Goal: Task Accomplishment & Management: Use online tool/utility

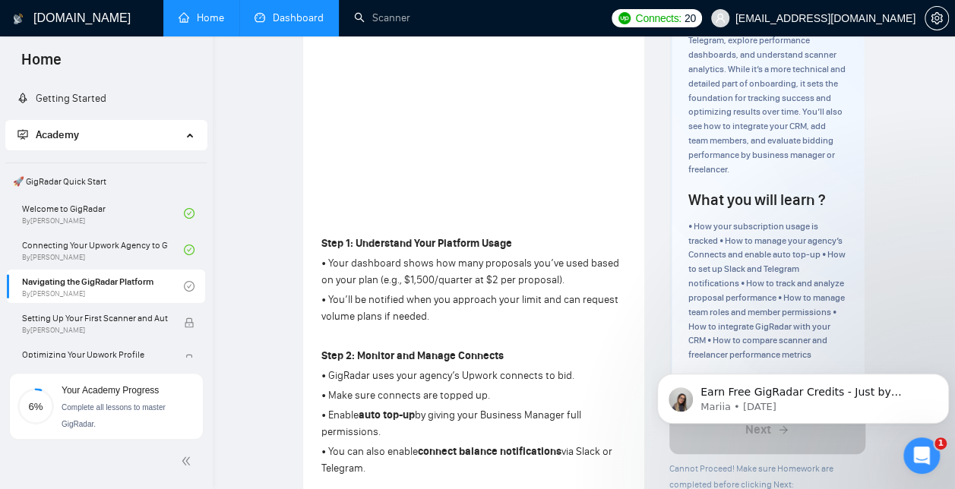
click at [296, 15] on link "Dashboard" at bounding box center [289, 17] width 69 height 13
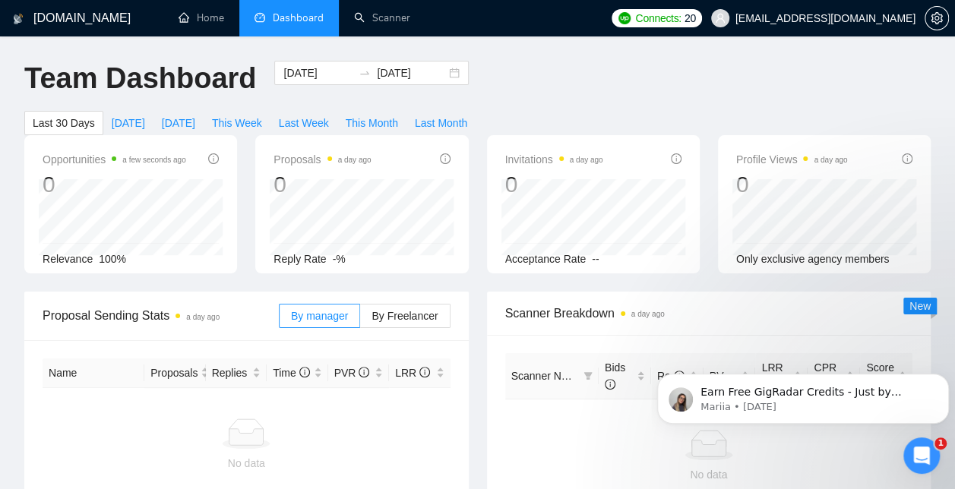
click at [681, 18] on span "Connects:" at bounding box center [658, 18] width 46 height 17
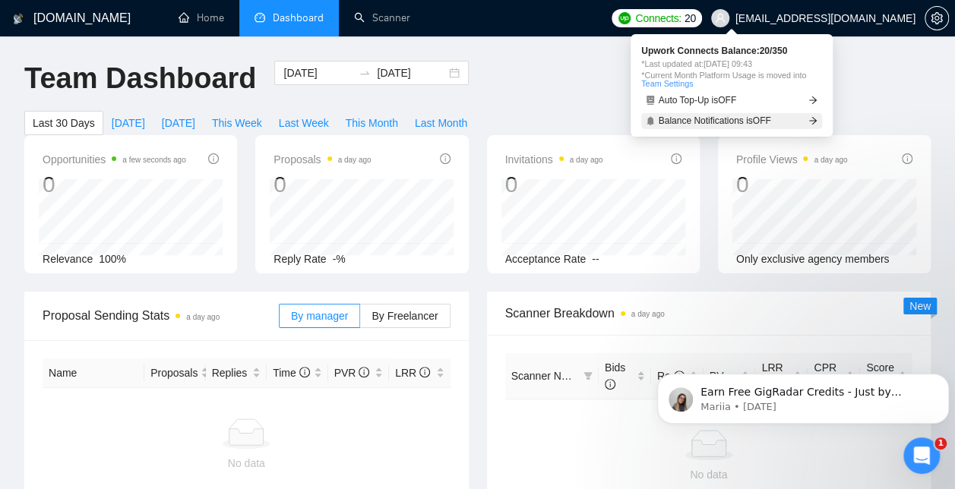
click at [815, 122] on icon "arrow-right" at bounding box center [813, 121] width 8 height 8
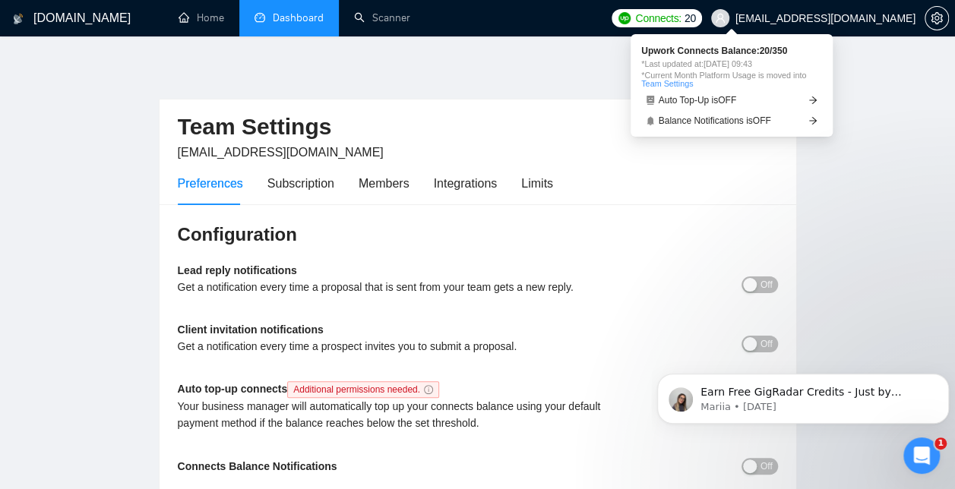
click at [748, 284] on div "button" at bounding box center [750, 285] width 14 height 14
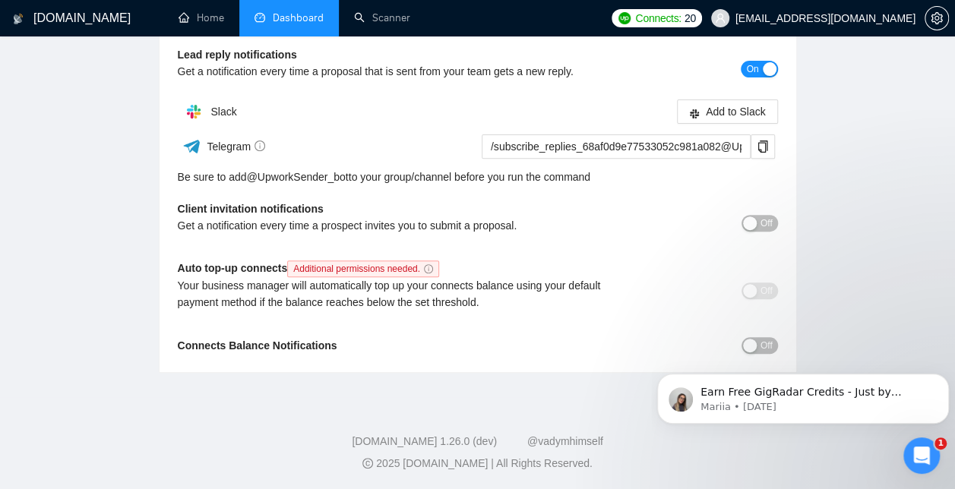
scroll to position [217, 0]
click at [740, 347] on html "Earn Free GigRadar Credits - Just by Sharing Your Story! 💬 Want more credits fo…" at bounding box center [803, 395] width 304 height 106
click at [744, 350] on body "Earn Free GigRadar Credits - Just by Sharing Your Story! 💬 Want more credits fo…" at bounding box center [803, 395] width 292 height 94
click at [749, 347] on html "Earn Free GigRadar Credits - Just by Sharing Your Story! 💬 Want more credits fo…" at bounding box center [803, 395] width 304 height 106
click at [736, 355] on body "Earn Free GigRadar Credits - Just by Sharing Your Story! 💬 Want more credits fo…" at bounding box center [803, 395] width 292 height 94
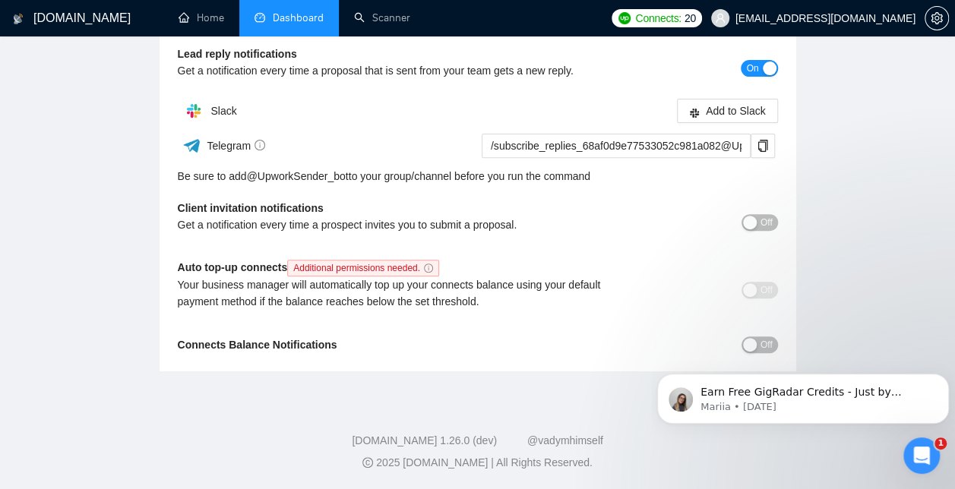
click at [744, 345] on html "Earn Free GigRadar Credits - Just by Sharing Your Story! 💬 Want more credits fo…" at bounding box center [803, 395] width 304 height 106
click at [195, 13] on link "Home" at bounding box center [202, 17] width 46 height 13
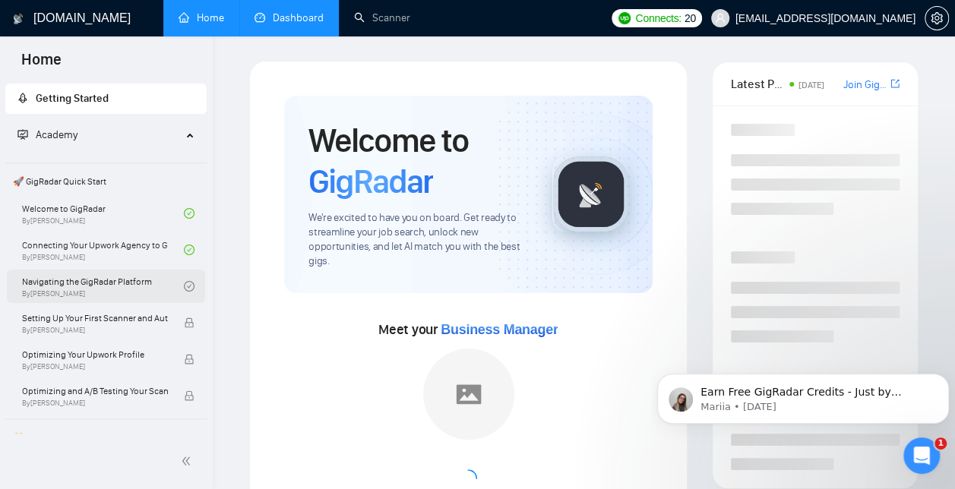
click at [80, 286] on link "Navigating the GigRadar Platform By [PERSON_NAME]" at bounding box center [103, 286] width 162 height 33
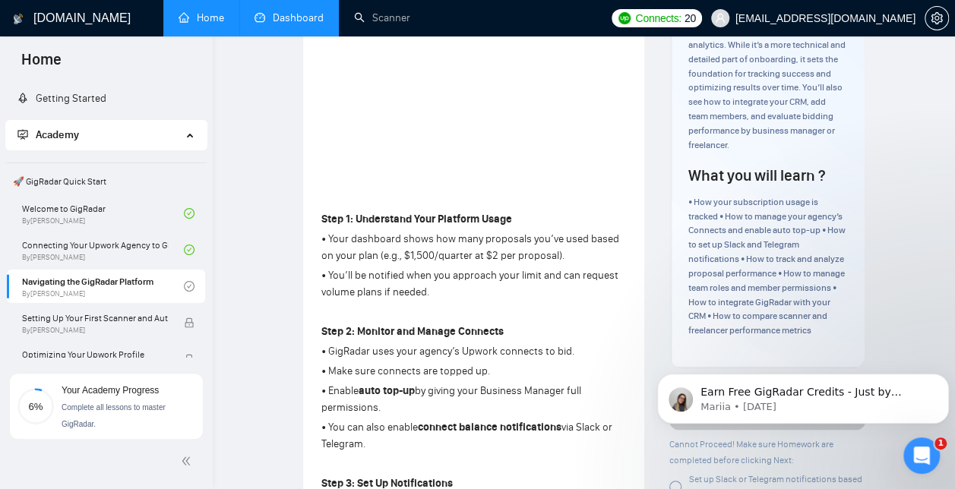
scroll to position [263, 0]
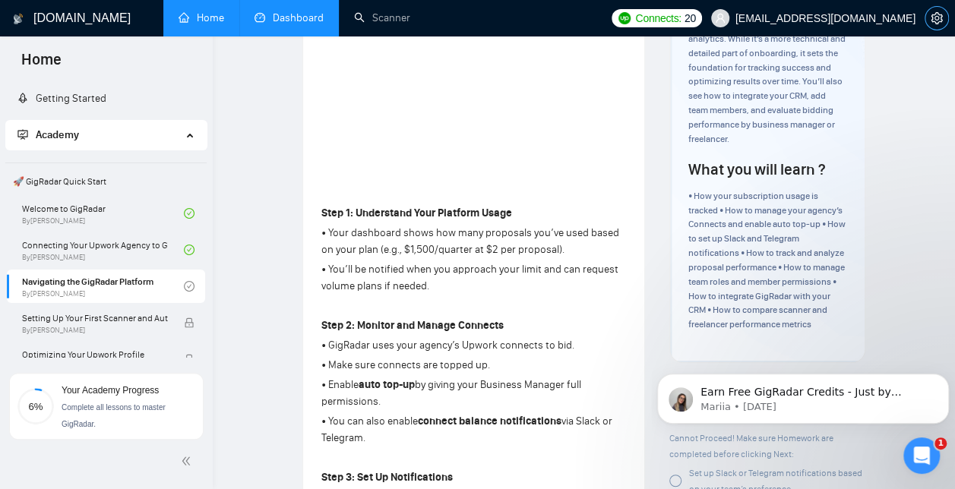
click at [933, 23] on icon "setting" at bounding box center [937, 18] width 12 height 12
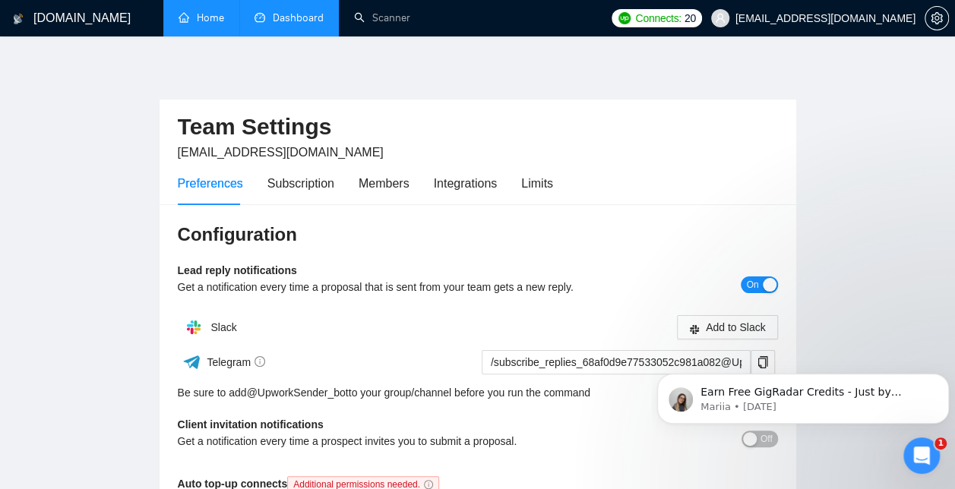
click at [772, 281] on div "button" at bounding box center [770, 285] width 14 height 14
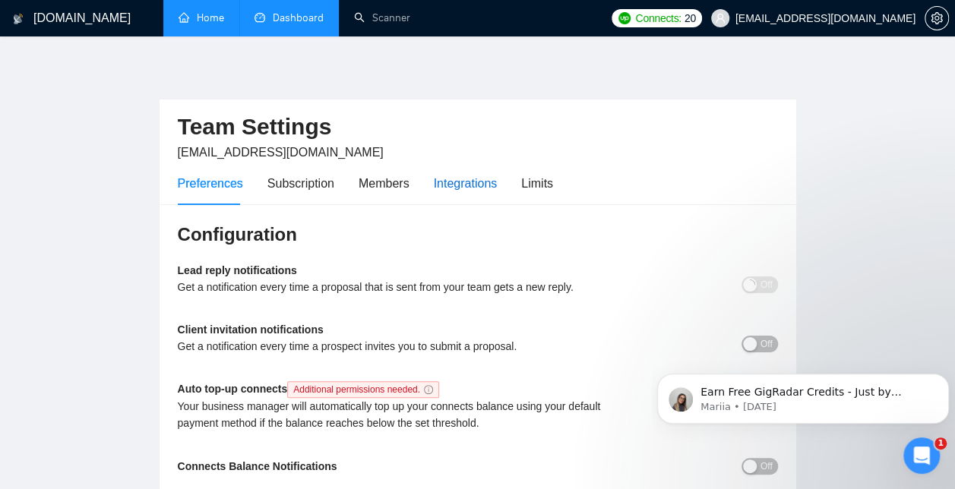
click at [451, 192] on div "Integrations" at bounding box center [466, 183] width 64 height 19
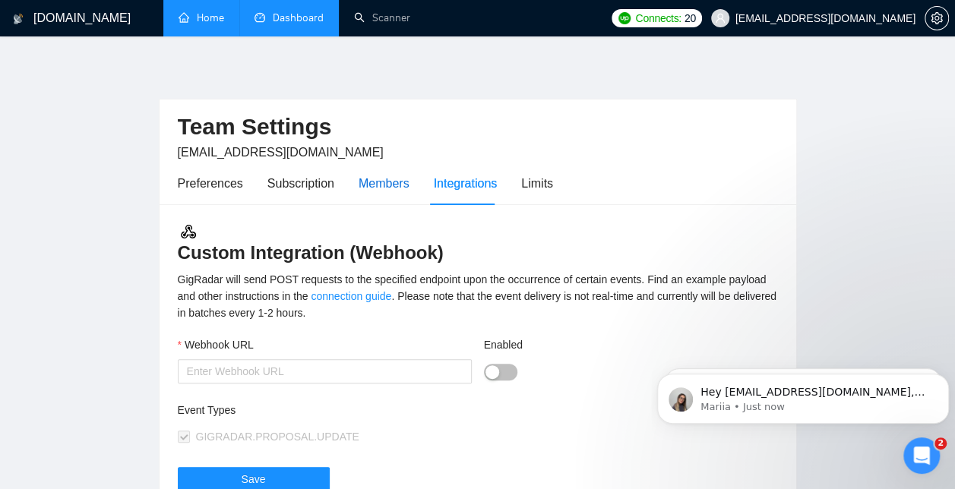
click at [372, 176] on div "Members" at bounding box center [384, 183] width 51 height 19
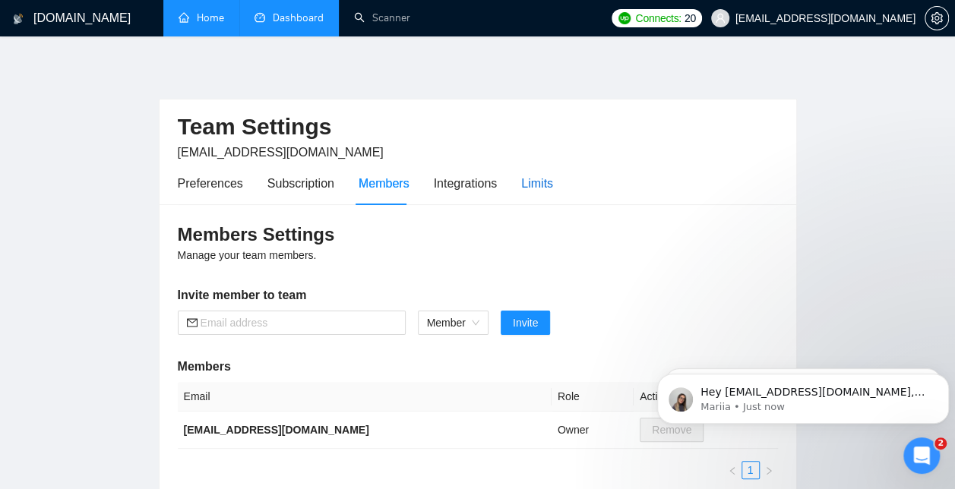
click at [537, 188] on div "Limits" at bounding box center [537, 183] width 32 height 19
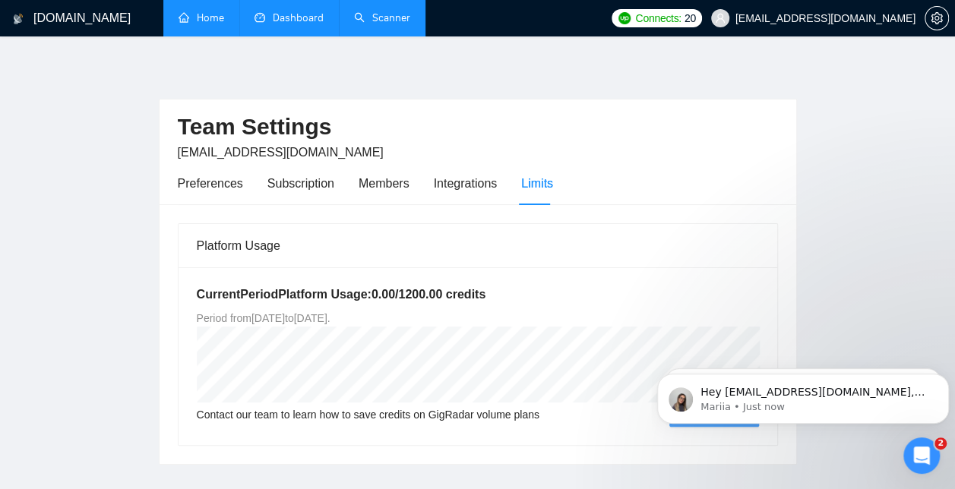
click at [382, 24] on link "Scanner" at bounding box center [382, 17] width 56 height 13
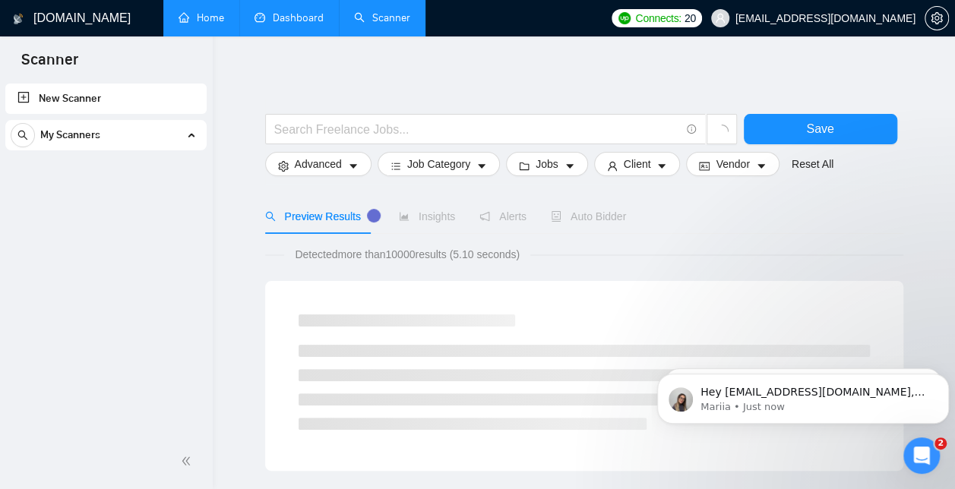
click at [280, 17] on link "Dashboard" at bounding box center [289, 17] width 69 height 13
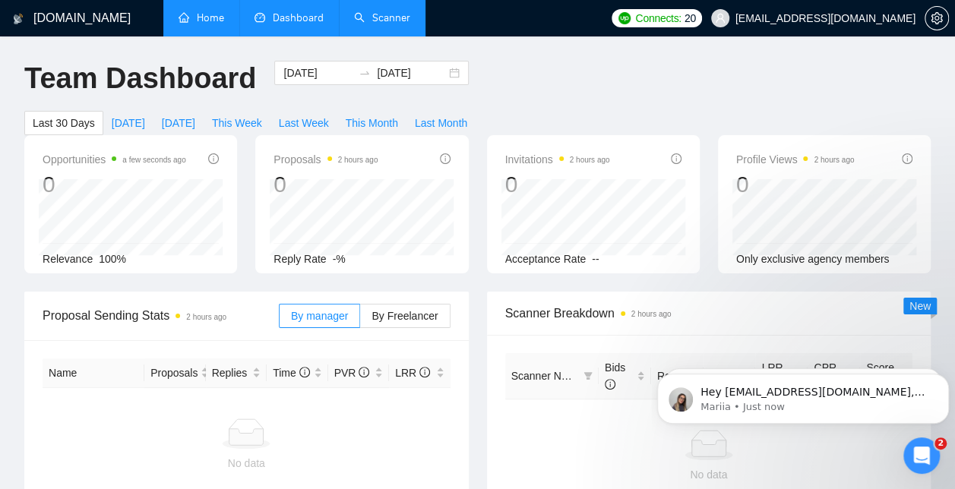
click at [204, 11] on link "Home" at bounding box center [202, 17] width 46 height 13
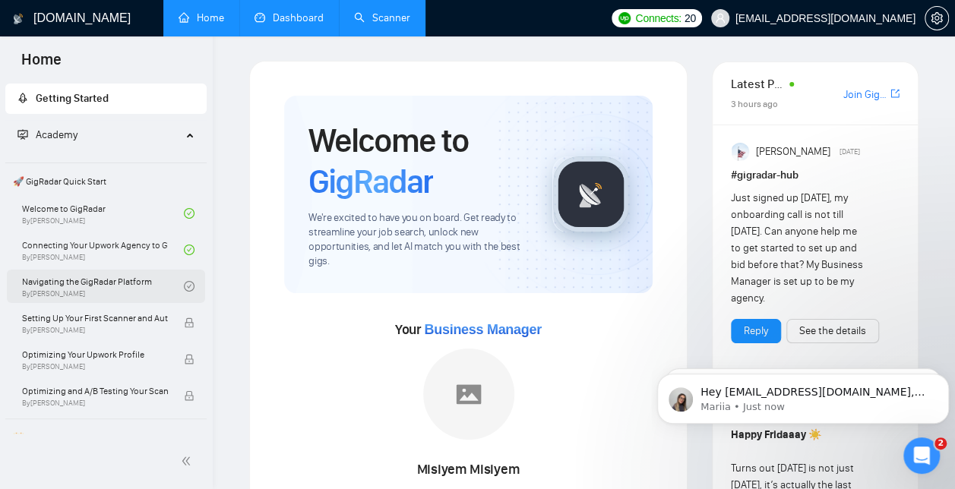
click at [118, 281] on link "Navigating the GigRadar Platform By [PERSON_NAME]" at bounding box center [103, 286] width 162 height 33
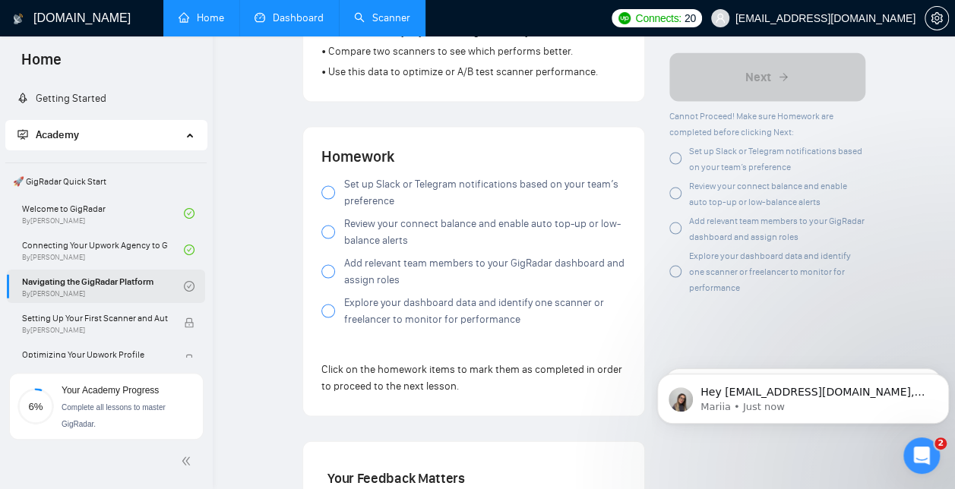
scroll to position [1369, 0]
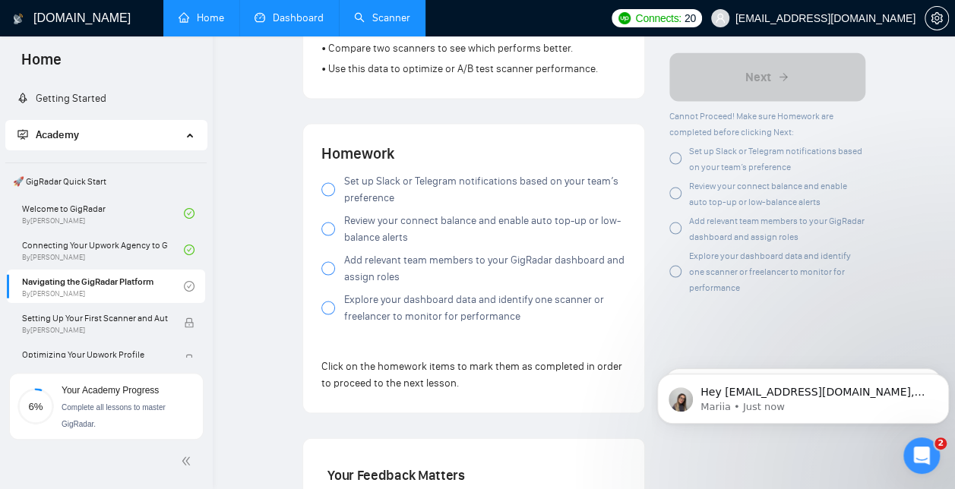
click at [328, 196] on div at bounding box center [328, 189] width 14 height 14
click at [331, 235] on div at bounding box center [328, 229] width 14 height 14
click at [325, 275] on div at bounding box center [328, 268] width 14 height 14
click at [325, 315] on div at bounding box center [328, 308] width 14 height 14
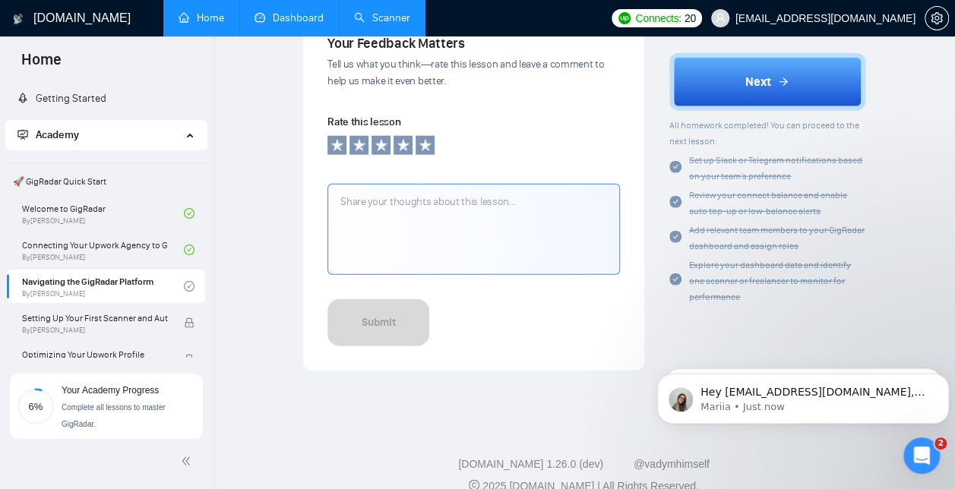
scroll to position [1785, 0]
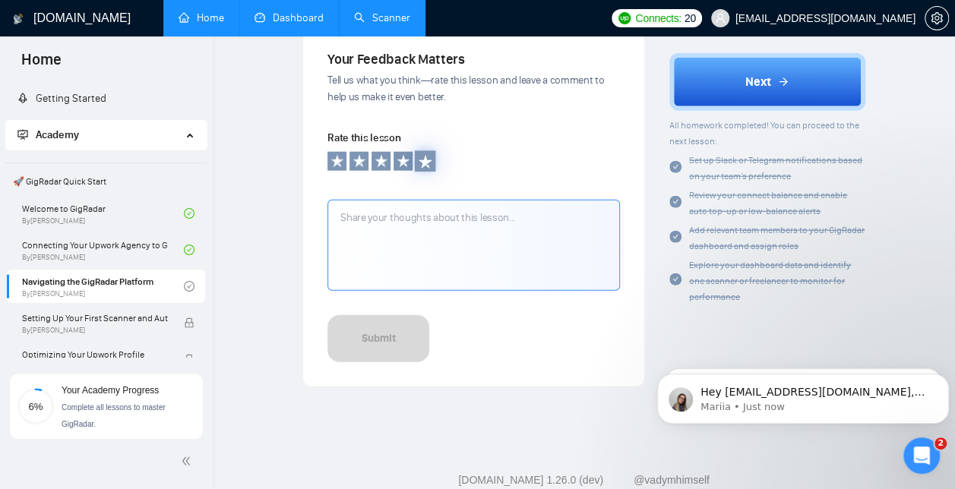
click at [426, 166] on icon at bounding box center [425, 161] width 15 height 15
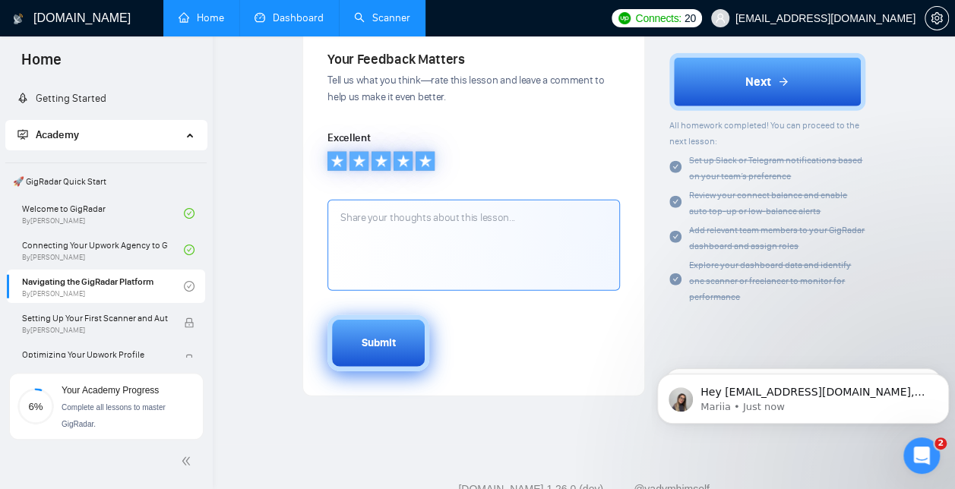
click at [377, 352] on div "Submit" at bounding box center [379, 343] width 34 height 17
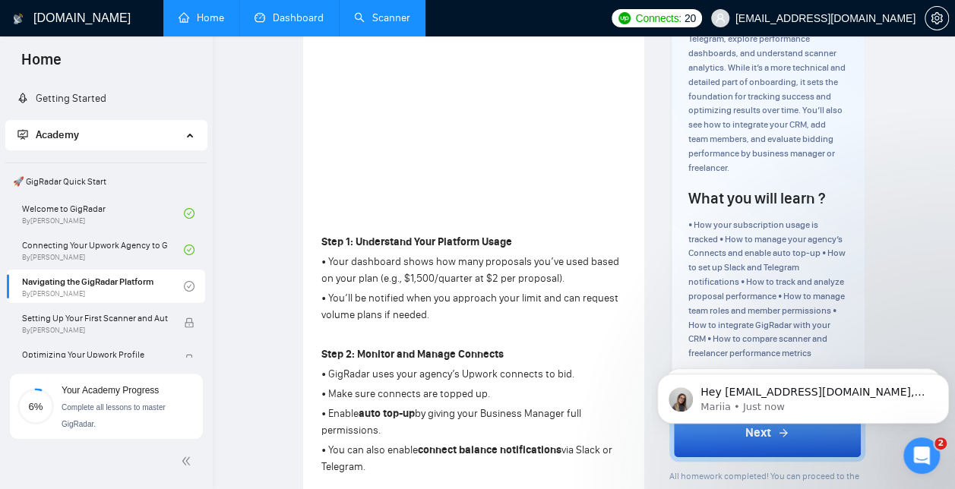
scroll to position [0, 0]
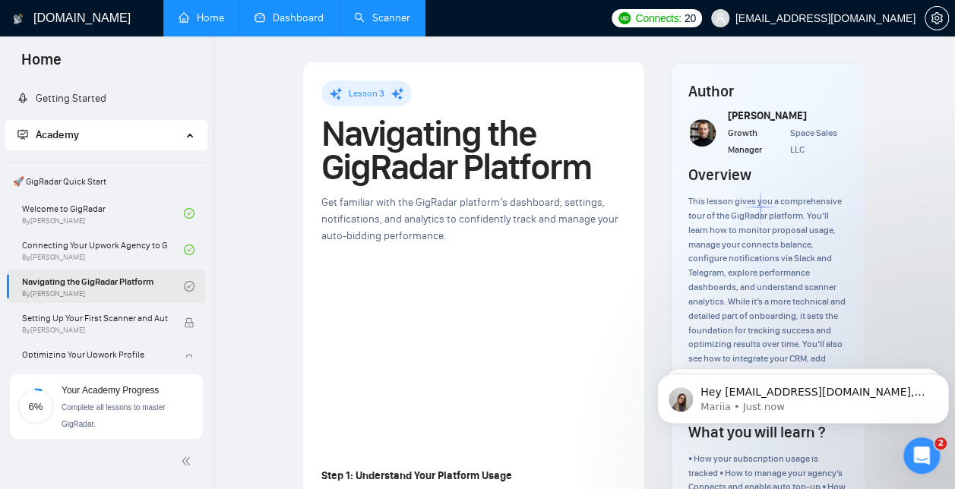
click at [155, 283] on link "Navigating the GigRadar Platform By [PERSON_NAME]" at bounding box center [103, 286] width 162 height 33
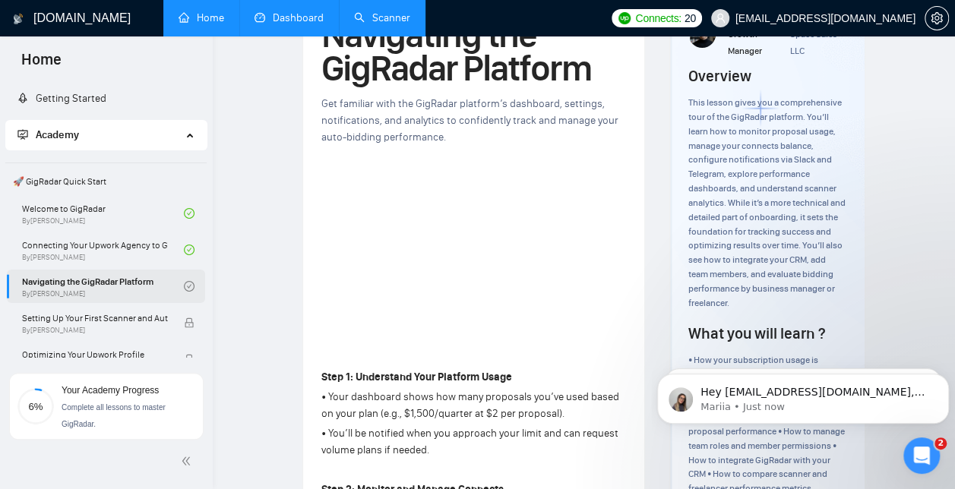
scroll to position [99, 0]
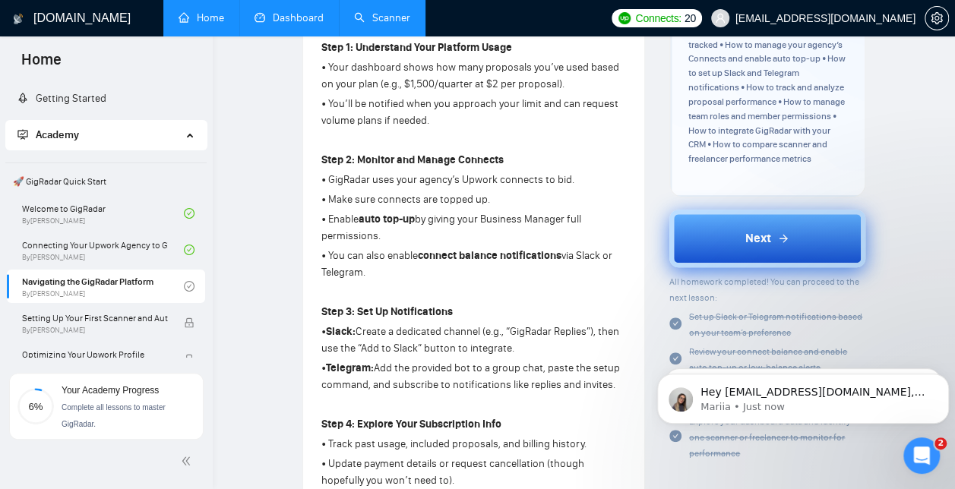
click at [807, 251] on button "Next" at bounding box center [768, 239] width 196 height 58
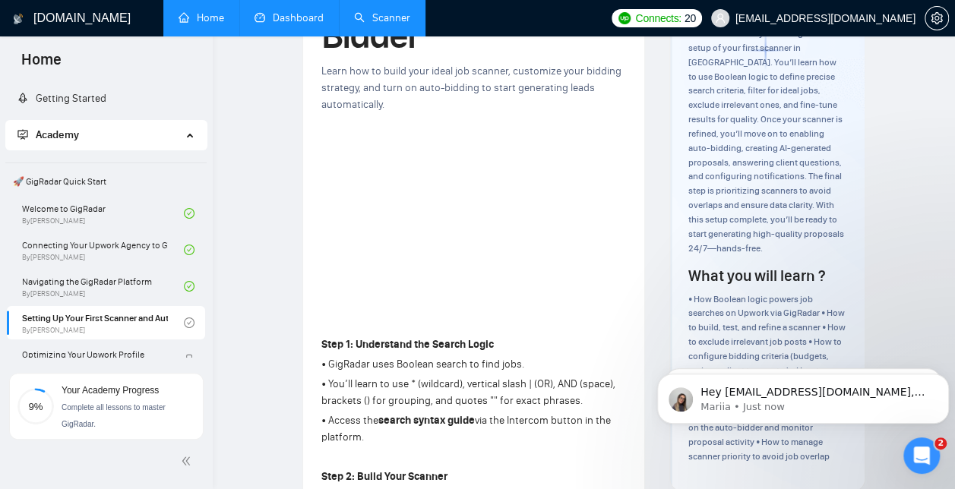
scroll to position [142, 0]
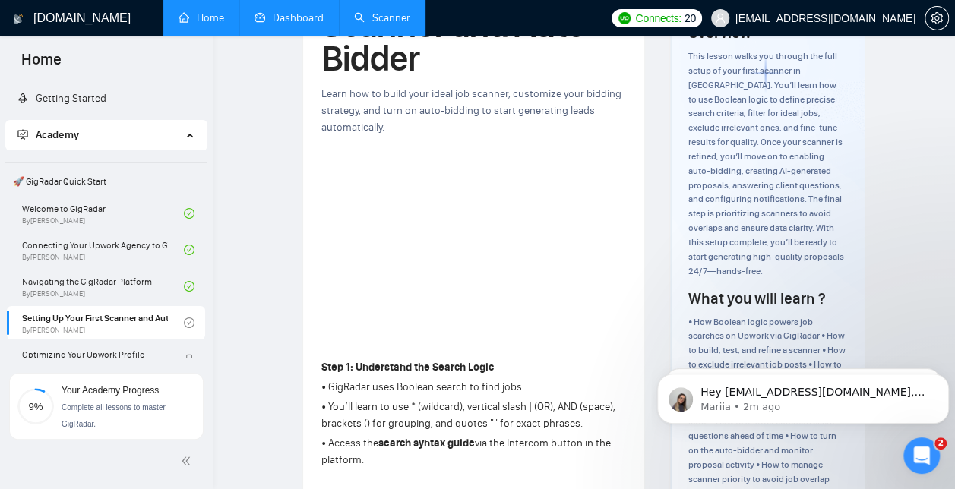
click at [287, 21] on link "Dashboard" at bounding box center [289, 17] width 69 height 13
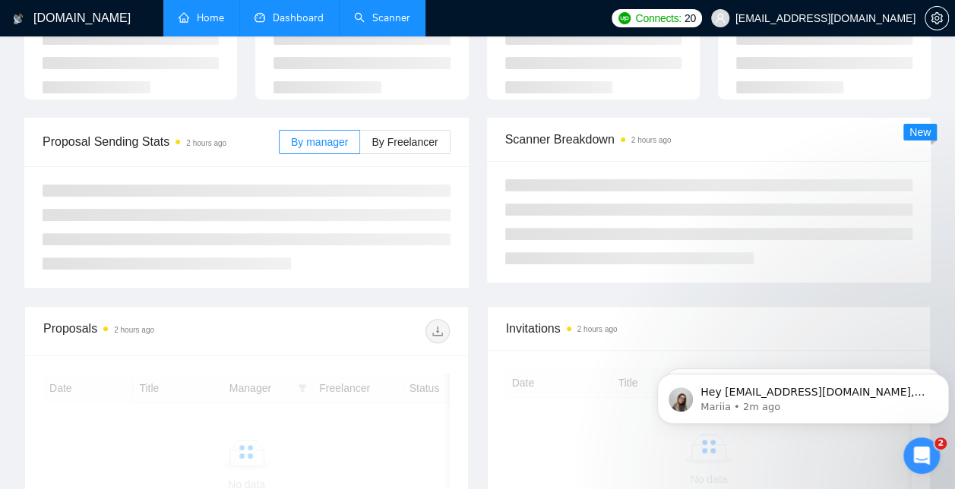
click at [371, 23] on link "Scanner" at bounding box center [382, 17] width 56 height 13
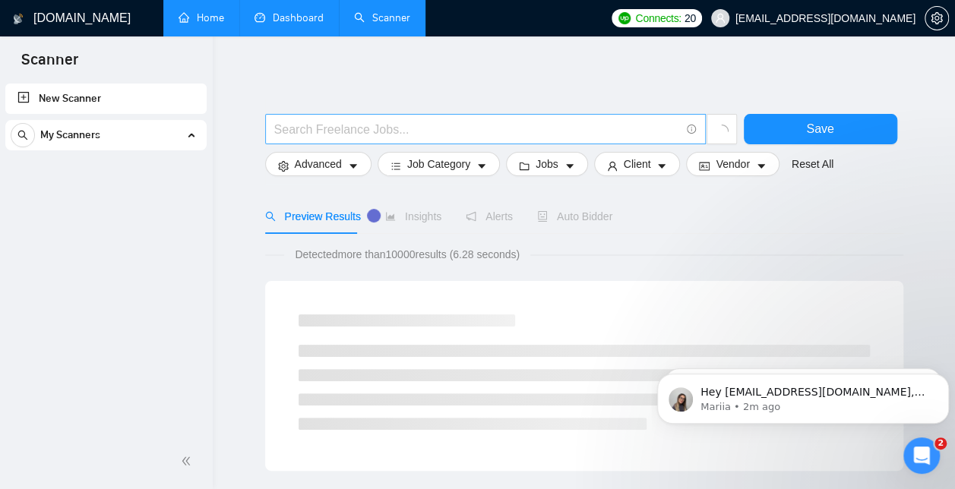
click at [321, 135] on input "text" at bounding box center [477, 129] width 406 height 19
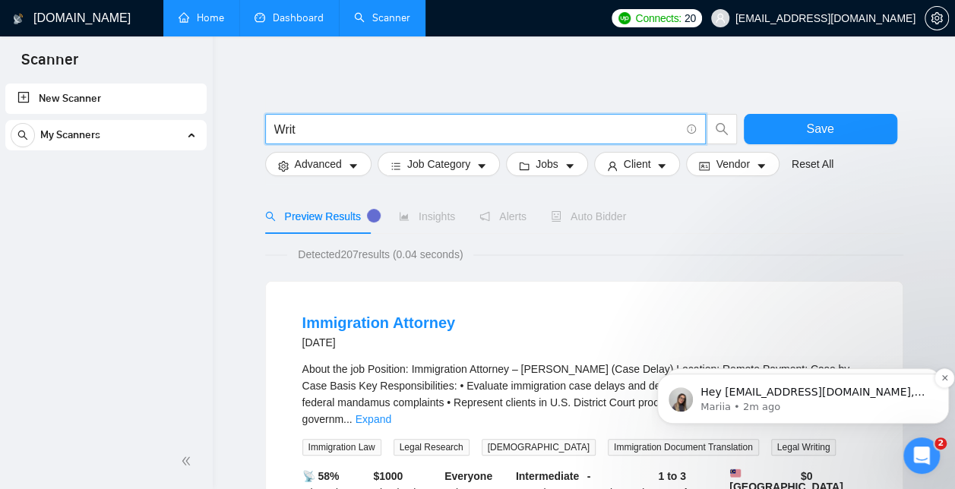
click at [870, 406] on p "Mariia • 2m ago" at bounding box center [816, 408] width 230 height 14
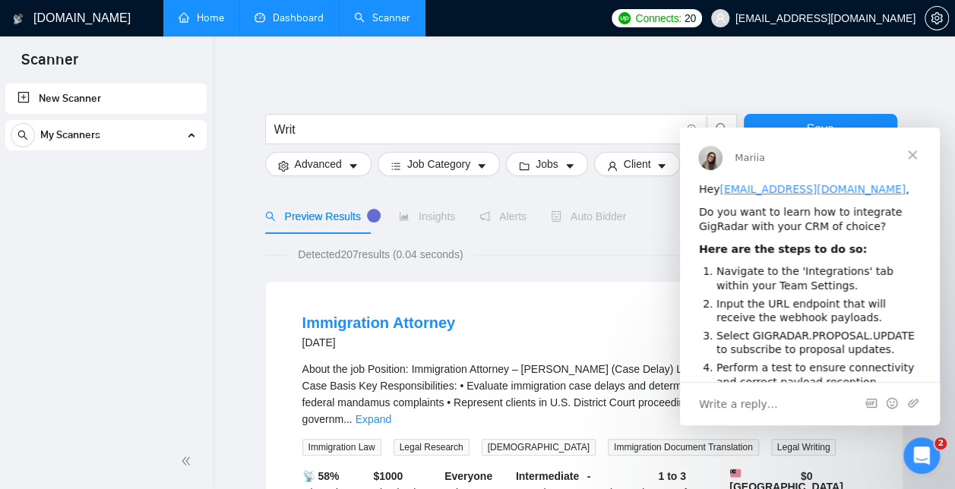
click at [910, 160] on span "Close" at bounding box center [912, 155] width 55 height 55
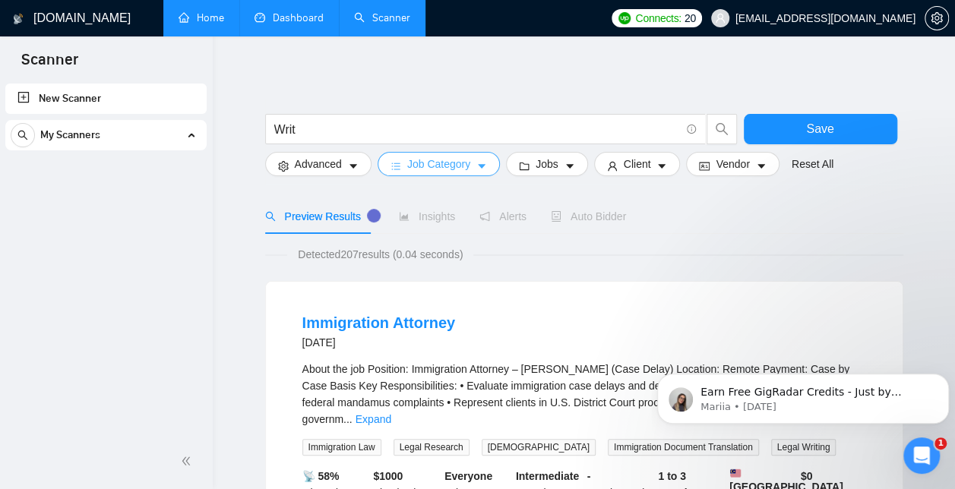
click at [474, 160] on button "Job Category" at bounding box center [439, 164] width 122 height 24
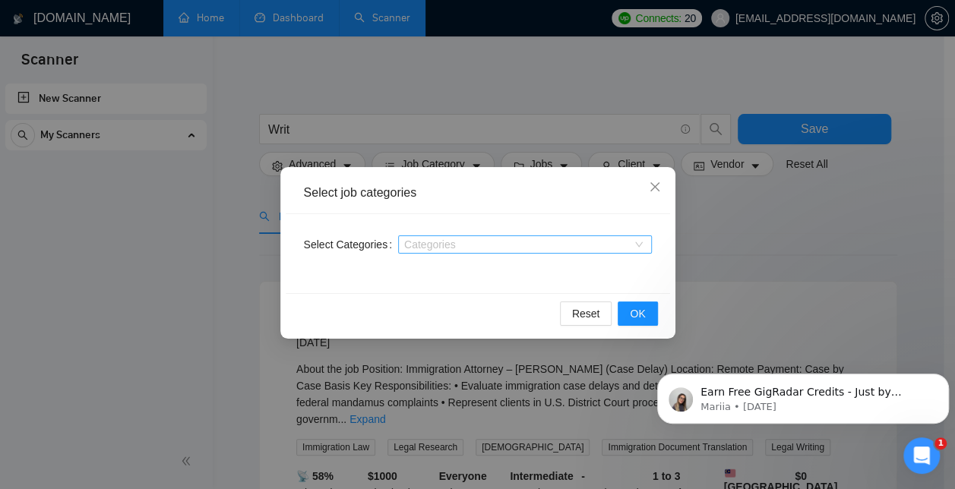
click at [645, 248] on div "Categories" at bounding box center [525, 245] width 254 height 18
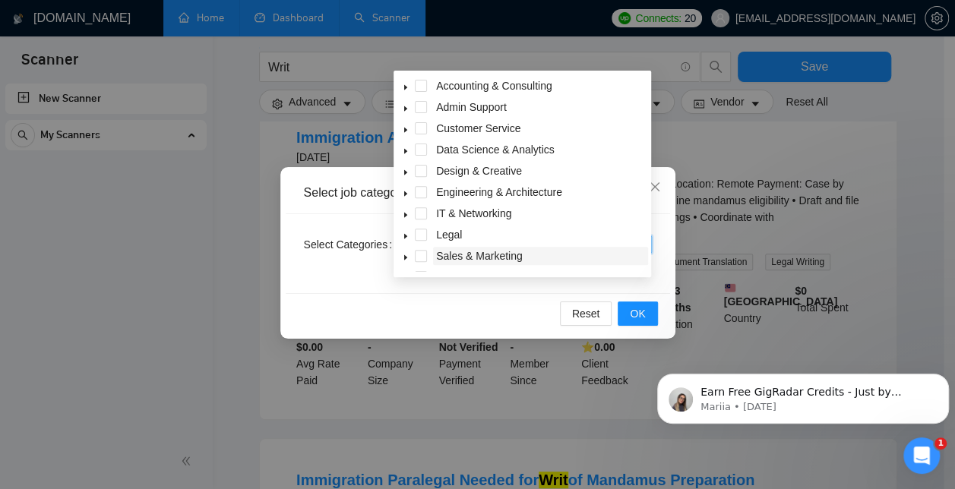
drag, startPoint x: 553, startPoint y: 245, endPoint x: 489, endPoint y: 255, distance: 65.5
click at [489, 255] on div "Accounting & Consulting Admin Support Customer Service Data Science & Analytics…" at bounding box center [523, 194] width 252 height 234
click at [489, 255] on span "Sales & Marketing" at bounding box center [479, 256] width 87 height 12
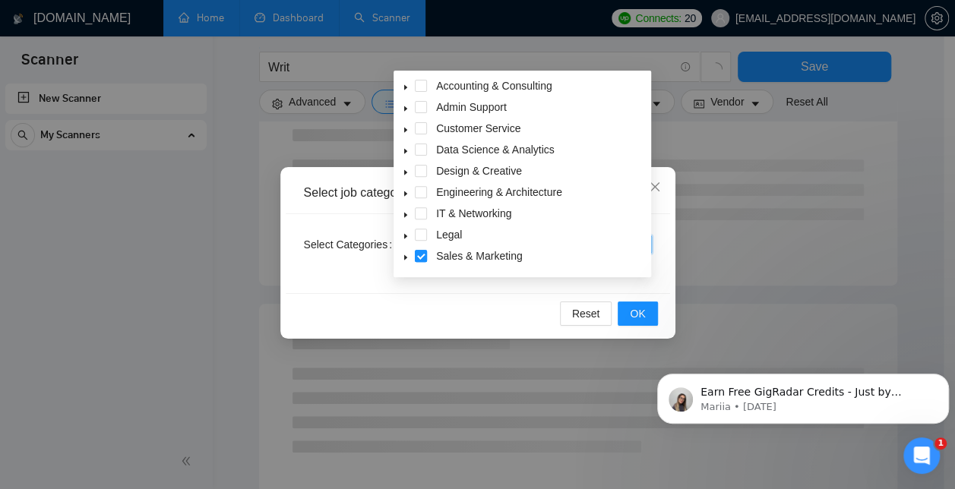
click at [420, 254] on span at bounding box center [421, 256] width 12 height 12
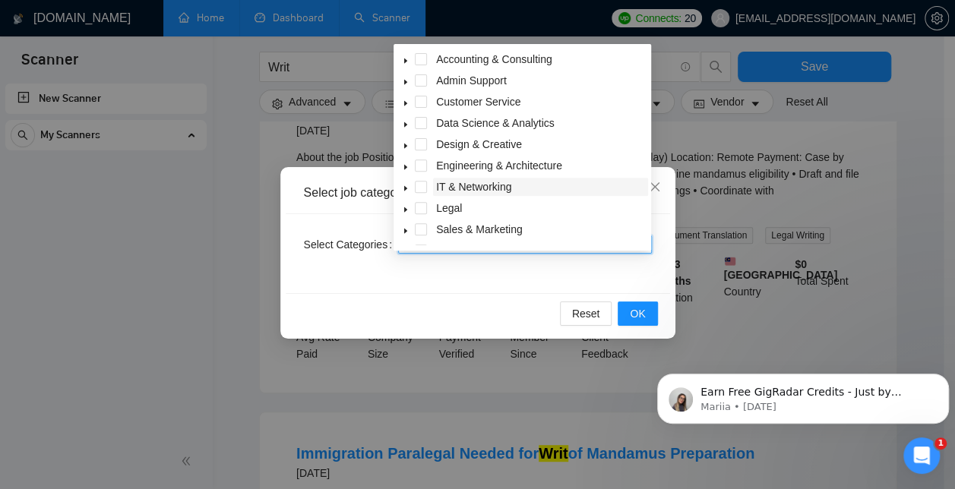
scroll to position [61, 0]
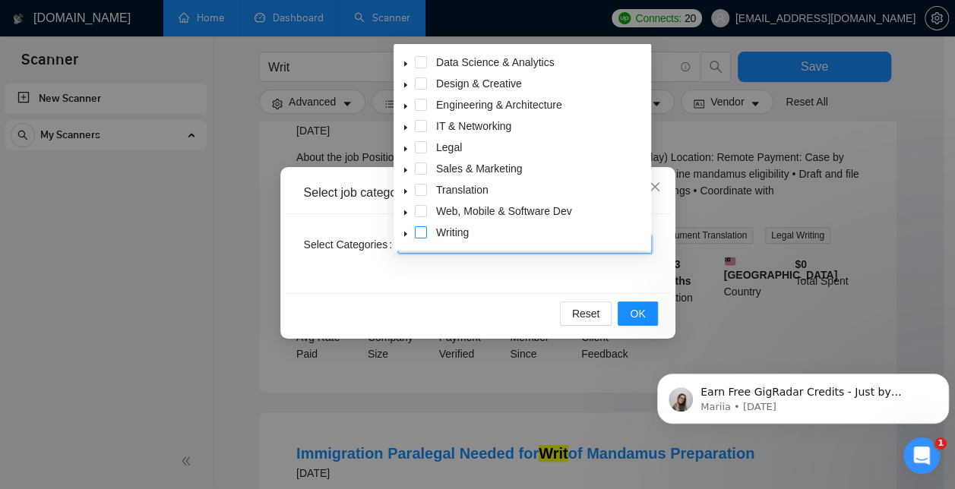
click at [424, 233] on span at bounding box center [421, 232] width 12 height 12
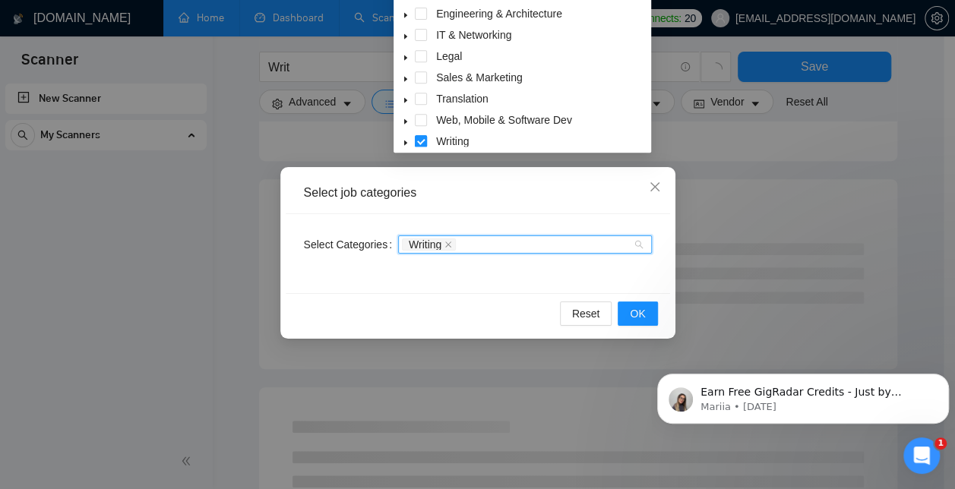
scroll to position [0, 0]
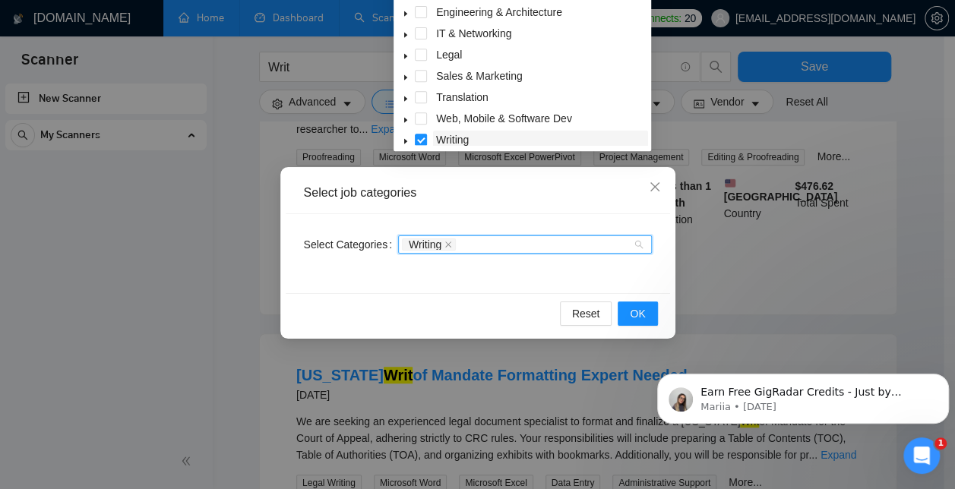
click at [451, 137] on span "Writing" at bounding box center [452, 140] width 33 height 12
click at [405, 138] on icon "caret-down" at bounding box center [406, 142] width 8 height 8
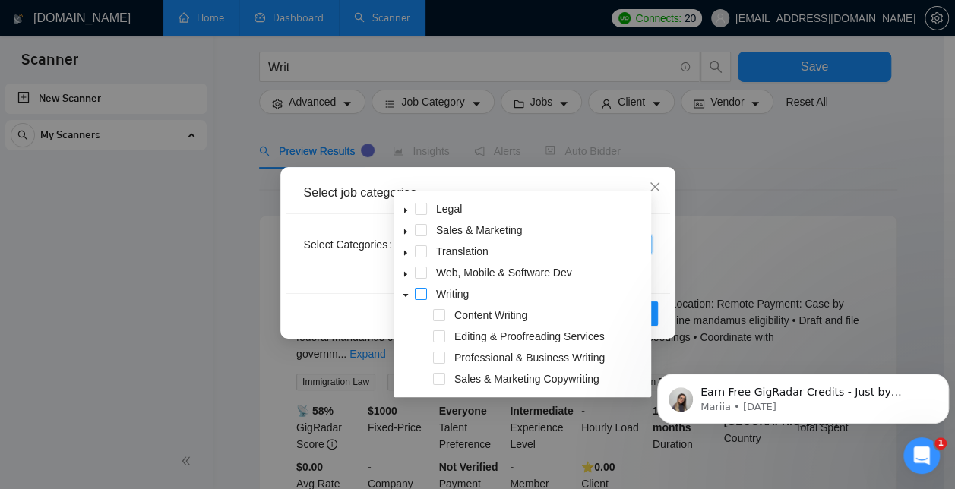
click at [423, 295] on span at bounding box center [421, 294] width 12 height 12
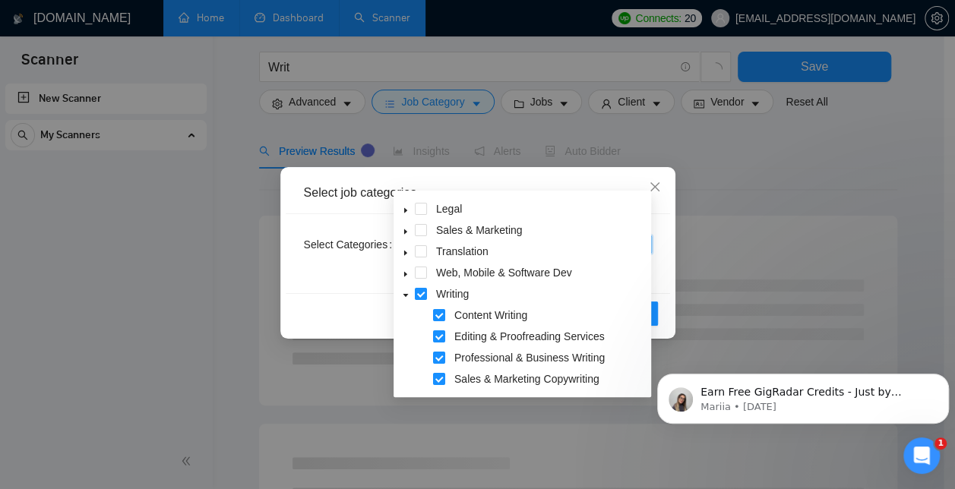
click at [664, 242] on div "Select Categories Writing" at bounding box center [478, 253] width 385 height 79
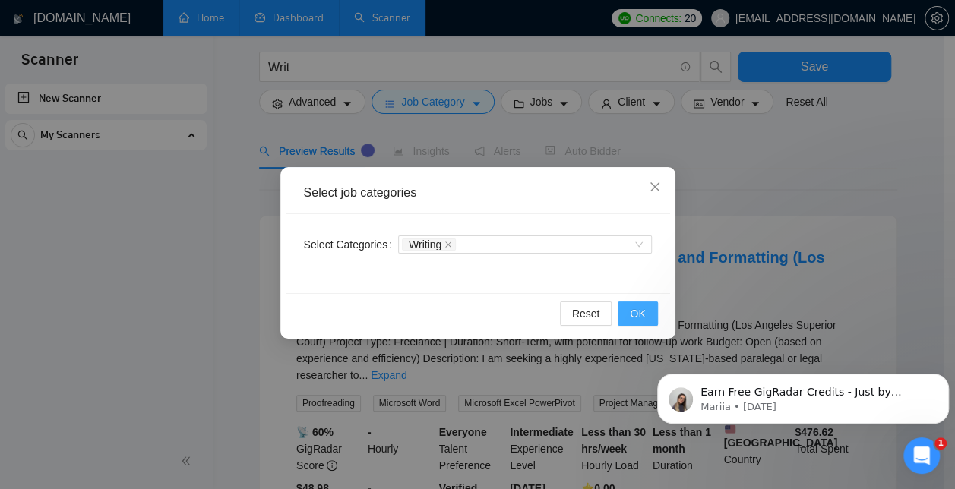
click at [641, 311] on span "OK" at bounding box center [637, 314] width 15 height 17
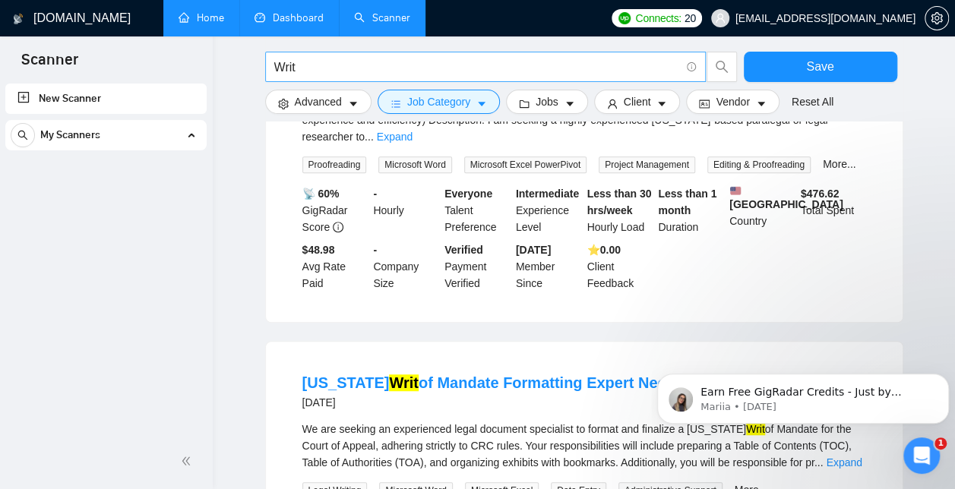
click at [368, 68] on input "Writ" at bounding box center [477, 67] width 406 height 19
type input "W"
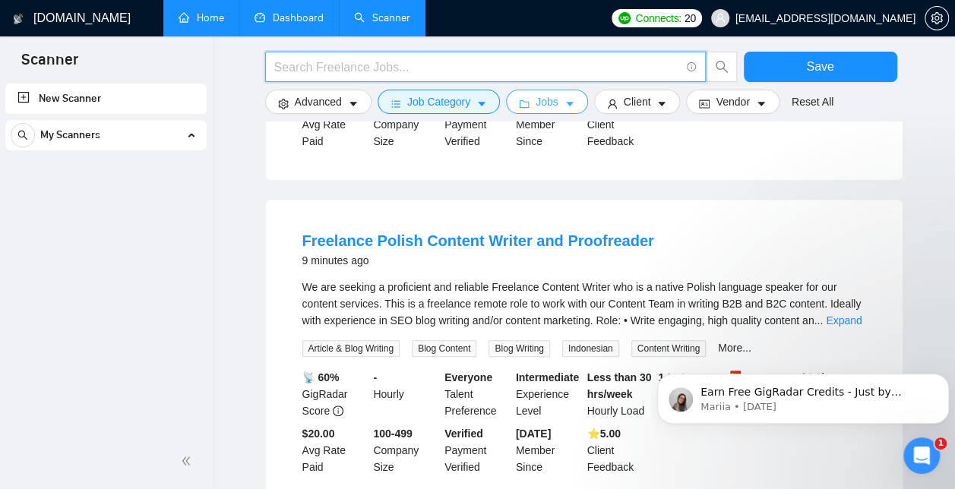
click at [565, 103] on icon "caret-down" at bounding box center [570, 104] width 11 height 11
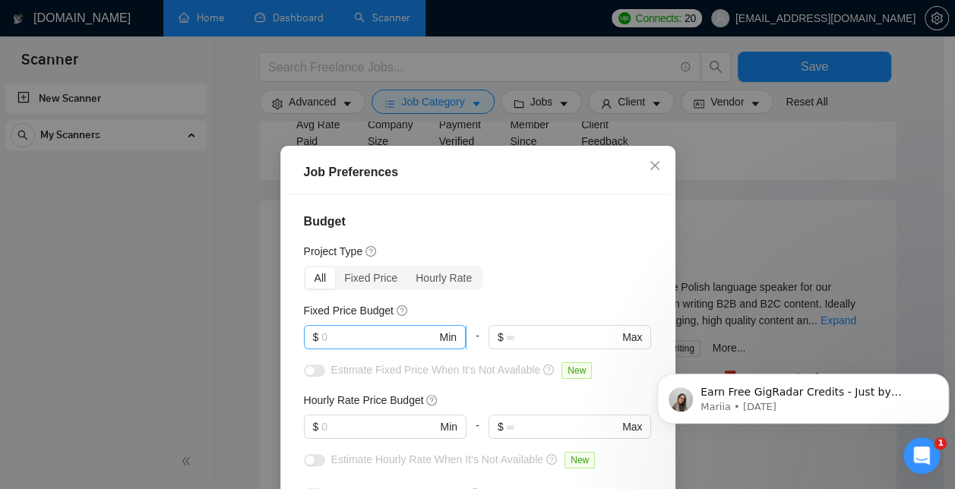
click at [401, 336] on input "text" at bounding box center [378, 337] width 115 height 17
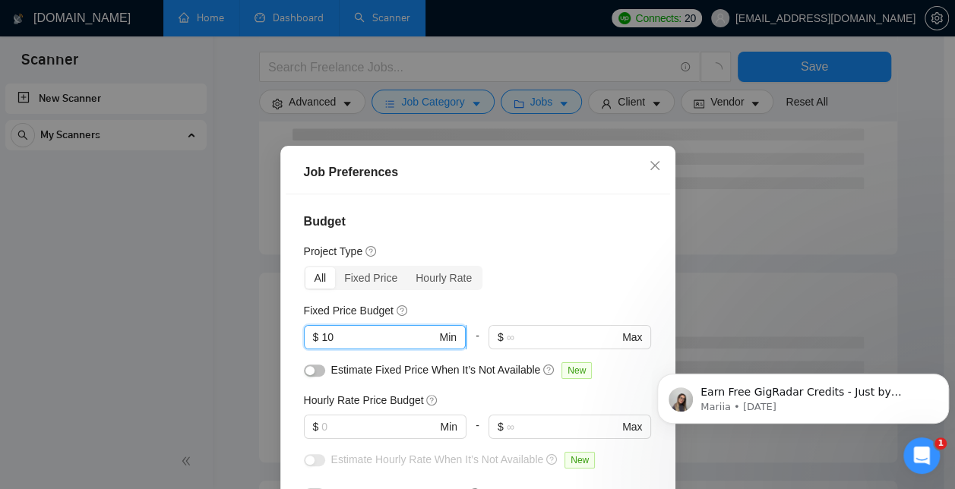
type input "1"
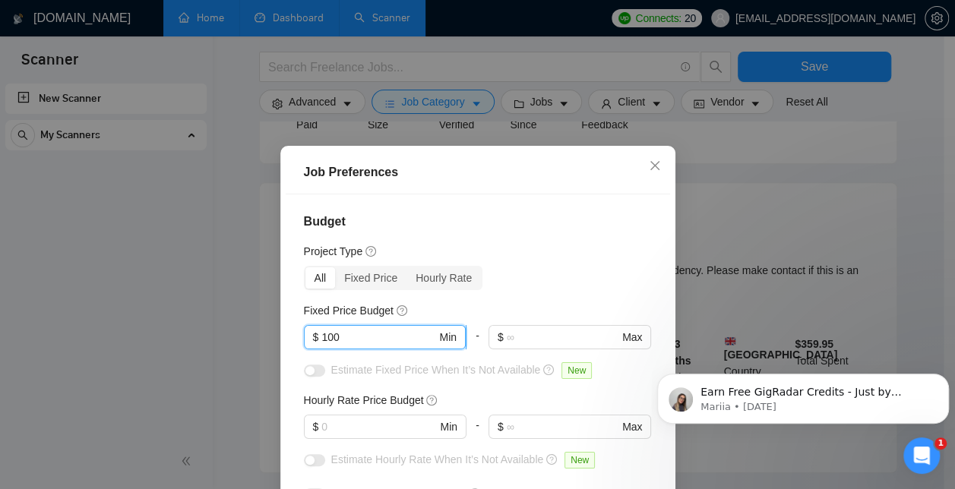
type input "100"
click at [556, 257] on div "Project Type" at bounding box center [478, 251] width 348 height 17
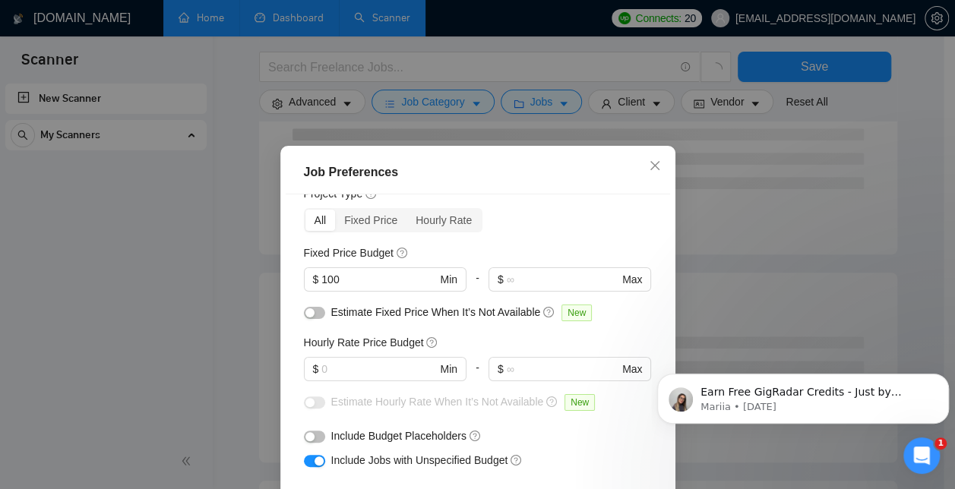
scroll to position [59, 0]
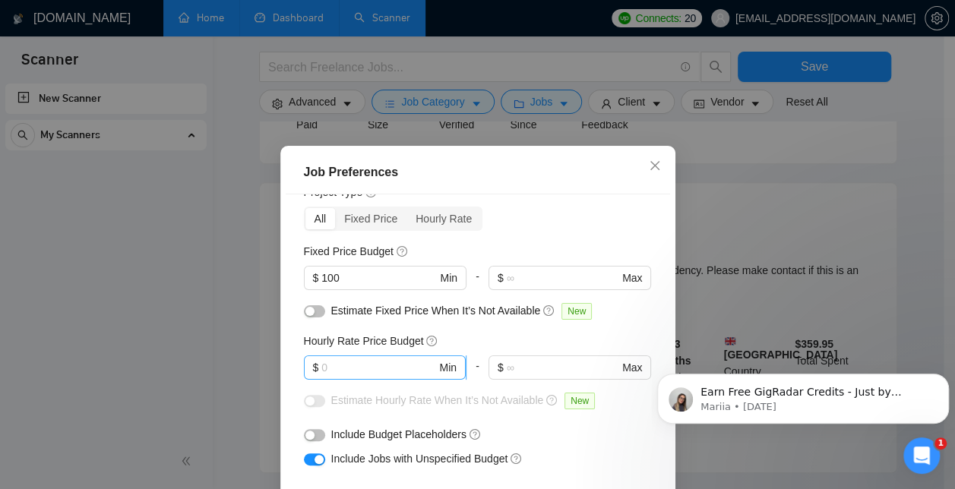
click at [392, 370] on input "text" at bounding box center [378, 367] width 115 height 17
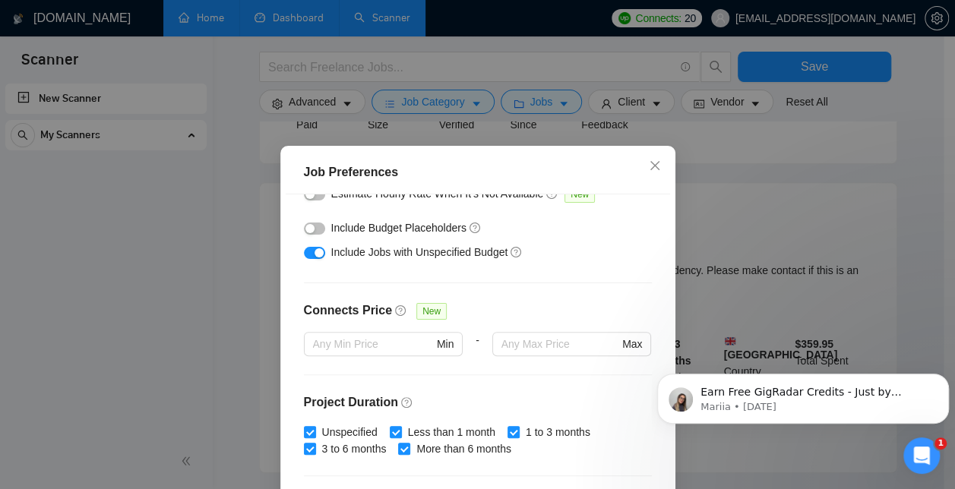
scroll to position [268, 0]
type input "30"
click at [384, 344] on input "text" at bounding box center [373, 342] width 120 height 17
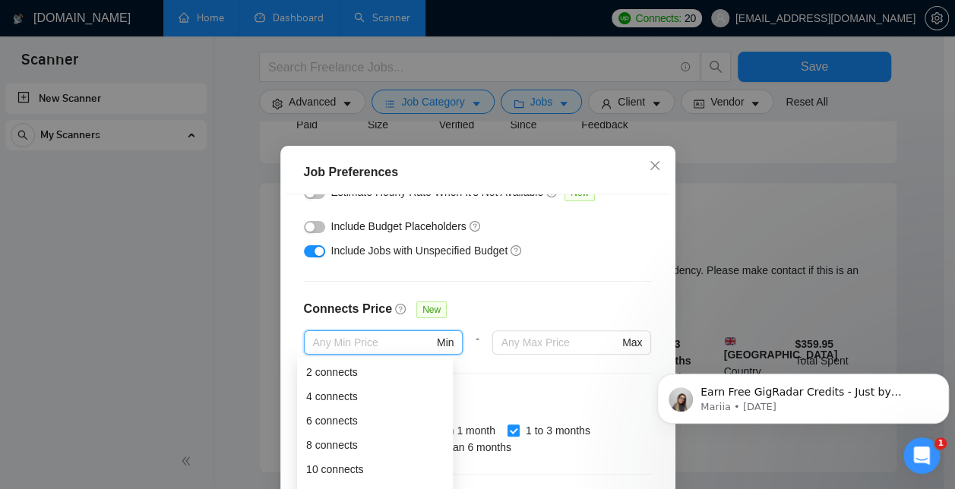
click at [362, 366] on div "2 connects" at bounding box center [375, 372] width 138 height 17
type input "2"
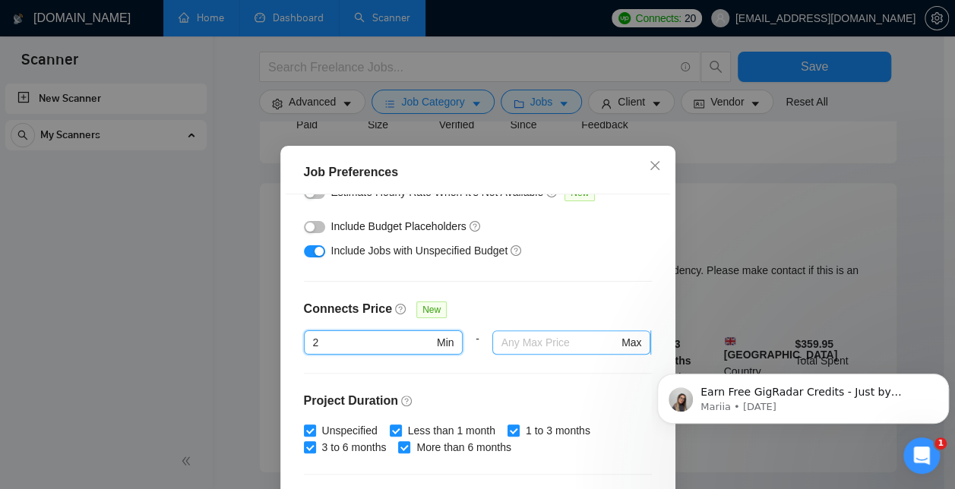
click at [556, 341] on input "text" at bounding box center [560, 342] width 117 height 17
click at [622, 339] on span "Max" at bounding box center [632, 342] width 20 height 17
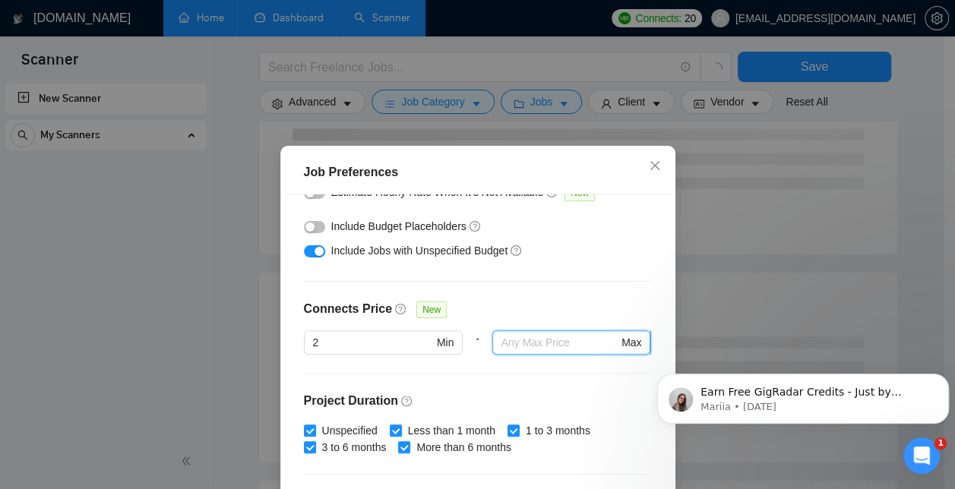
click at [554, 345] on input "text" at bounding box center [560, 342] width 117 height 17
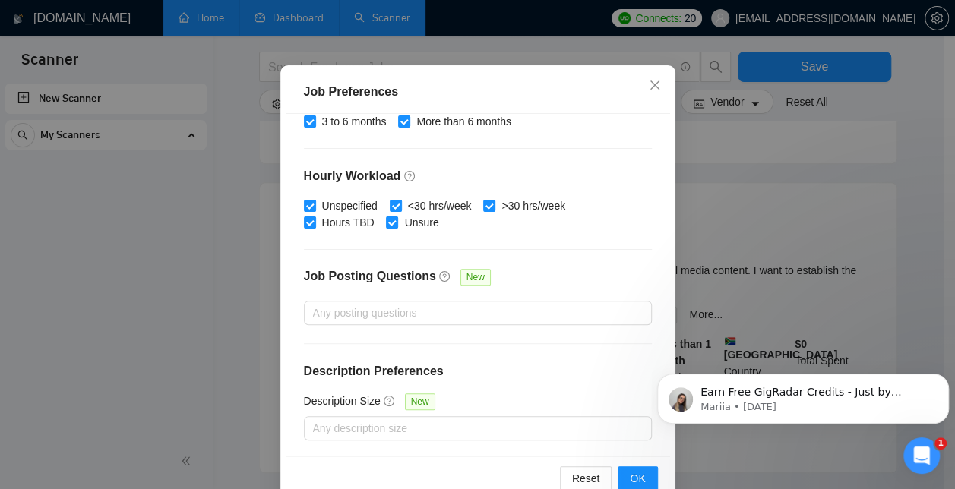
scroll to position [114, 0]
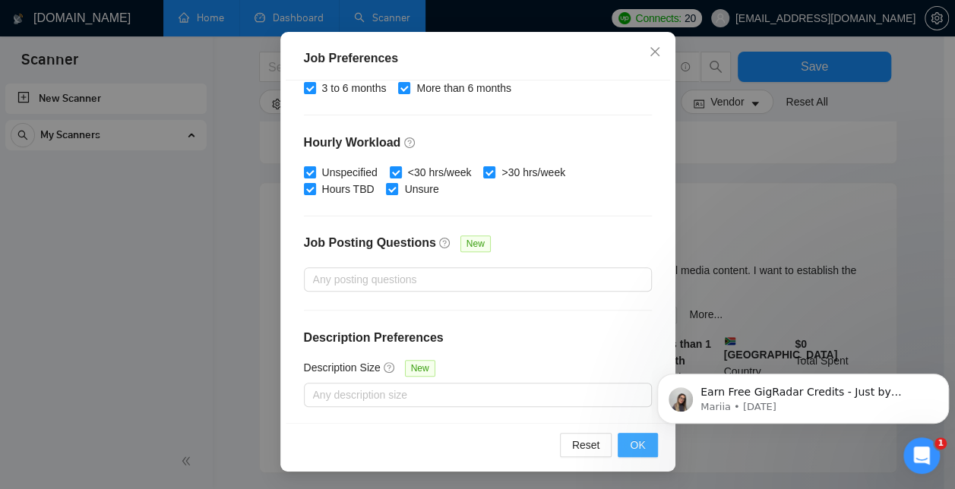
type input "6"
click at [635, 439] on span "OK" at bounding box center [637, 445] width 15 height 17
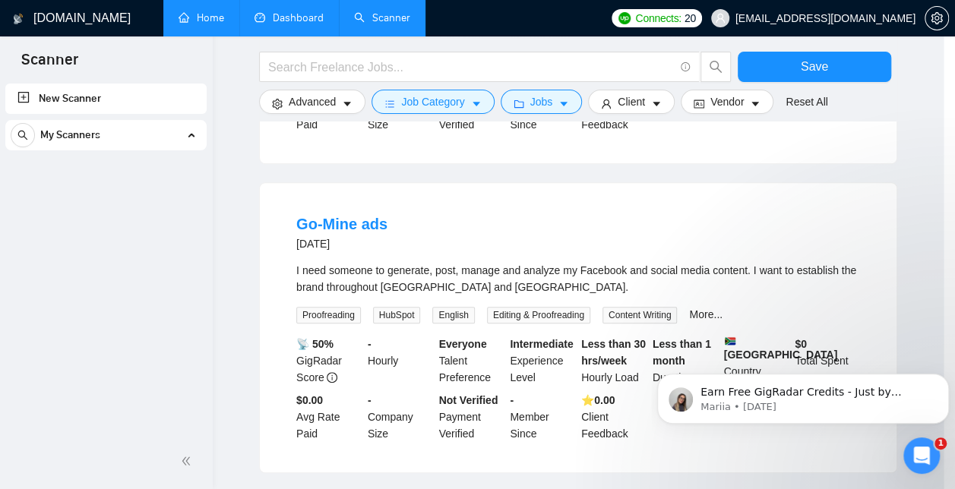
scroll to position [59, 0]
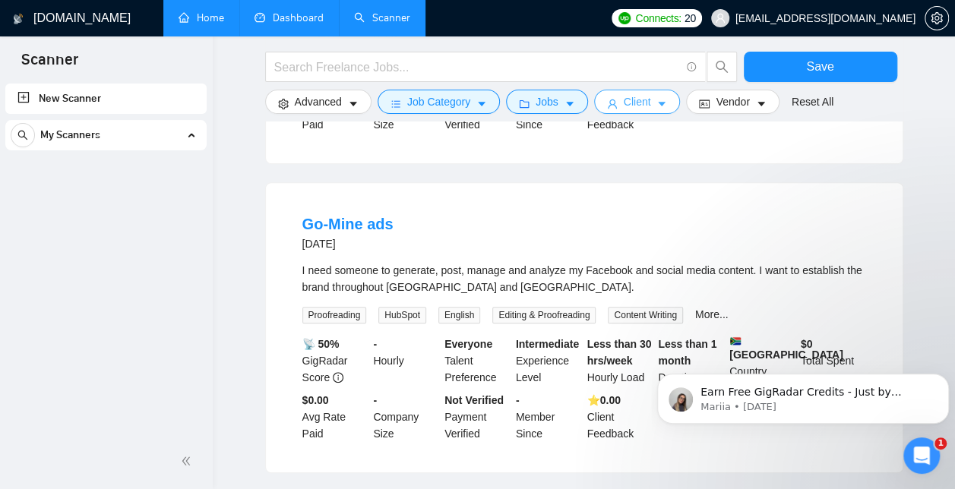
click at [659, 105] on icon "caret-down" at bounding box center [663, 104] width 8 height 5
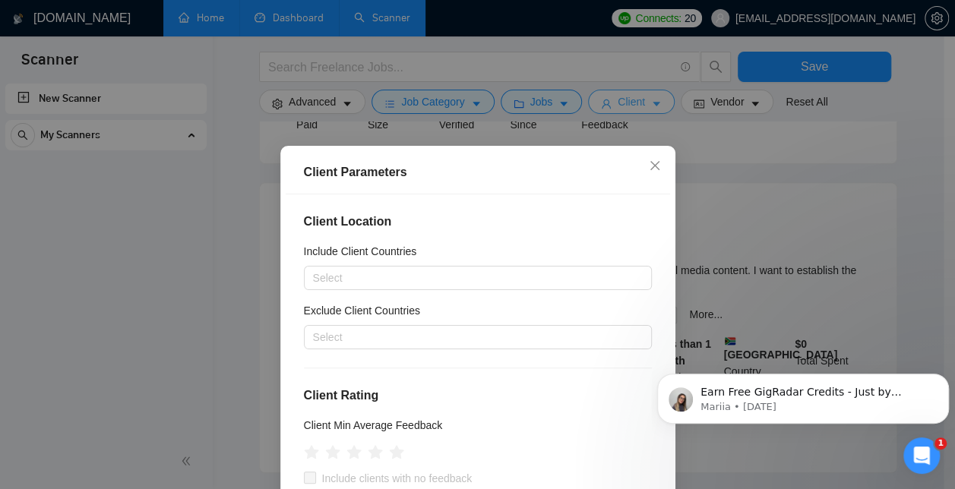
scroll to position [19, 0]
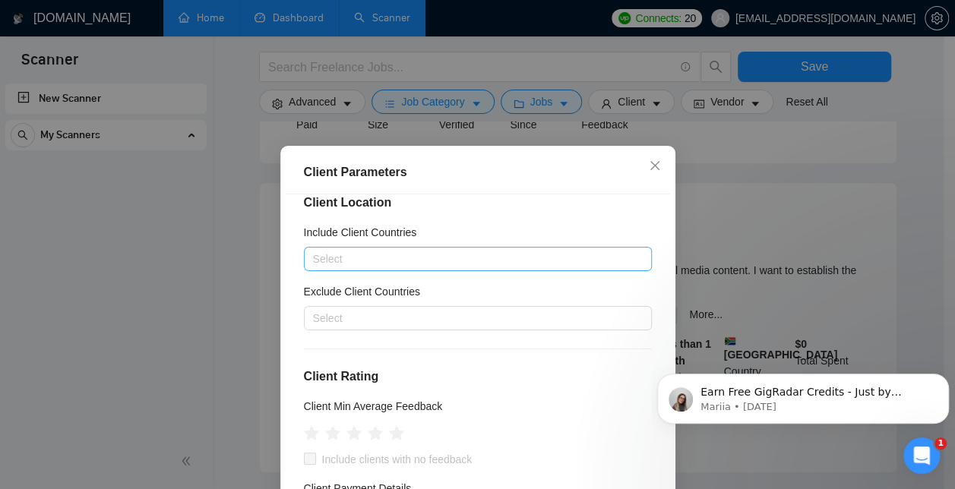
click at [542, 264] on div at bounding box center [470, 259] width 325 height 18
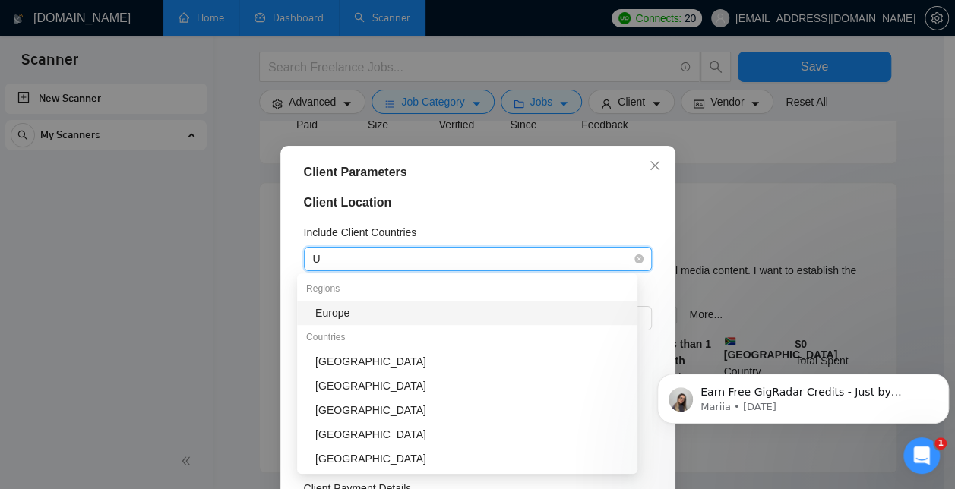
type input "Un"
click at [409, 312] on div "[GEOGRAPHIC_DATA]" at bounding box center [471, 313] width 313 height 17
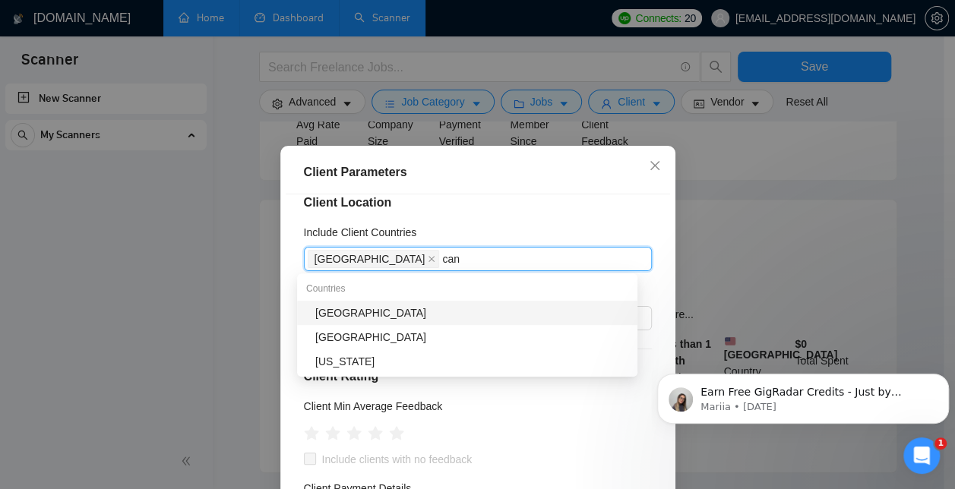
type input "cana"
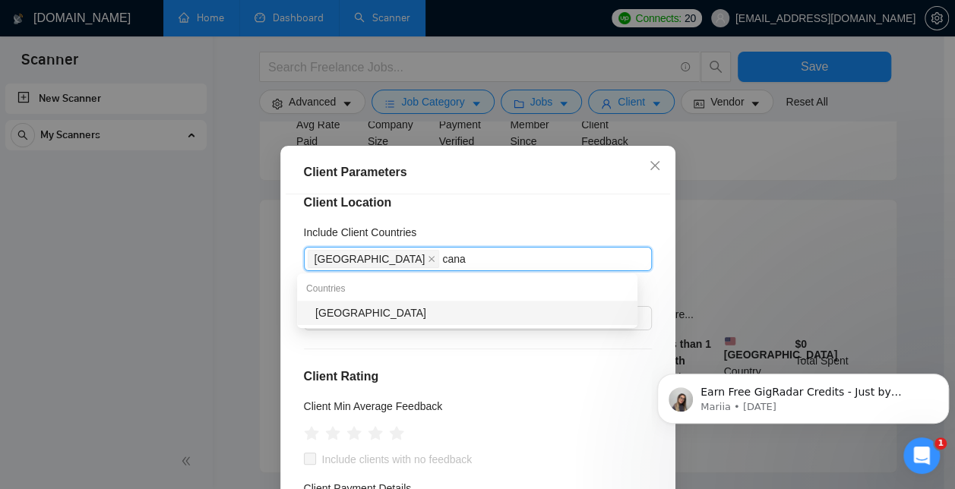
click at [418, 303] on div "[GEOGRAPHIC_DATA]" at bounding box center [467, 313] width 340 height 24
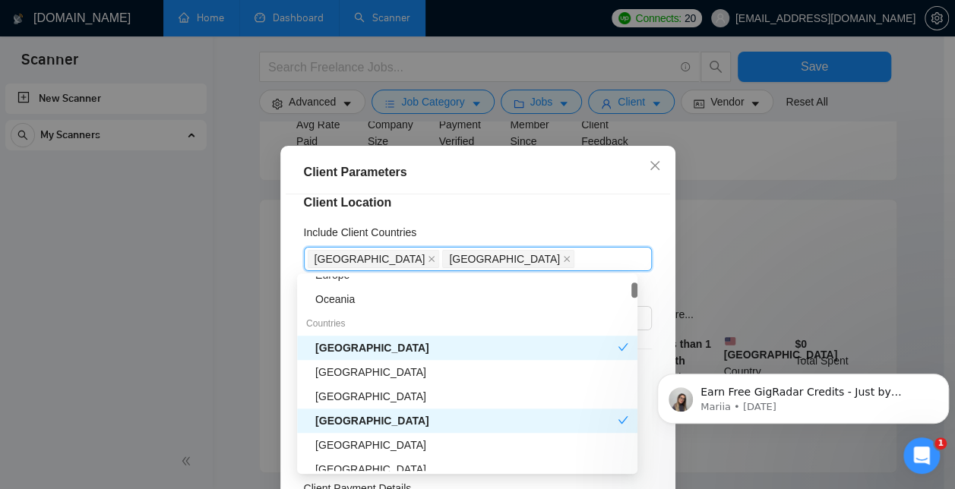
scroll to position [138, 0]
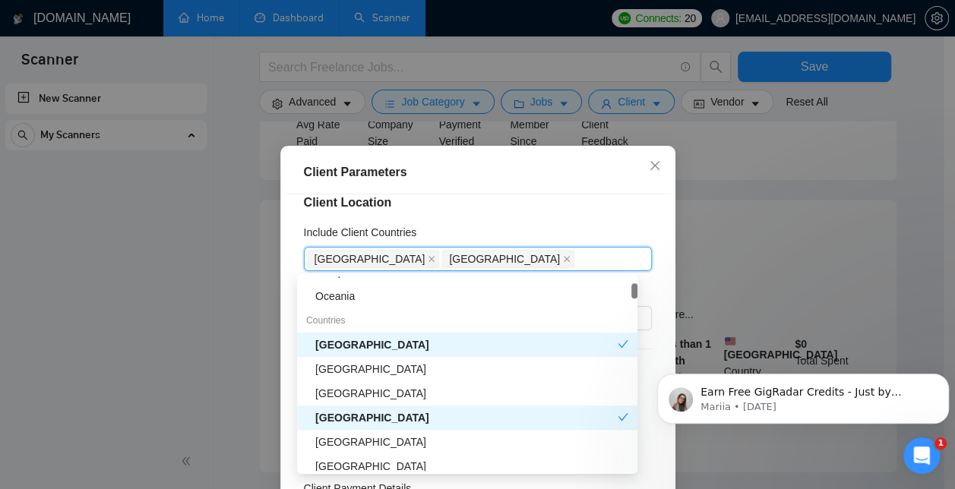
click at [400, 371] on div "[GEOGRAPHIC_DATA]" at bounding box center [471, 369] width 313 height 17
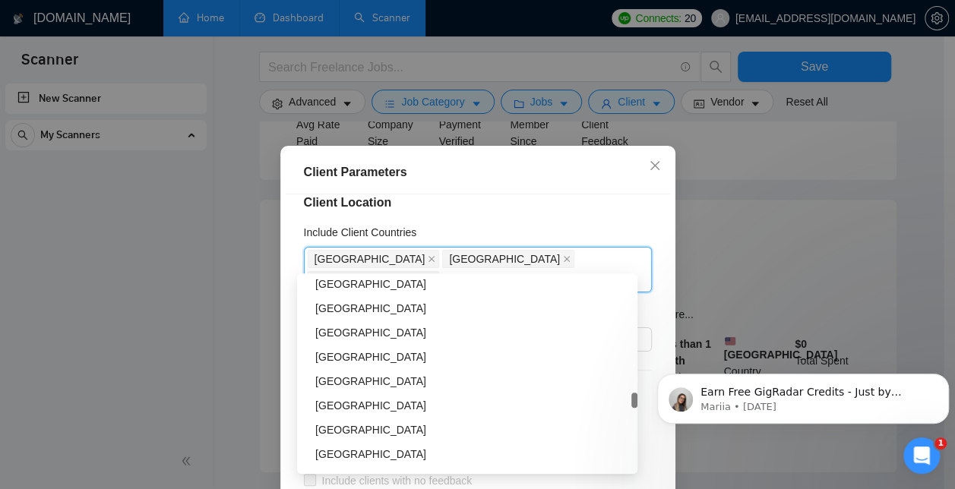
scroll to position [2855, 0]
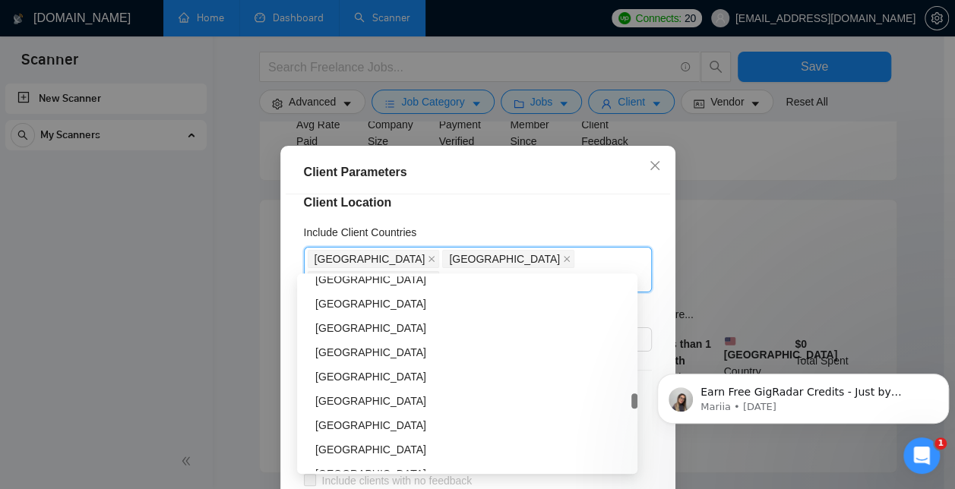
type input "eu"
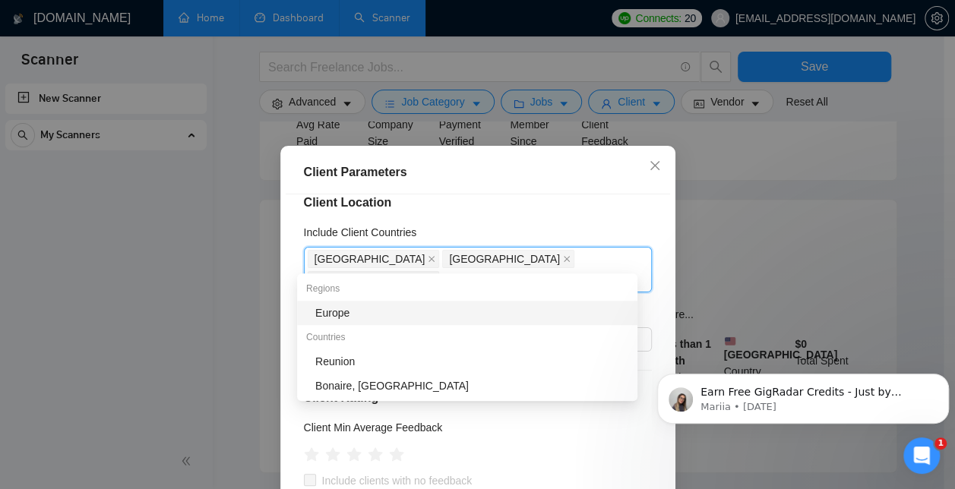
scroll to position [0, 0]
click at [375, 318] on div "Europe" at bounding box center [471, 313] width 313 height 17
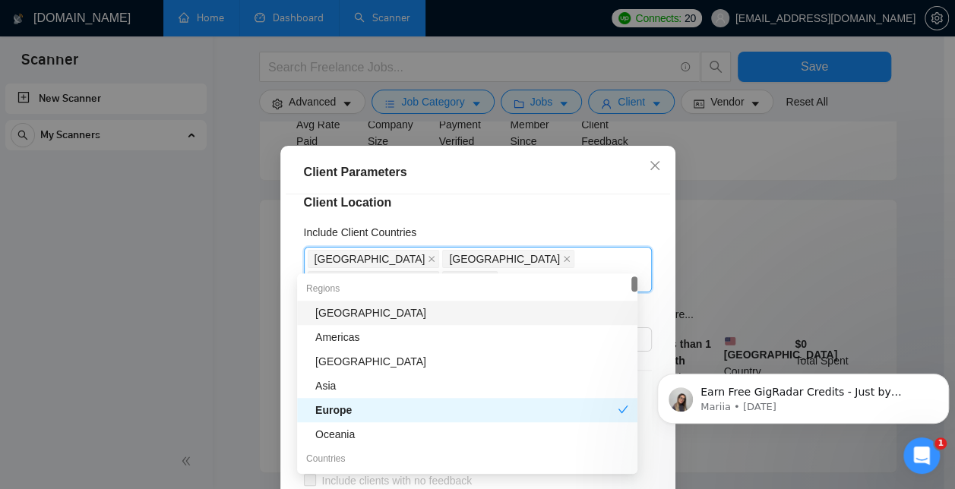
click at [596, 217] on div "Client Location Include Client Countries [GEOGRAPHIC_DATA] [GEOGRAPHIC_DATA] [G…" at bounding box center [478, 366] width 385 height 343
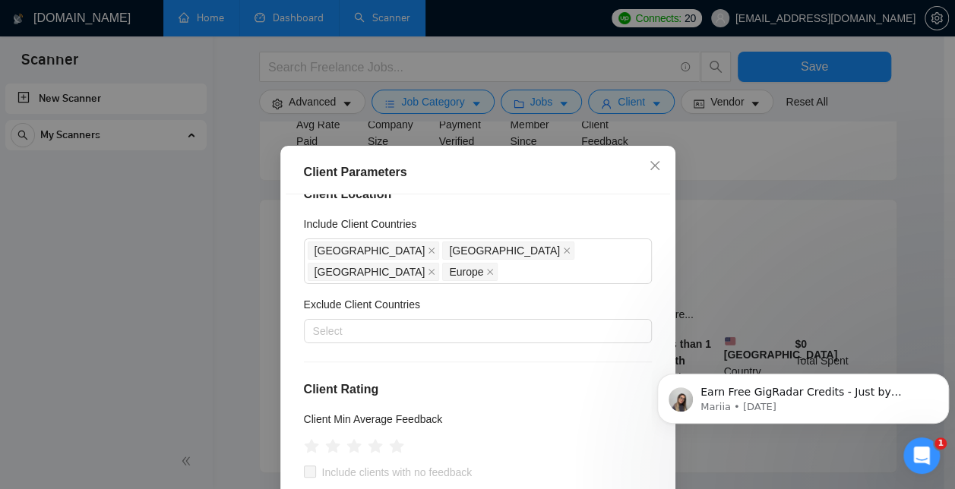
scroll to position [26, 0]
click at [374, 440] on icon "star" at bounding box center [375, 447] width 16 height 15
click at [353, 440] on icon "star" at bounding box center [354, 448] width 17 height 17
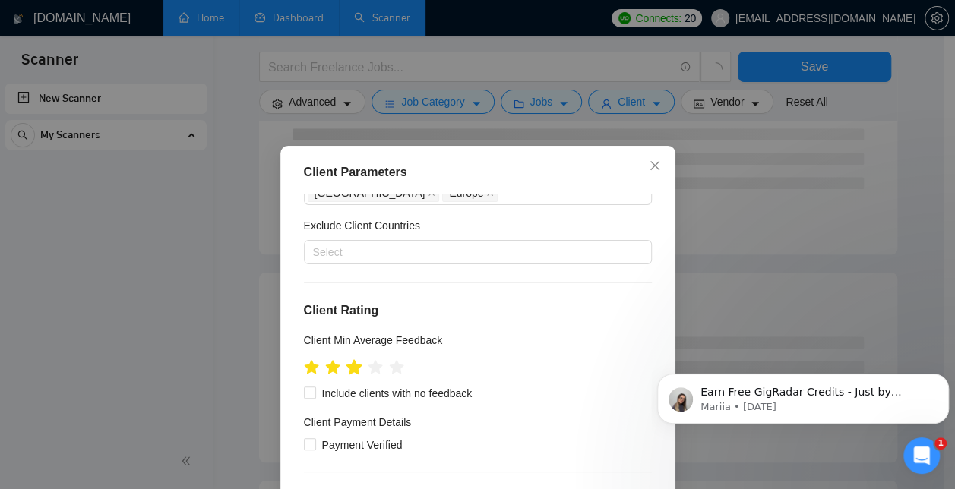
scroll to position [109, 0]
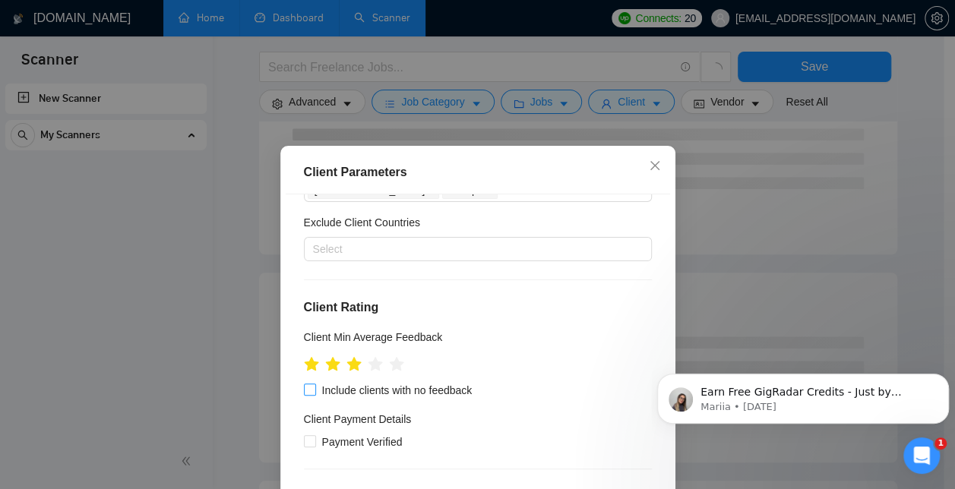
click at [307, 384] on input "Include clients with no feedback" at bounding box center [309, 389] width 11 height 11
checkbox input "true"
click at [373, 356] on icon "star" at bounding box center [375, 364] width 17 height 17
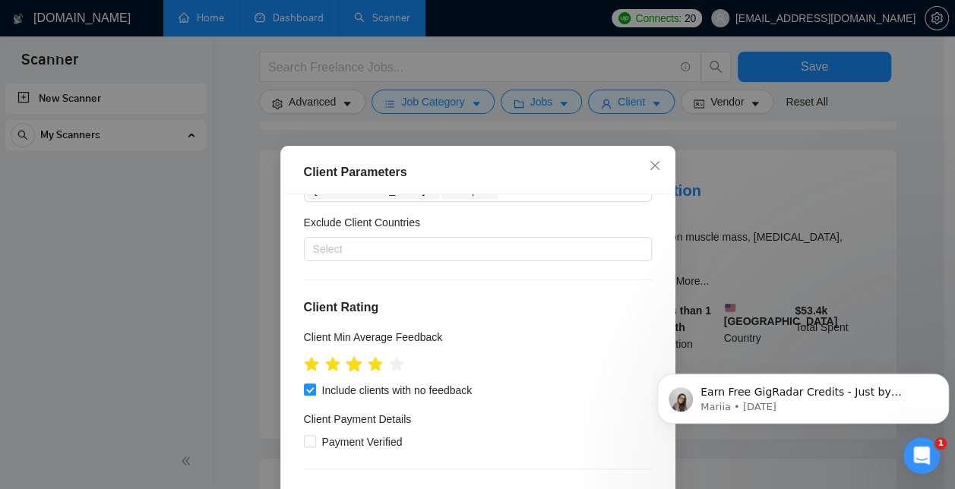
click at [354, 356] on icon "star" at bounding box center [354, 364] width 17 height 17
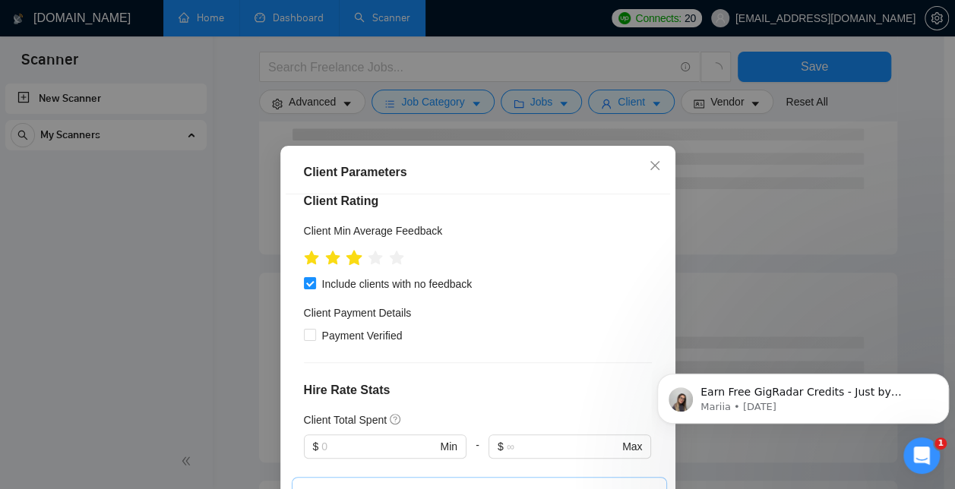
scroll to position [217, 0]
click at [304, 328] on input "Payment Verified" at bounding box center [309, 333] width 11 height 11
checkbox input "true"
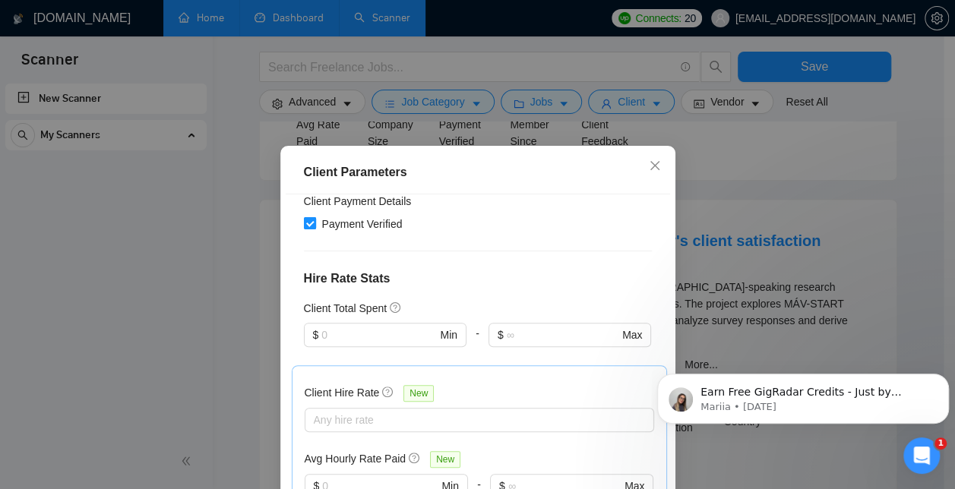
scroll to position [333, 0]
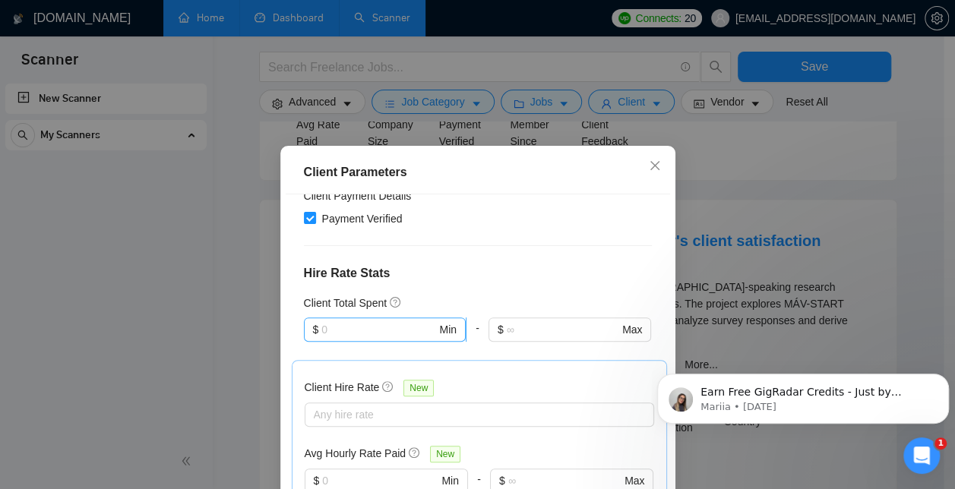
click at [401, 321] on input "text" at bounding box center [378, 329] width 115 height 17
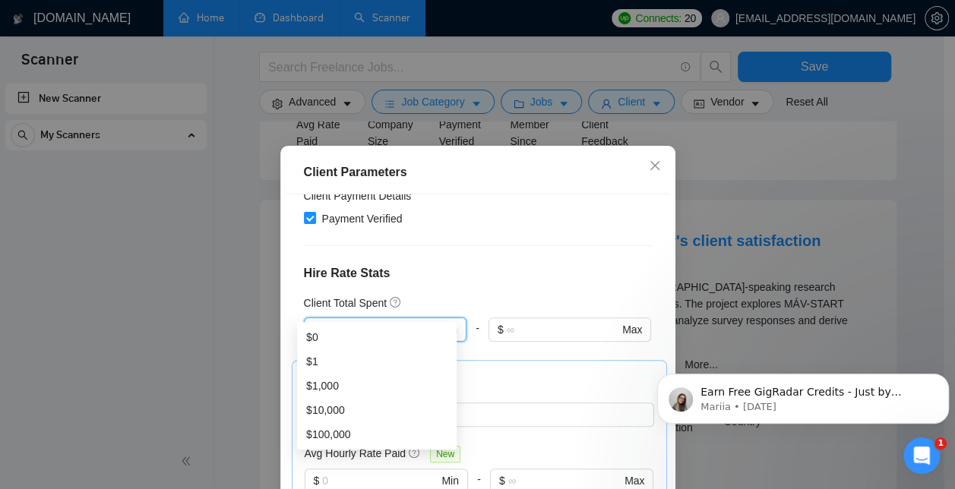
click at [503, 264] on h4 "Hire Rate Stats" at bounding box center [478, 273] width 348 height 18
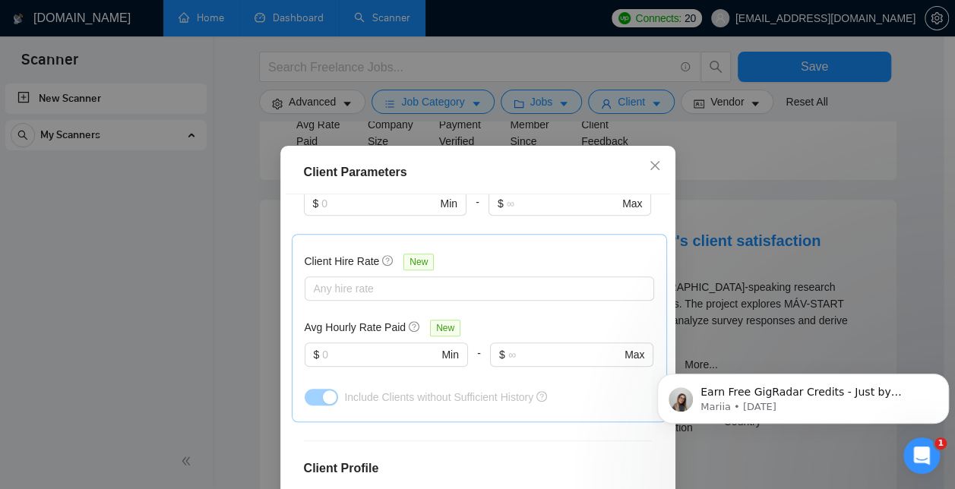
scroll to position [461, 0]
click at [363, 345] on input "text" at bounding box center [380, 353] width 116 height 17
type input "25"
click at [575, 407] on div "Client Location Include Client Countries [GEOGRAPHIC_DATA] [GEOGRAPHIC_DATA] [G…" at bounding box center [478, 366] width 385 height 343
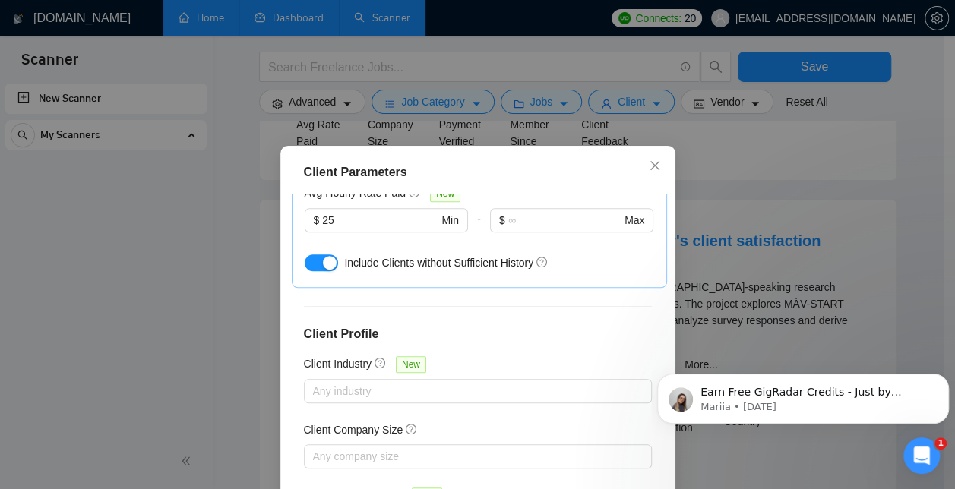
scroll to position [603, 0]
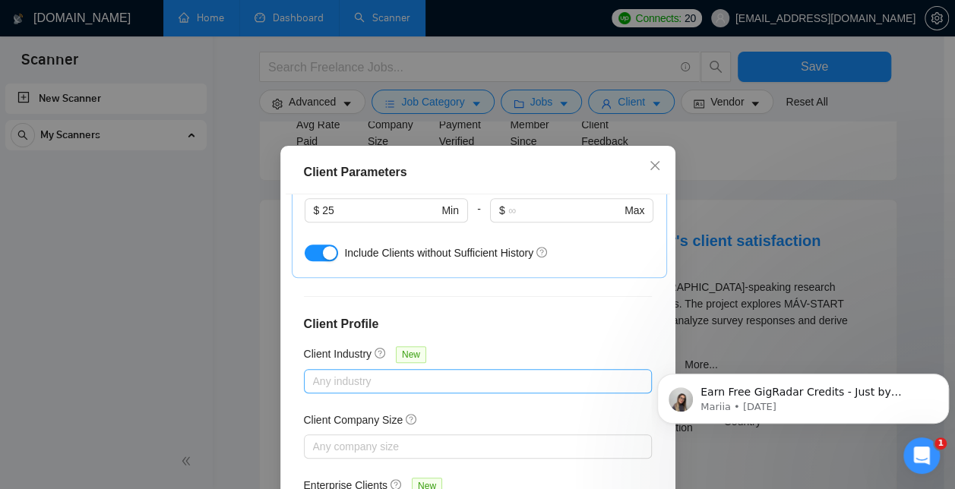
click at [435, 372] on div at bounding box center [470, 381] width 325 height 18
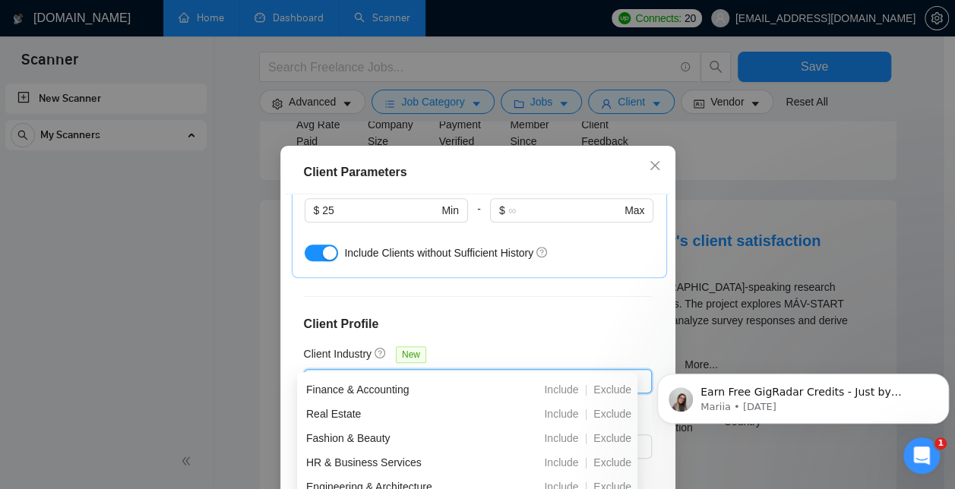
scroll to position [217, 0]
click at [527, 315] on h4 "Client Profile" at bounding box center [478, 324] width 348 height 18
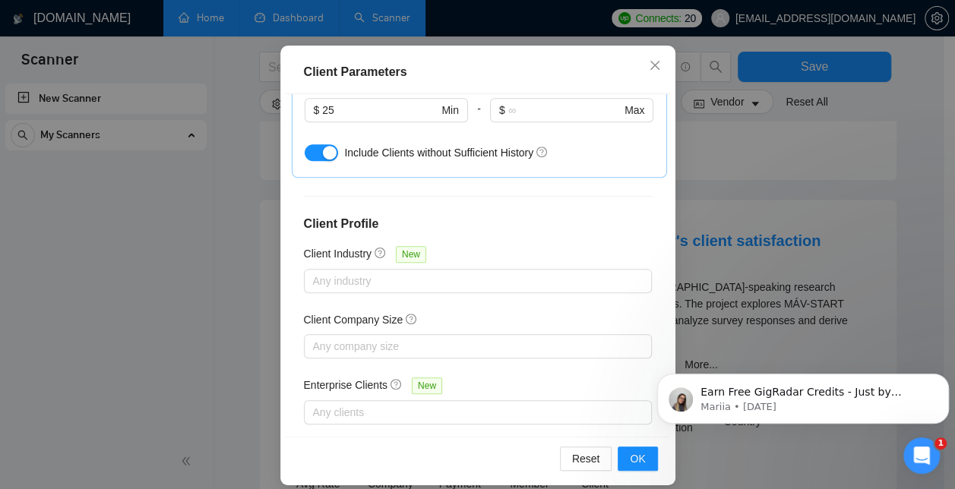
scroll to position [114, 0]
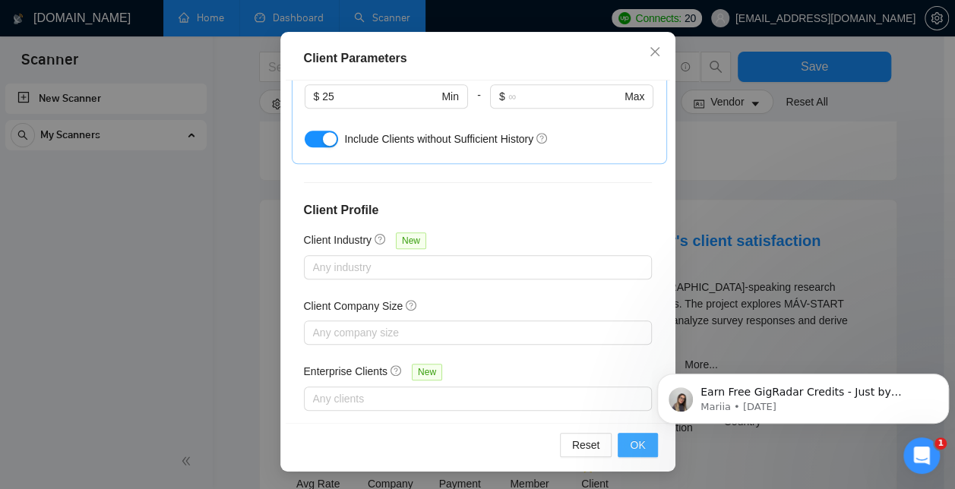
click at [630, 448] on span "OK" at bounding box center [637, 445] width 15 height 17
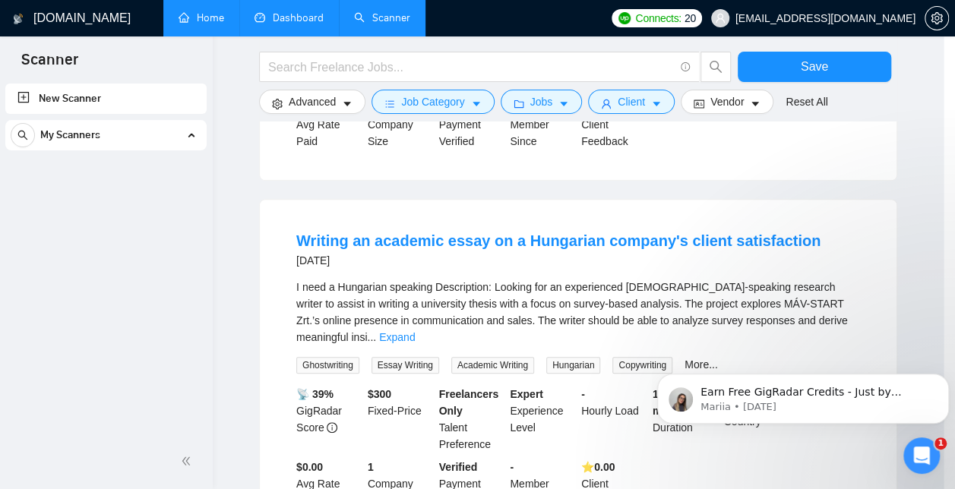
scroll to position [59, 0]
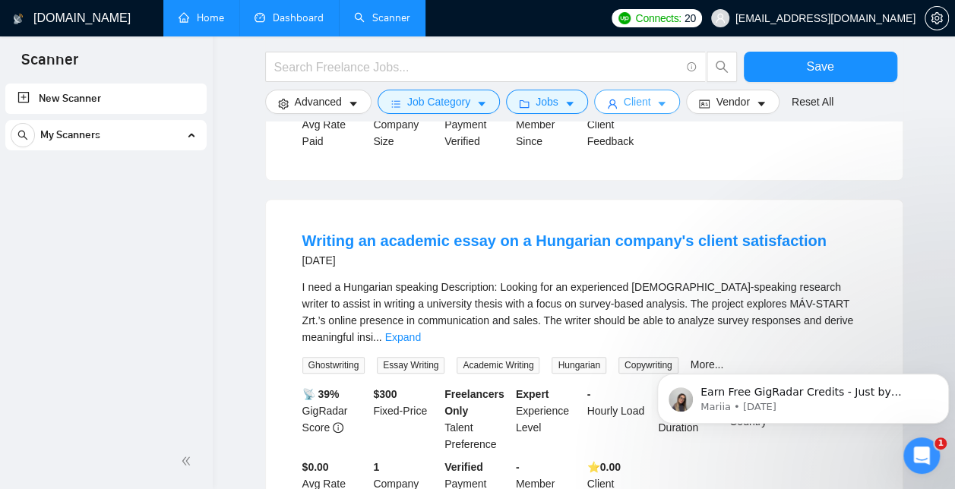
click at [659, 104] on icon "caret-down" at bounding box center [663, 104] width 8 height 5
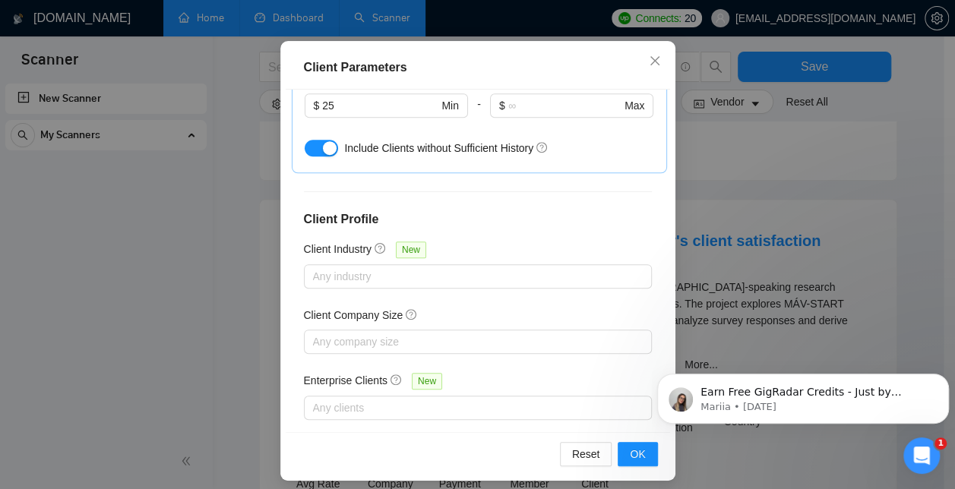
scroll to position [114, 0]
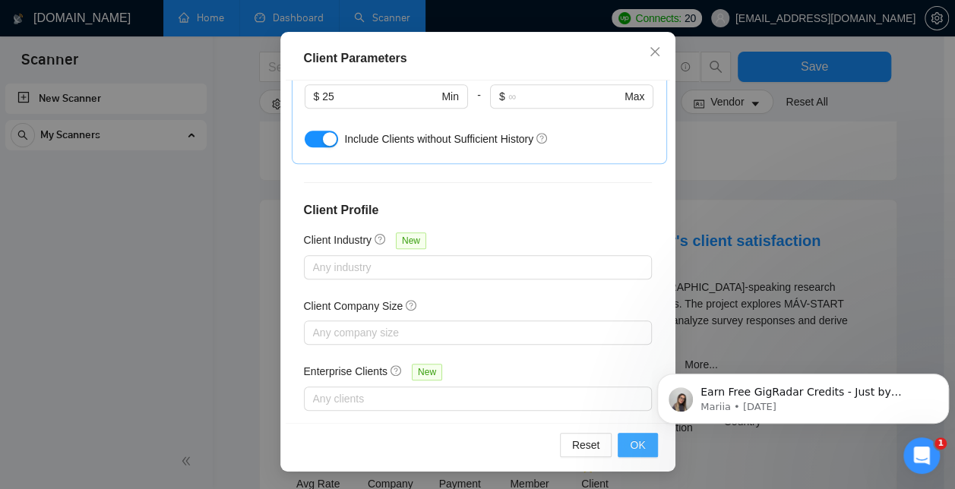
click at [632, 453] on button "OK" at bounding box center [638, 445] width 40 height 24
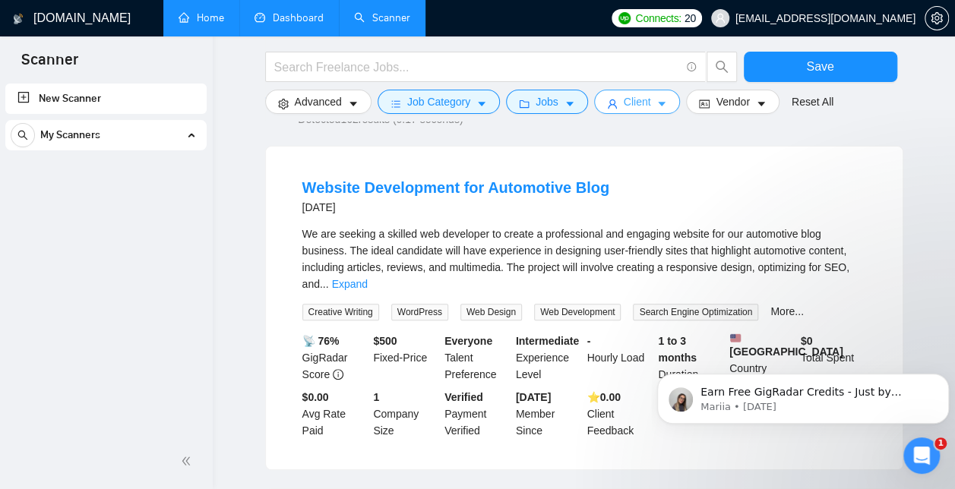
scroll to position [0, 0]
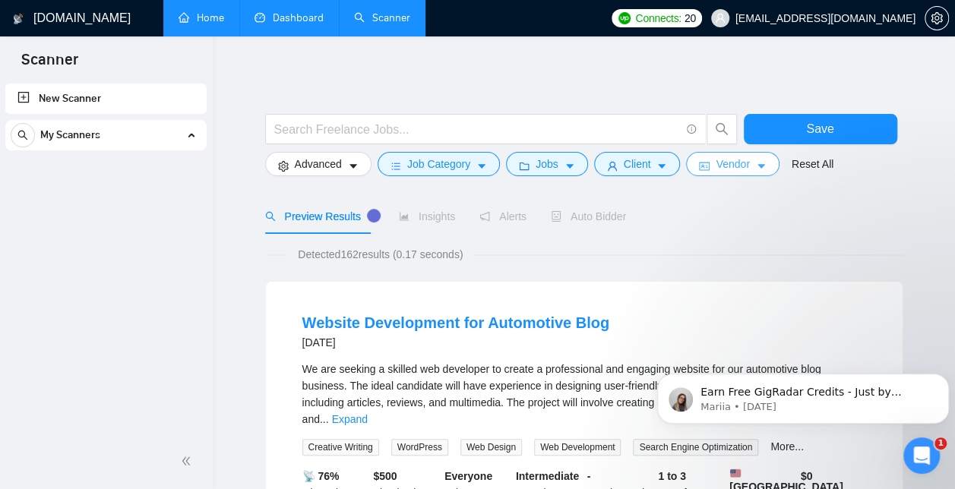
click at [722, 164] on span "Vendor" at bounding box center [732, 164] width 33 height 17
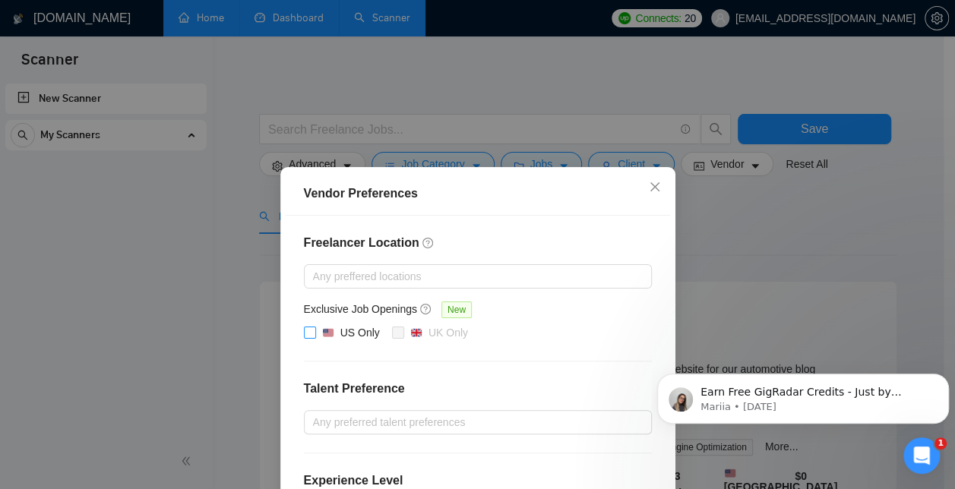
click at [307, 336] on input "US Only" at bounding box center [309, 332] width 11 height 11
checkbox input "true"
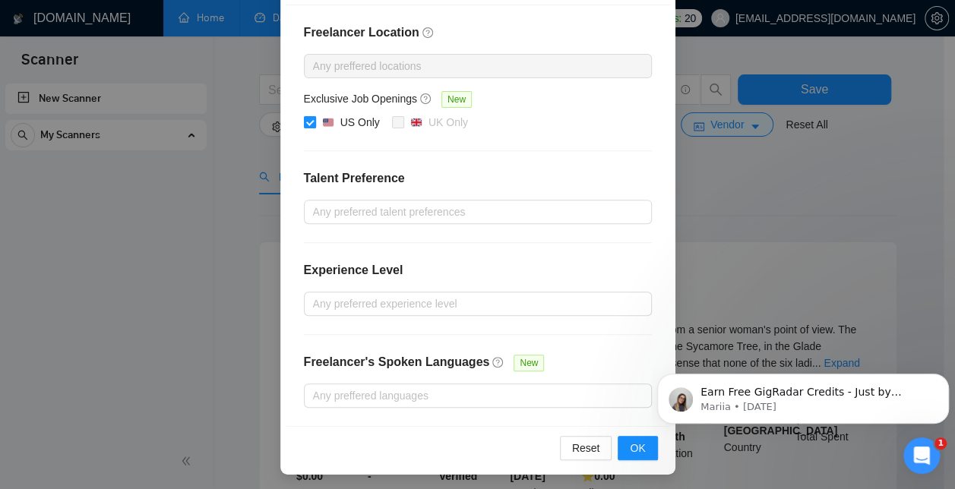
scroll to position [44, 0]
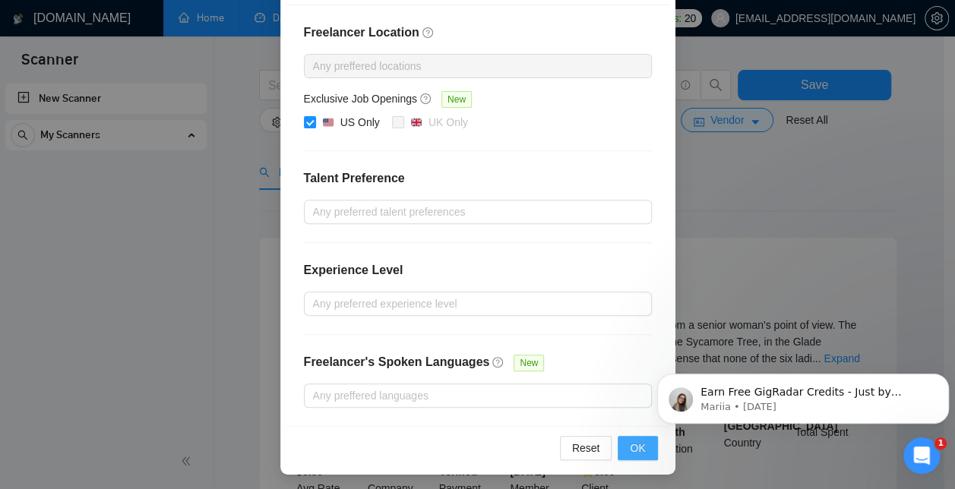
click at [630, 448] on span "OK" at bounding box center [637, 448] width 15 height 17
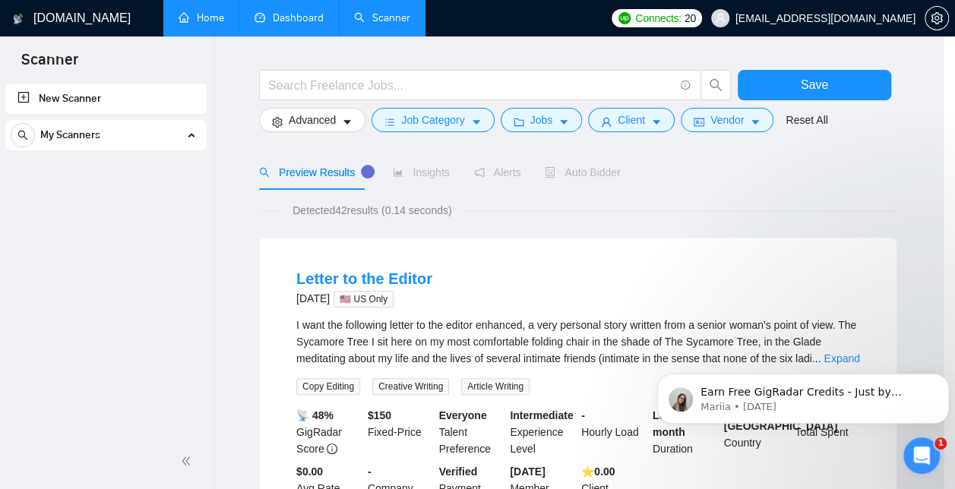
scroll to position [135, 0]
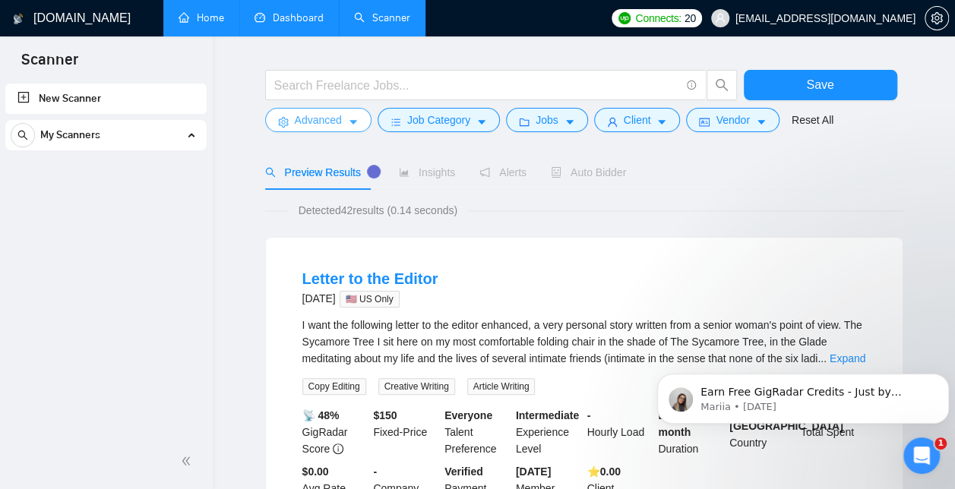
click at [344, 126] on button "Advanced" at bounding box center [318, 120] width 106 height 24
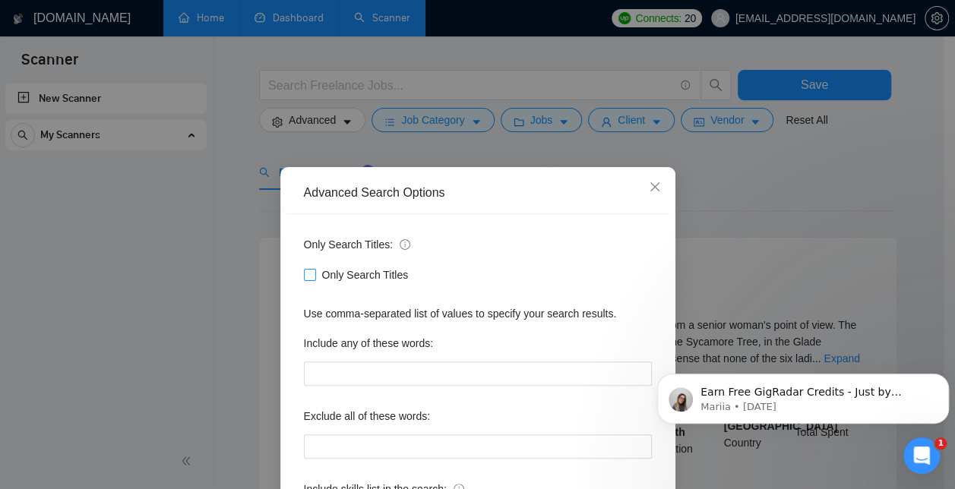
click at [309, 275] on span at bounding box center [310, 275] width 12 height 12
click at [309, 275] on input "Only Search Titles" at bounding box center [309, 274] width 11 height 11
click at [404, 242] on icon "info-circle" at bounding box center [405, 244] width 2 height 5
click at [304, 279] on input "Only Search Titles" at bounding box center [309, 274] width 11 height 11
checkbox input "false"
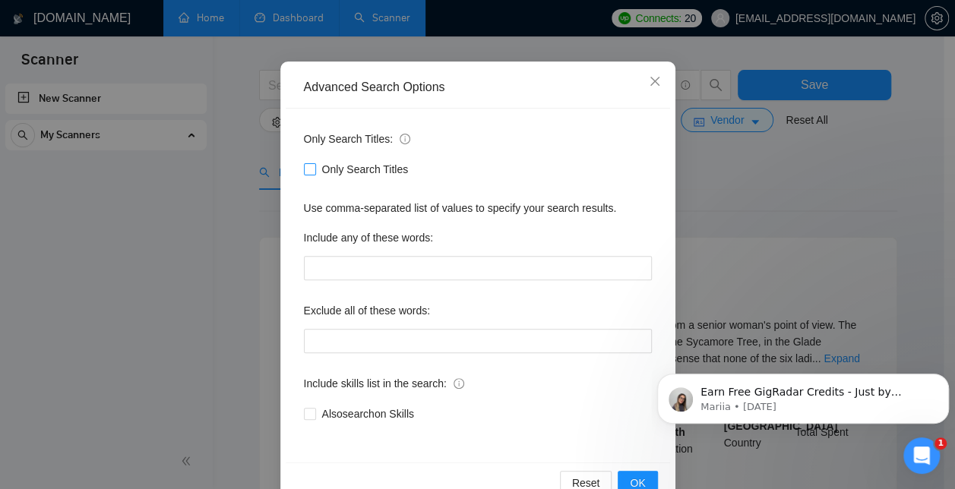
scroll to position [142, 0]
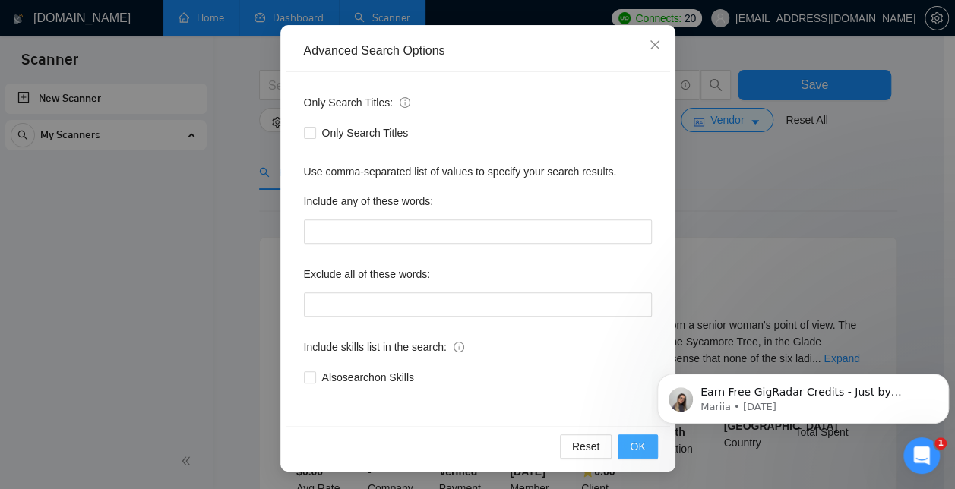
click at [632, 441] on span "OK" at bounding box center [637, 447] width 15 height 17
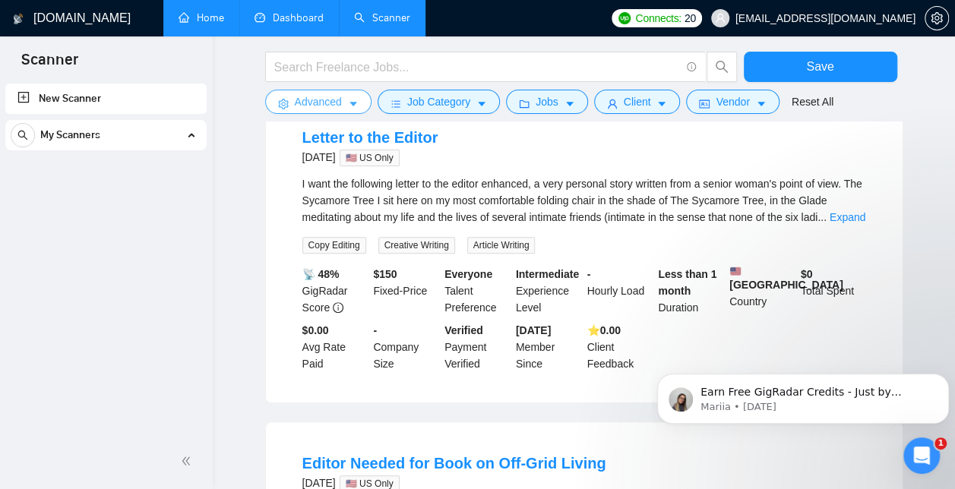
scroll to position [185, 0]
click at [846, 216] on link "Expand" at bounding box center [848, 217] width 36 height 12
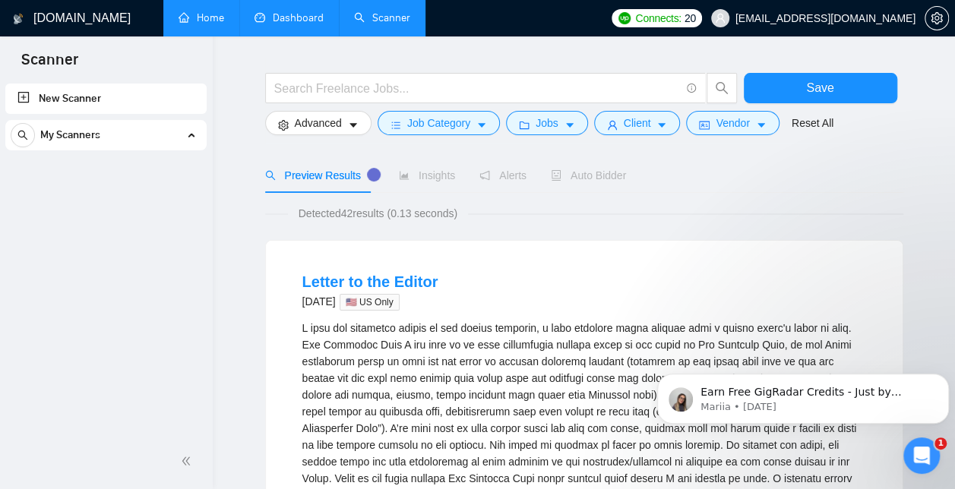
scroll to position [0, 0]
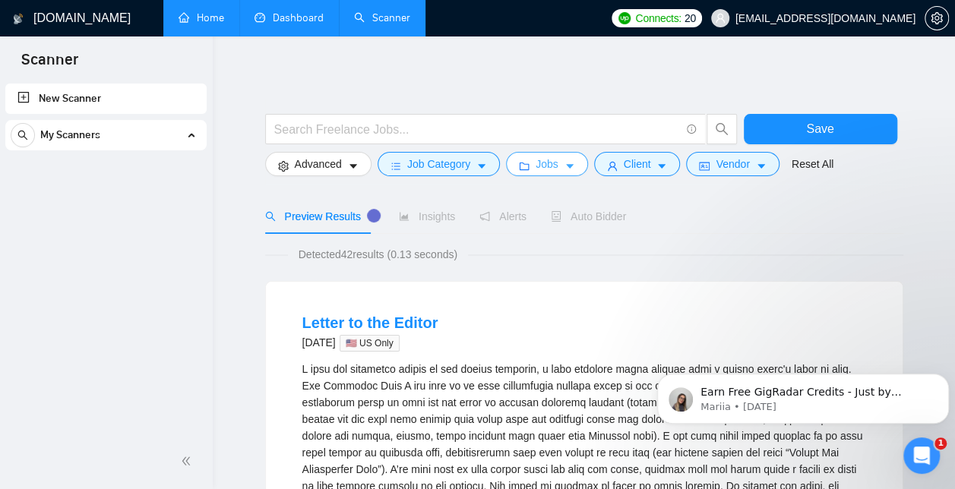
click at [553, 166] on button "Jobs" at bounding box center [547, 164] width 82 height 24
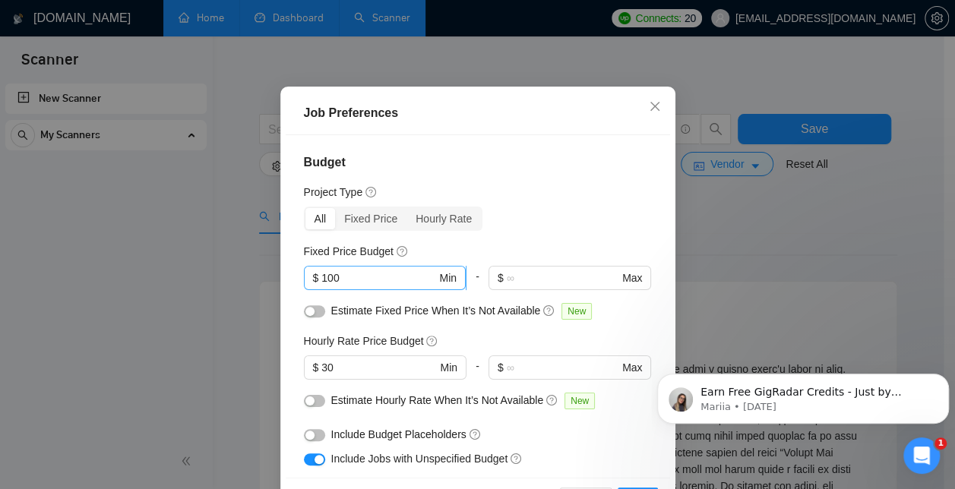
click at [362, 287] on input "100" at bounding box center [378, 278] width 115 height 17
type input "1"
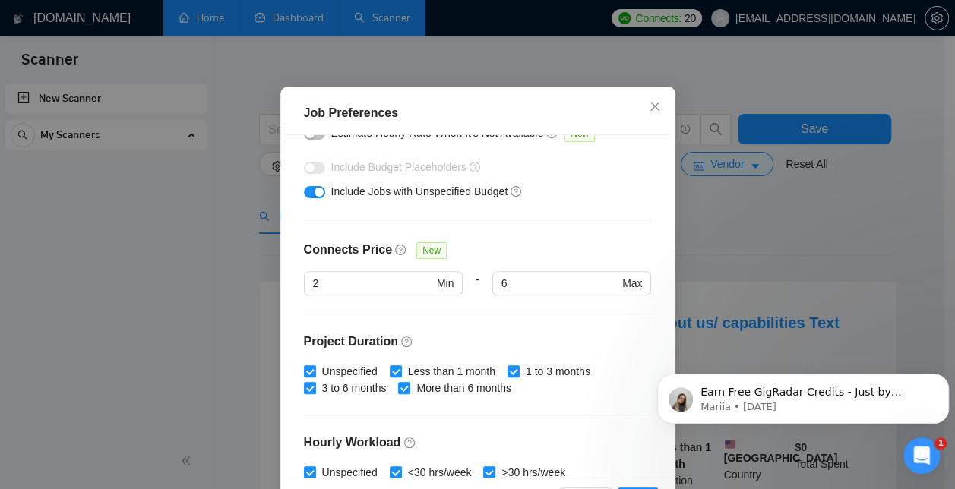
scroll to position [290, 0]
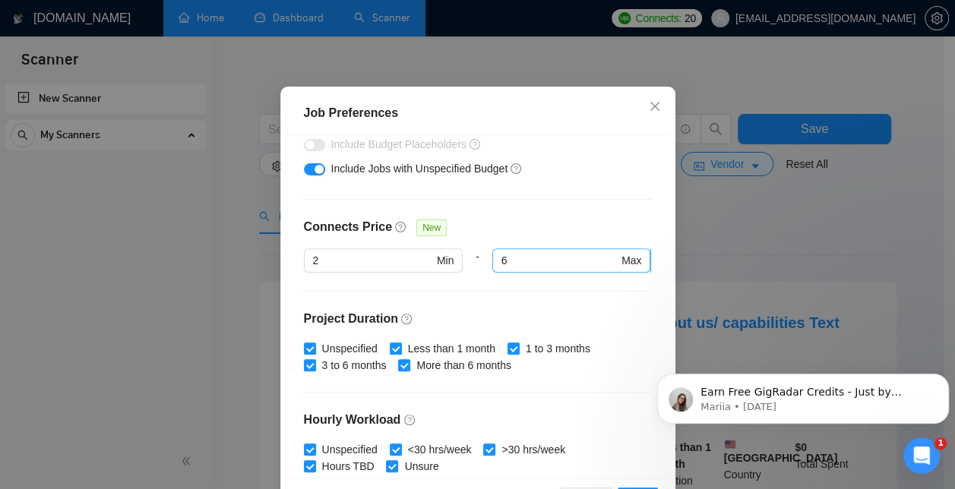
click at [579, 269] on input "6" at bounding box center [560, 260] width 117 height 17
type input "8"
click at [395, 269] on input "2" at bounding box center [373, 260] width 120 height 17
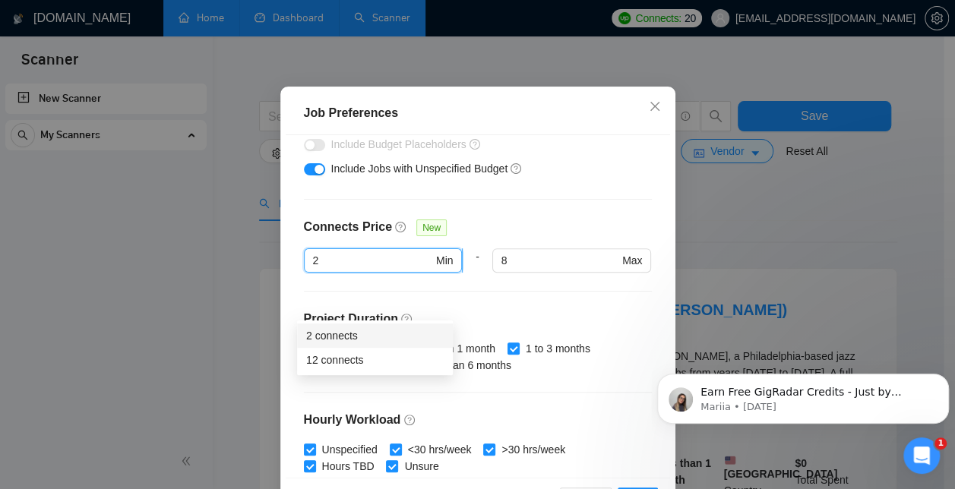
scroll to position [12, 0]
click at [547, 269] on input "8" at bounding box center [560, 260] width 117 height 17
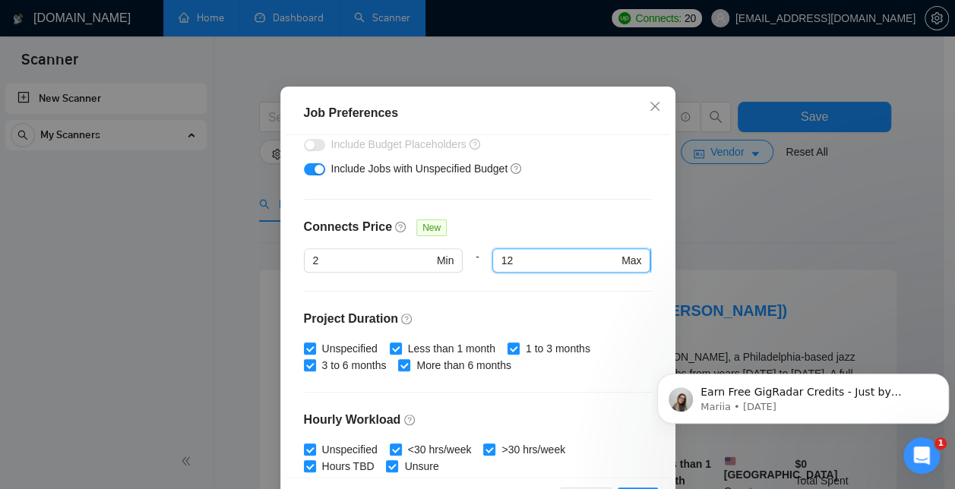
type input "12"
click at [590, 272] on div "Budget Project Type All Fixed Price Hourly Rate Fixed Price Budget $ Min - $ Ma…" at bounding box center [478, 306] width 385 height 343
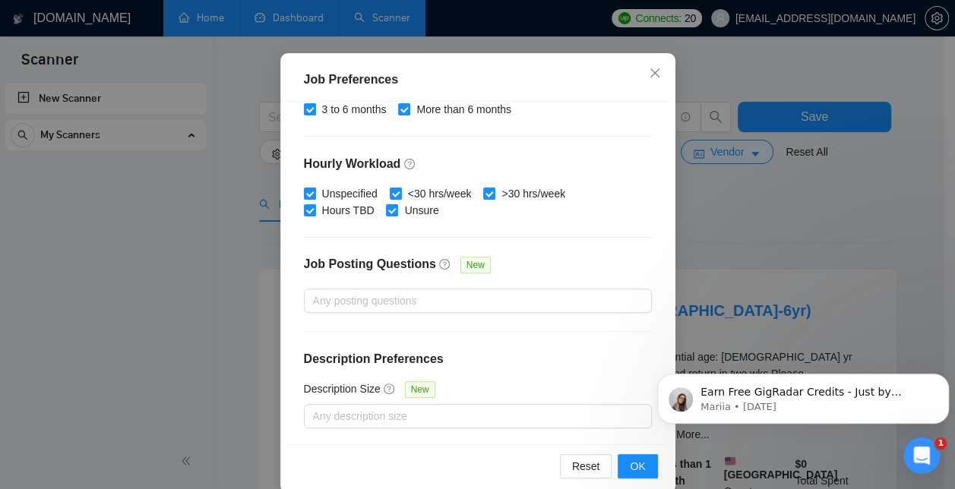
scroll to position [114, 0]
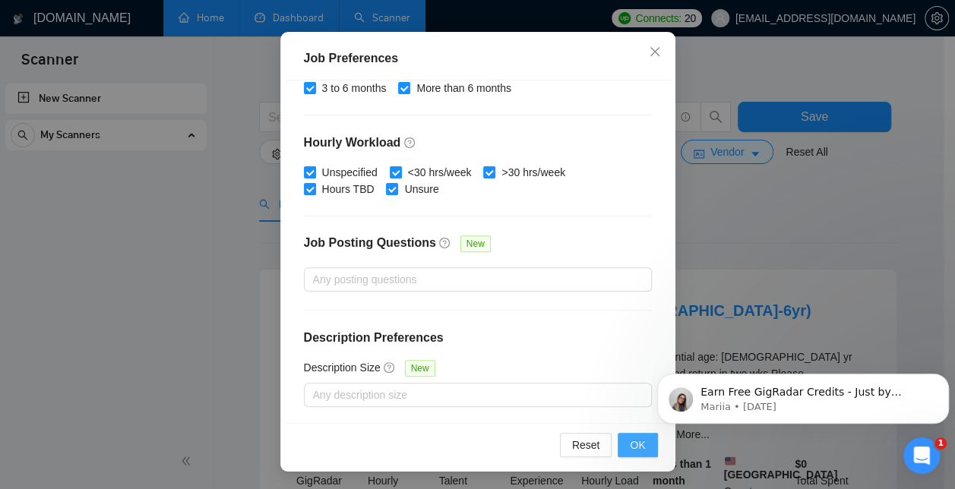
click at [630, 442] on span "OK" at bounding box center [637, 445] width 15 height 17
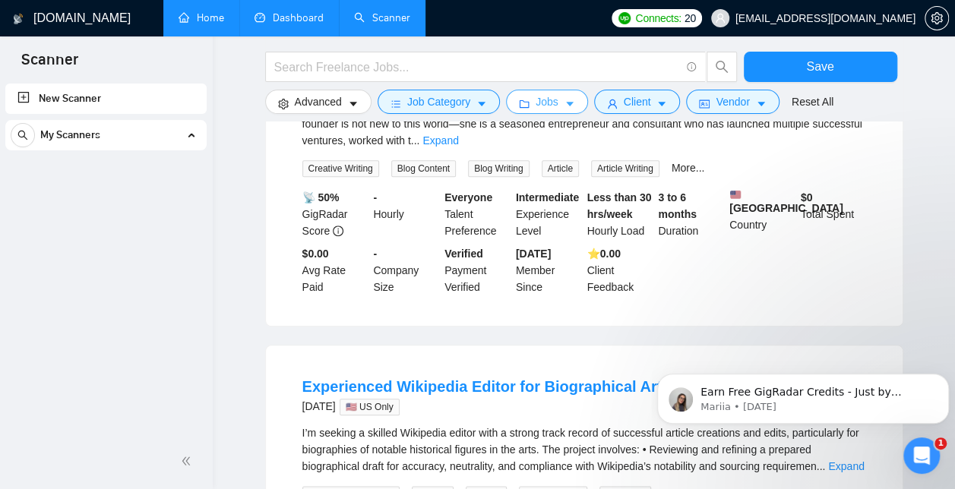
scroll to position [622, 0]
click at [547, 111] on button "Jobs" at bounding box center [547, 102] width 82 height 24
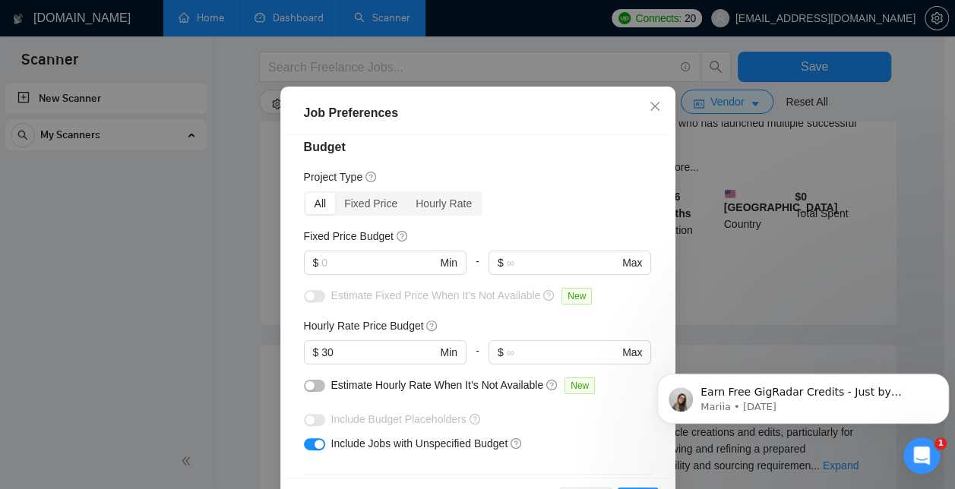
scroll to position [12, 0]
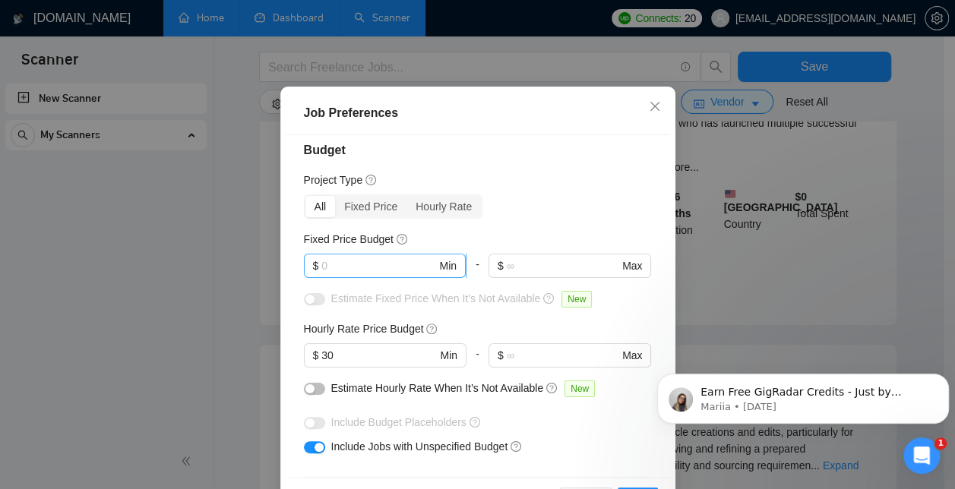
click at [406, 274] on input "text" at bounding box center [378, 266] width 115 height 17
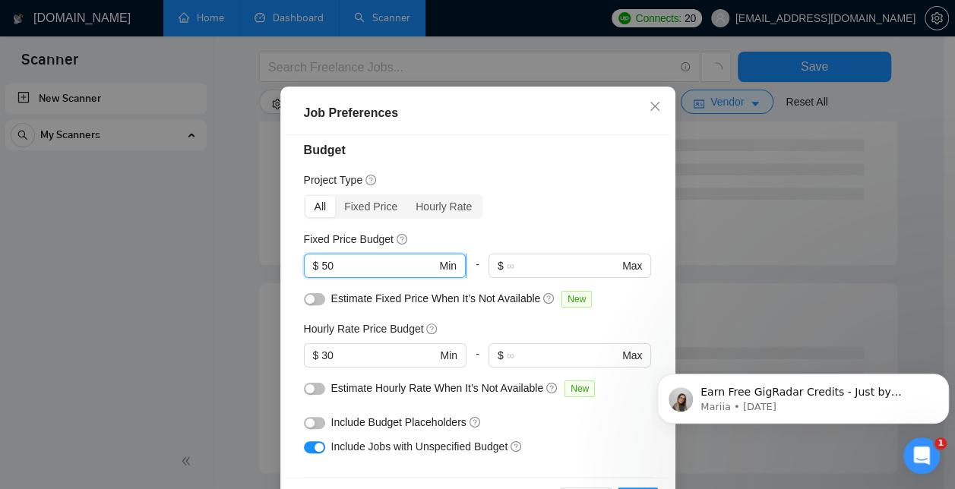
type input "50"
click at [587, 219] on div "All Fixed Price Hourly Rate" at bounding box center [478, 207] width 348 height 24
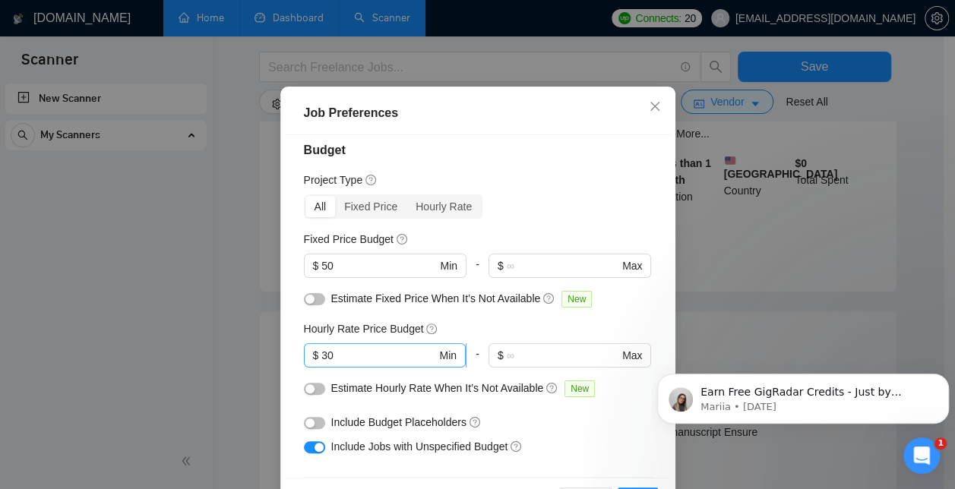
click at [394, 364] on input "30" at bounding box center [378, 355] width 115 height 17
type input "3"
type input "25"
click at [589, 219] on div "All Fixed Price Hourly Rate" at bounding box center [478, 207] width 348 height 24
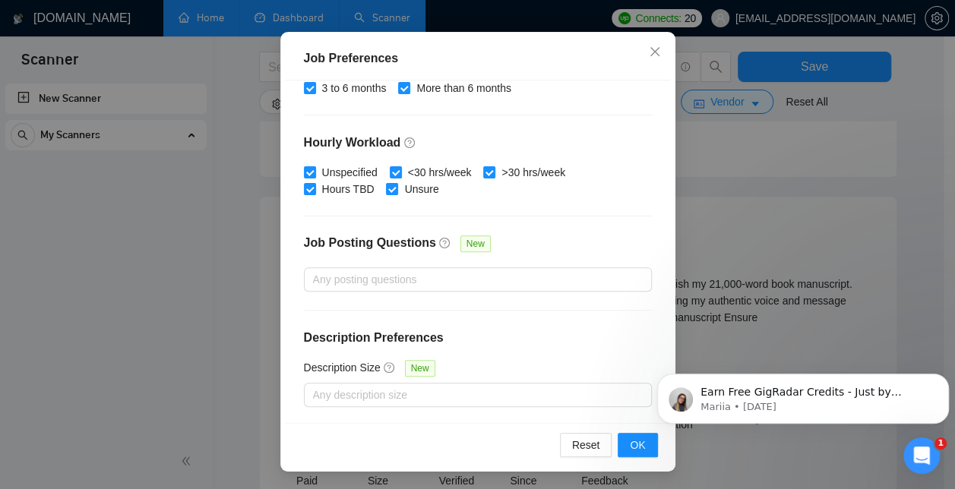
scroll to position [752, 0]
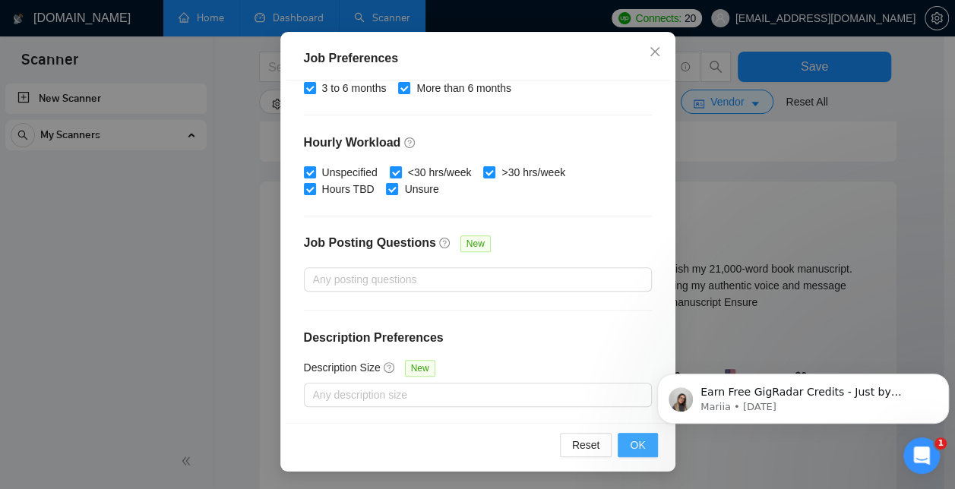
click at [639, 449] on span "OK" at bounding box center [637, 445] width 15 height 17
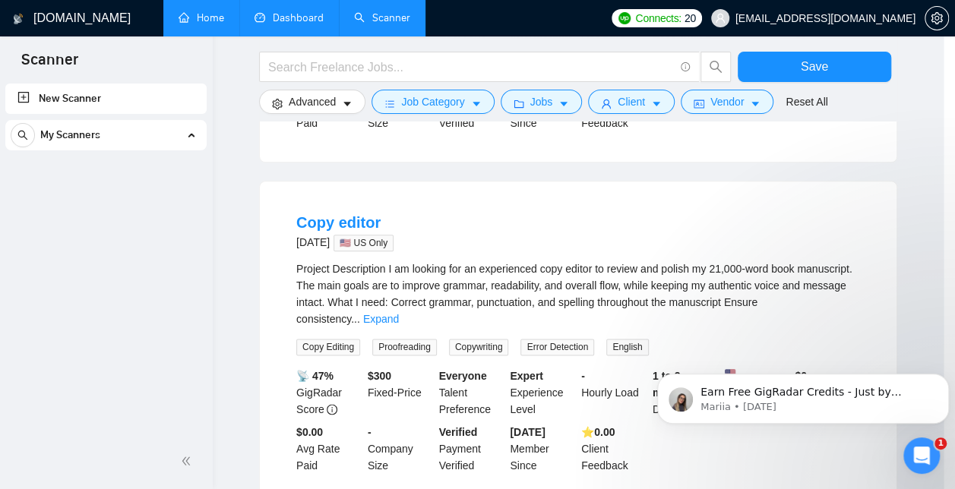
scroll to position [59, 0]
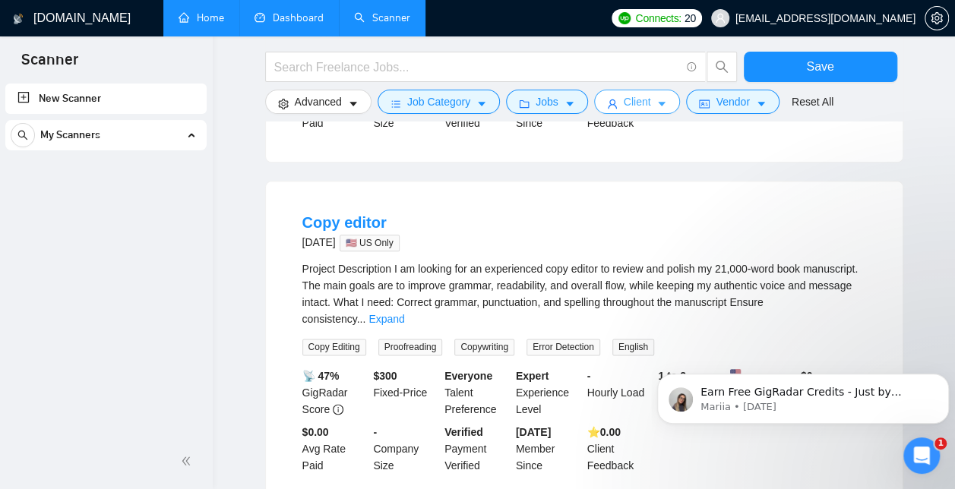
click at [657, 106] on icon "caret-down" at bounding box center [662, 104] width 11 height 11
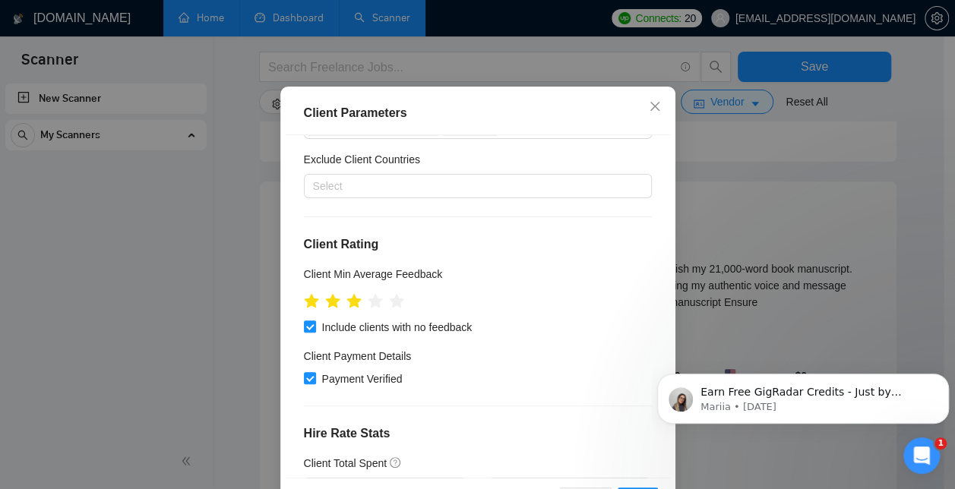
scroll to position [112, 0]
click at [304, 333] on input "Include clients with no feedback" at bounding box center [309, 327] width 11 height 11
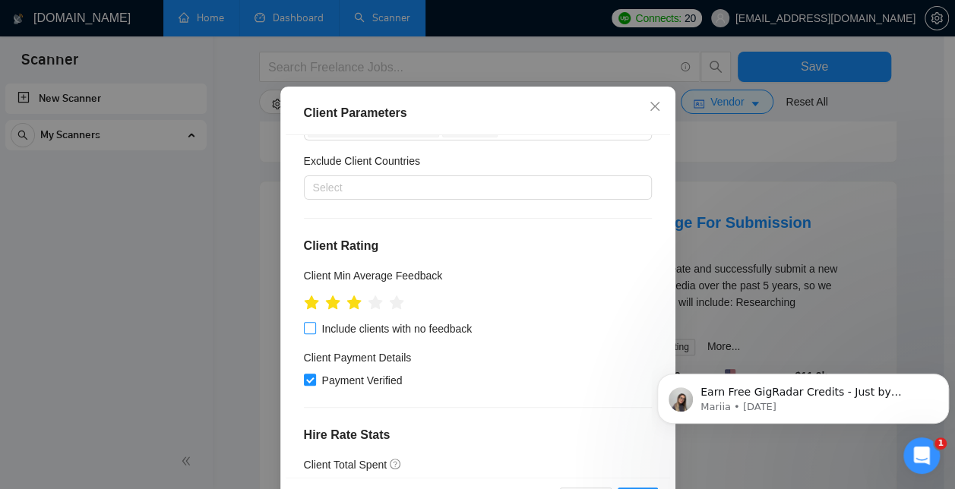
click at [304, 333] on input "Include clients with no feedback" at bounding box center [309, 327] width 11 height 11
checkbox input "true"
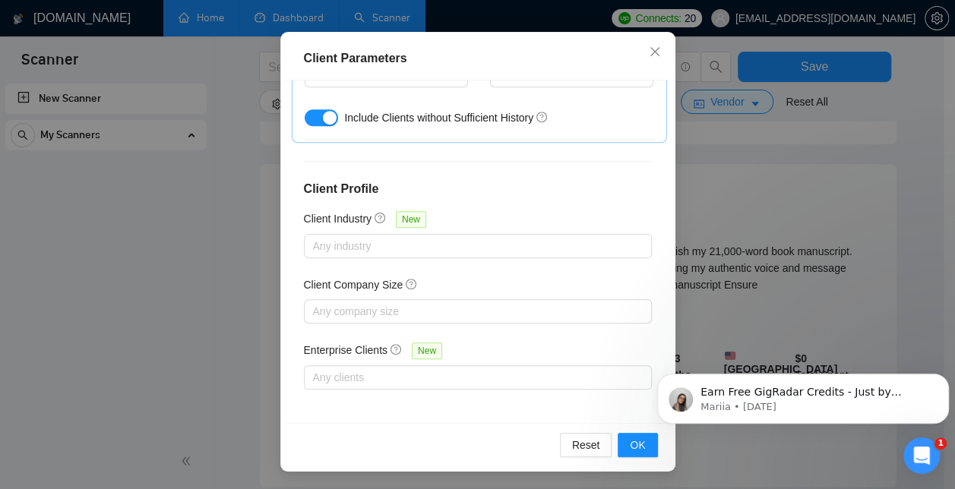
scroll to position [780, 0]
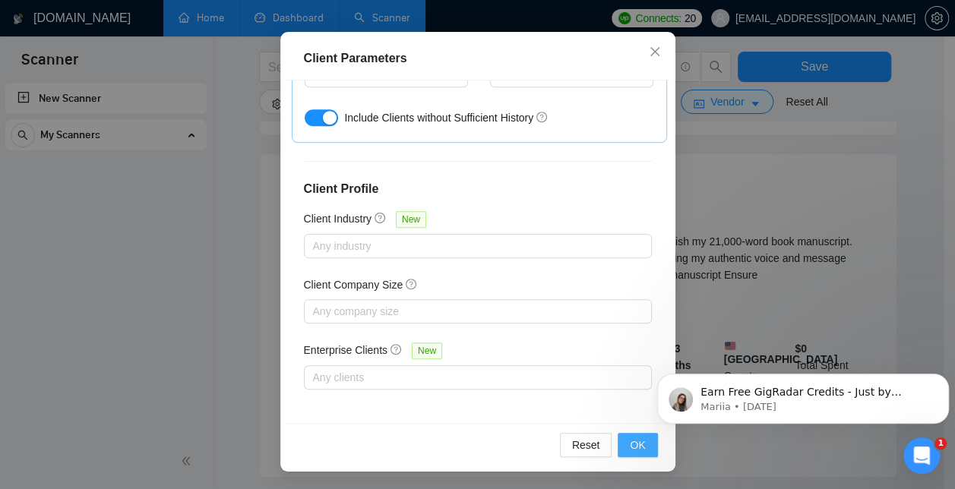
click at [631, 442] on span "OK" at bounding box center [637, 445] width 15 height 17
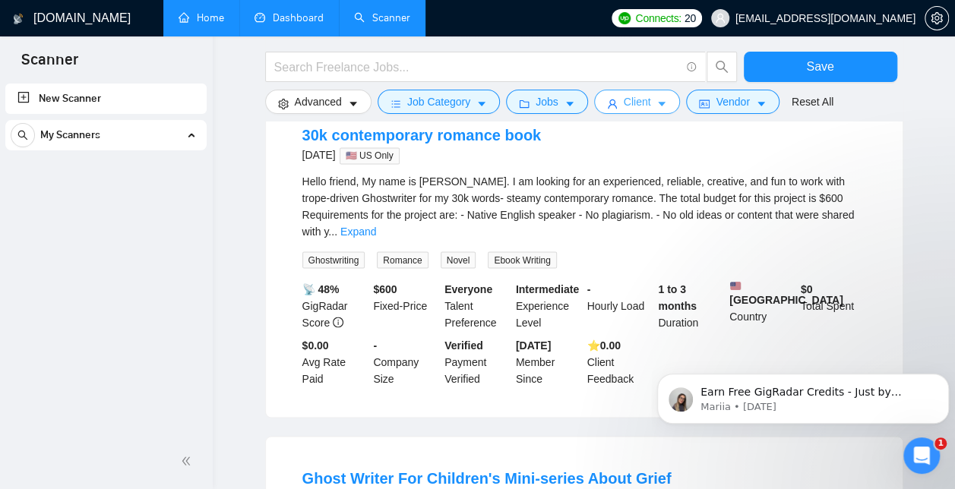
scroll to position [1183, 0]
click at [336, 316] on icon "info-circle" at bounding box center [338, 321] width 11 height 11
click at [337, 316] on icon "info-circle" at bounding box center [338, 321] width 11 height 11
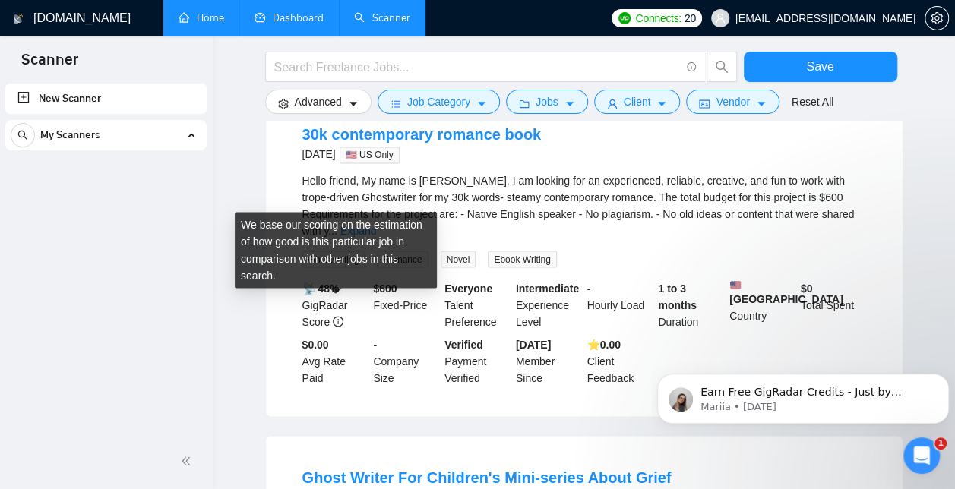
click at [901, 222] on div "30k contemporary romance book [DATE] 🇺🇸 US Only Hello friend, My name is [PERSO…" at bounding box center [584, 254] width 637 height 323
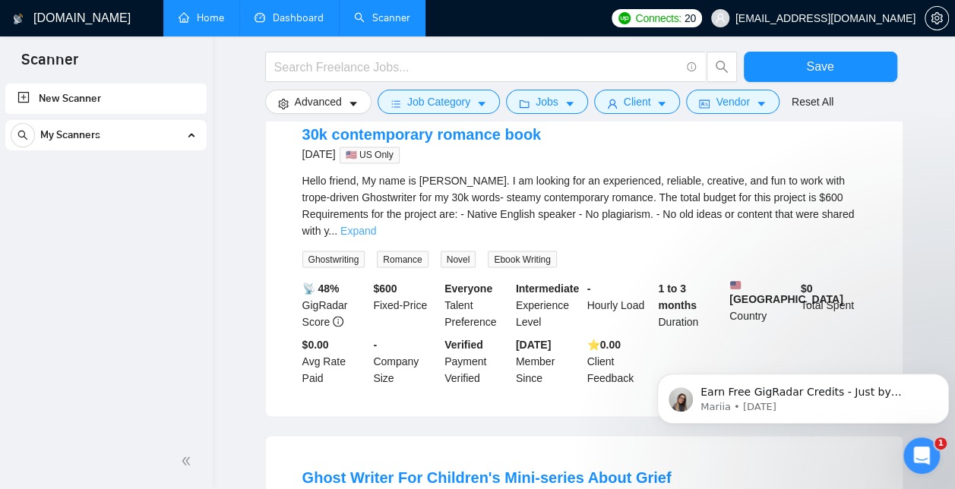
click at [376, 225] on link "Expand" at bounding box center [358, 231] width 36 height 12
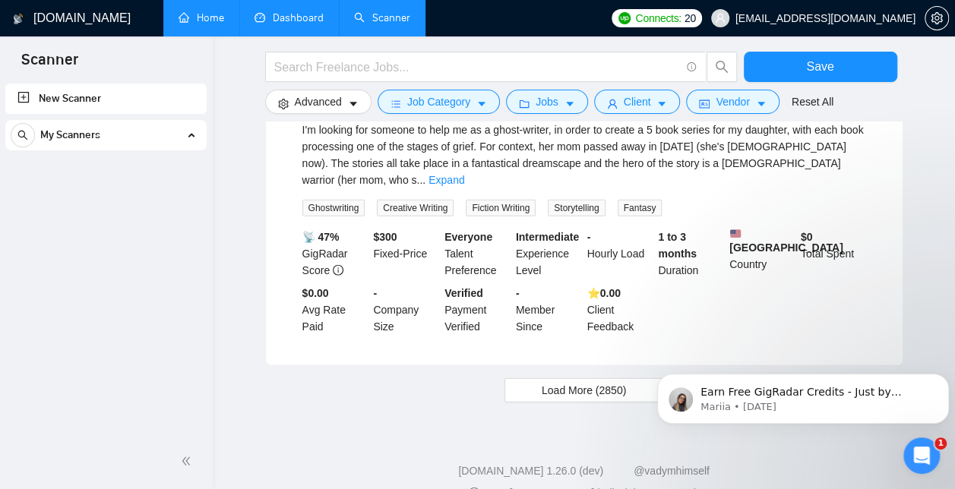
scroll to position [1696, 0]
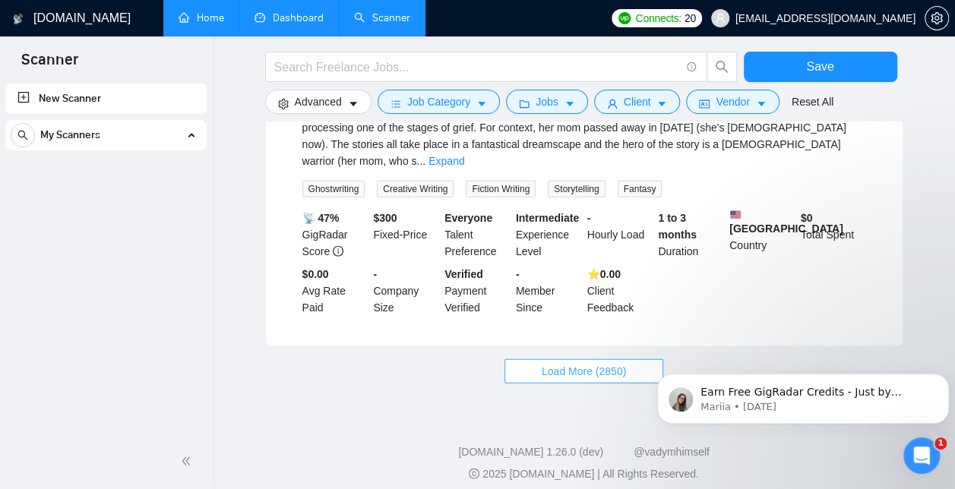
click at [597, 366] on span "Load More (2850)" at bounding box center [584, 371] width 84 height 17
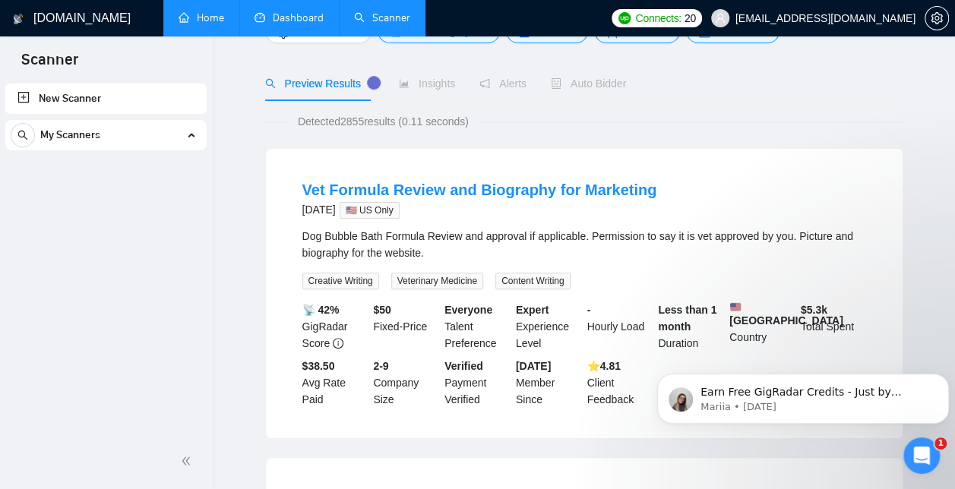
scroll to position [0, 0]
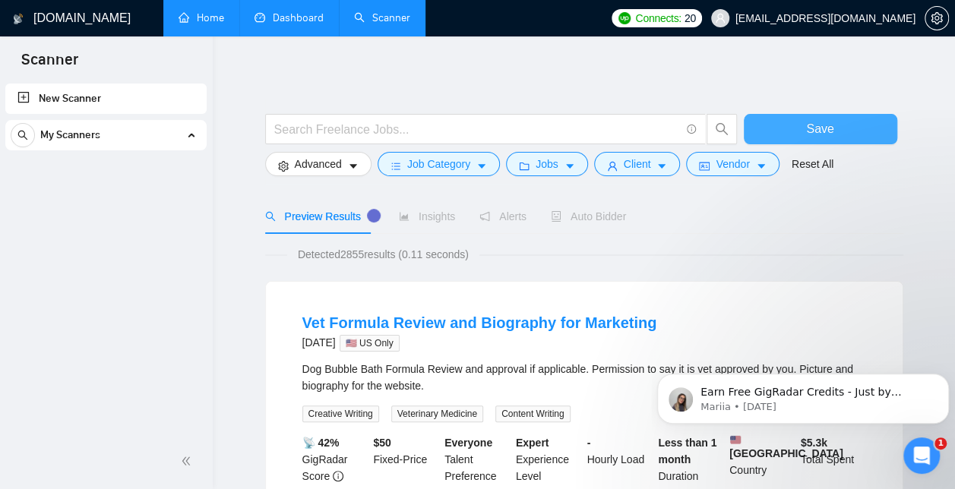
click at [830, 135] on span "Save" at bounding box center [819, 128] width 27 height 19
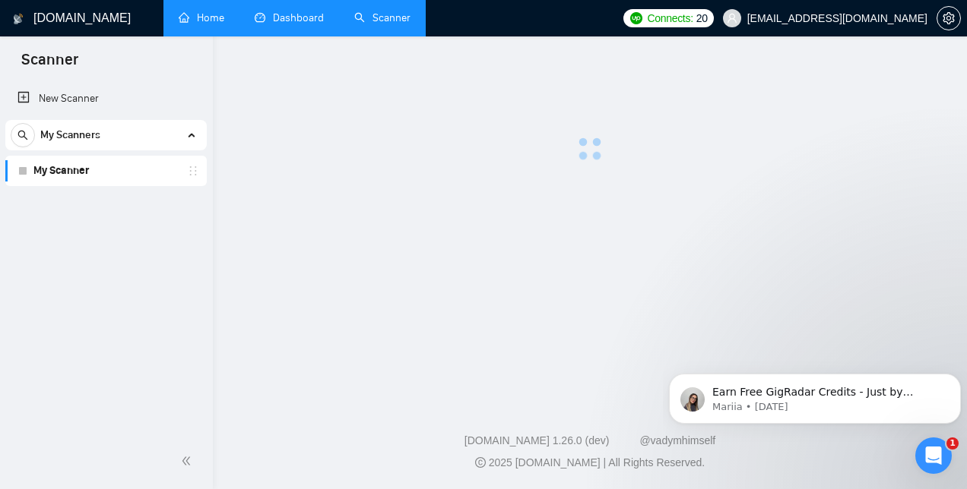
click at [62, 179] on link "My Scanner" at bounding box center [105, 171] width 144 height 30
click at [55, 163] on link "My Scanner" at bounding box center [105, 171] width 144 height 30
click at [74, 135] on span "My Scanners" at bounding box center [70, 135] width 60 height 30
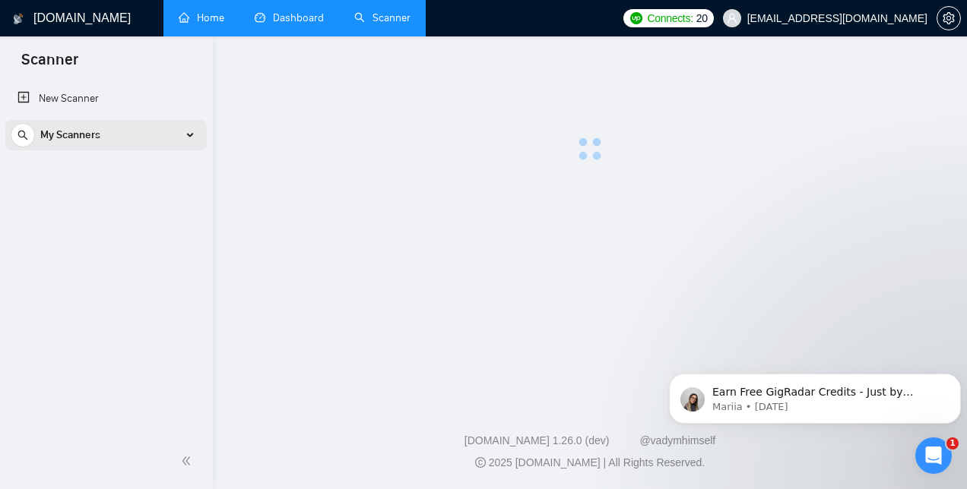
click at [197, 141] on div "My Scanners" at bounding box center [106, 135] width 191 height 30
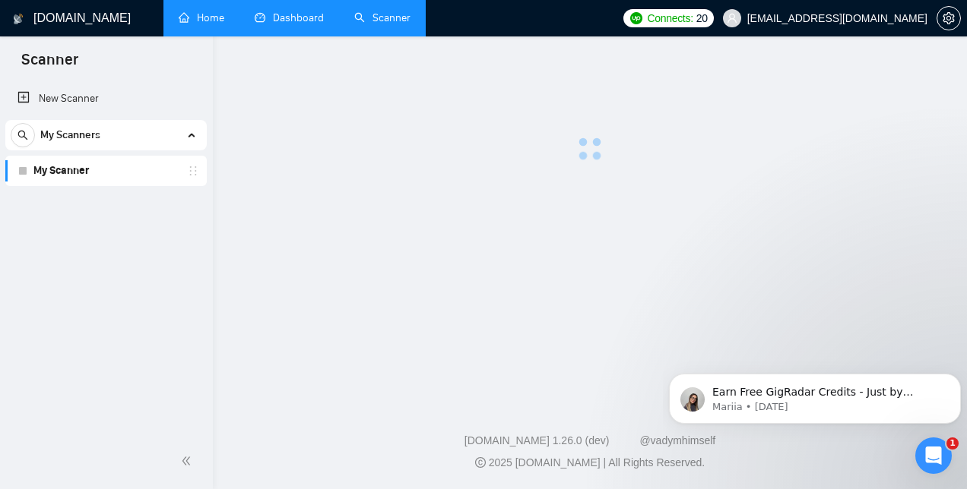
click at [185, 141] on div "My Scanners" at bounding box center [106, 135] width 191 height 30
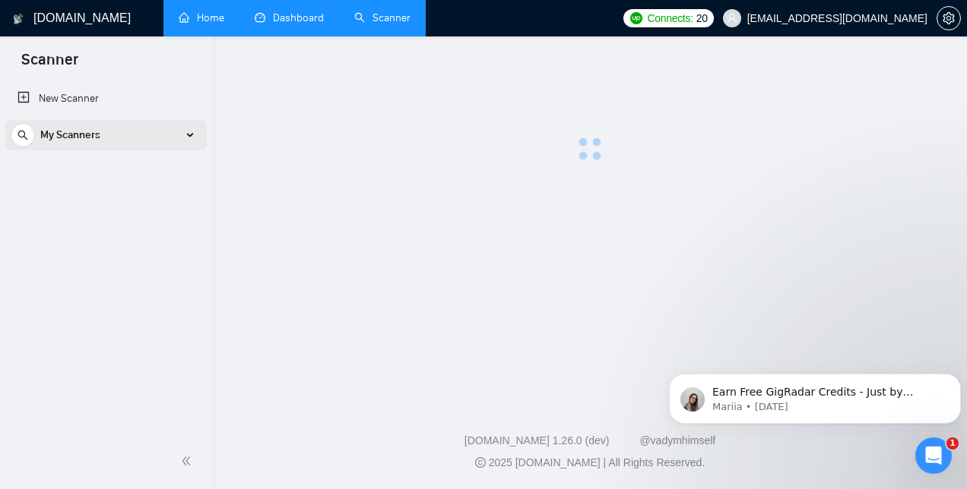
click at [191, 135] on icon at bounding box center [191, 135] width 0 height 8
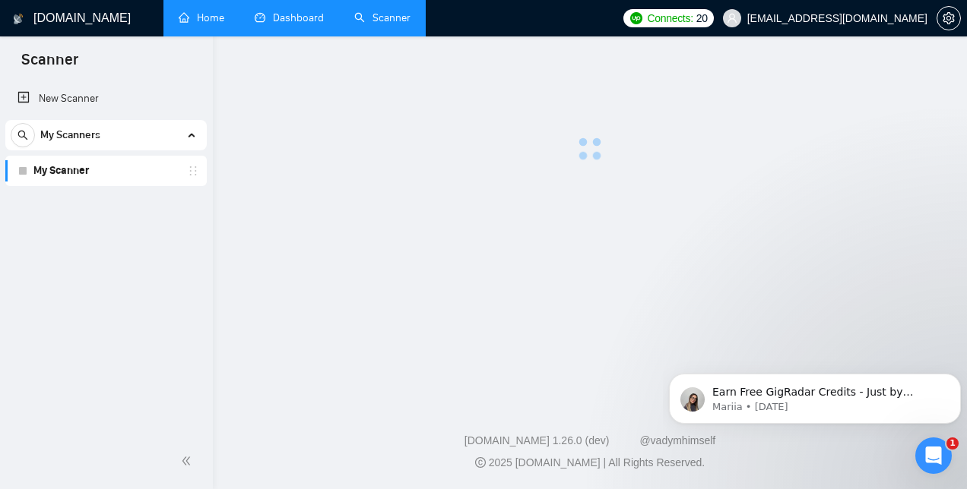
click at [214, 24] on link "Home" at bounding box center [202, 17] width 46 height 13
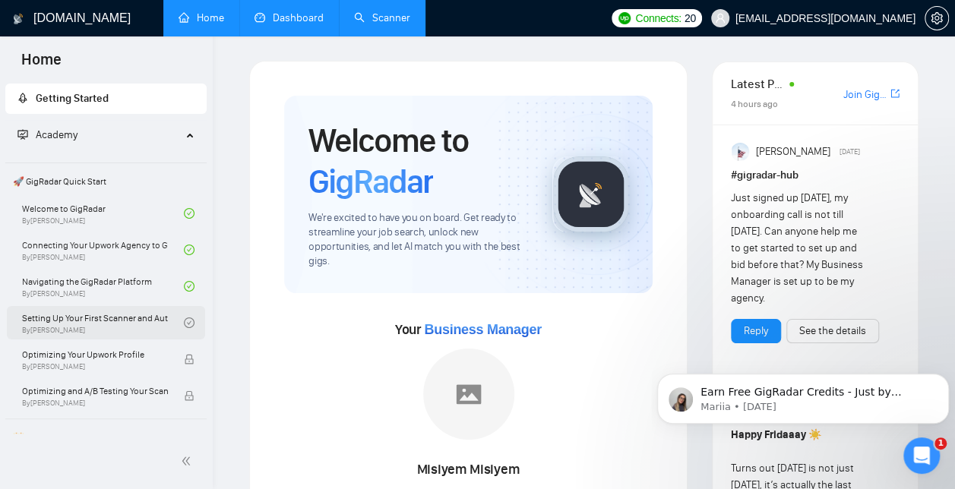
click at [88, 316] on link "Setting Up Your First Scanner and Auto-Bidder By [PERSON_NAME]" at bounding box center [103, 322] width 162 height 33
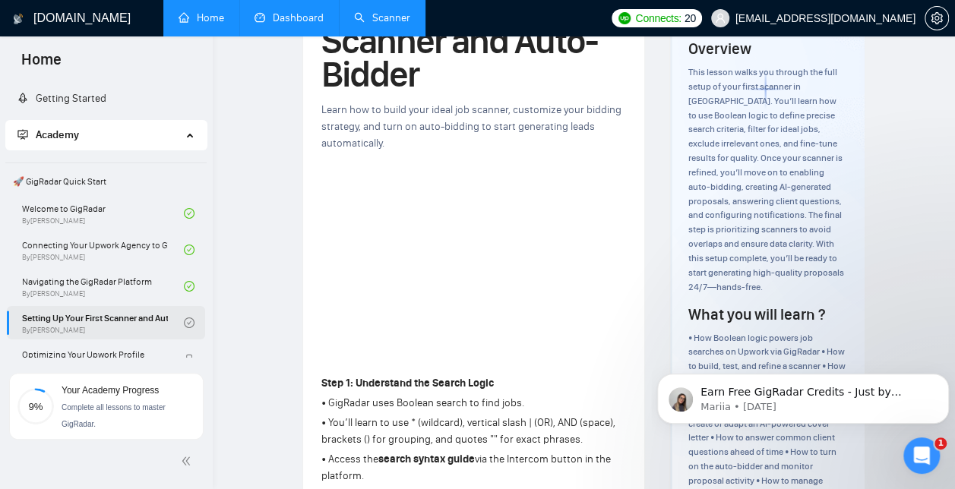
scroll to position [131, 0]
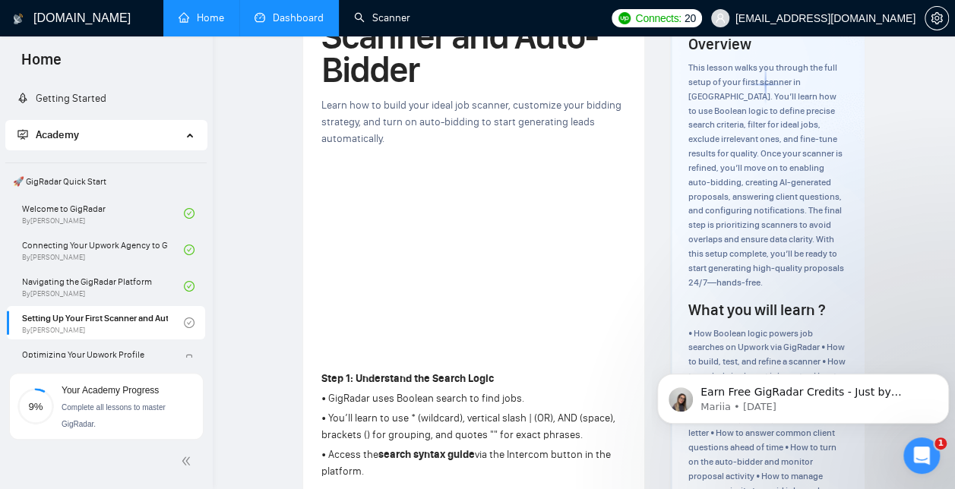
drag, startPoint x: 378, startPoint y: 18, endPoint x: 225, endPoint y: 100, distance: 173.7
click at [378, 18] on link "Scanner" at bounding box center [382, 17] width 56 height 13
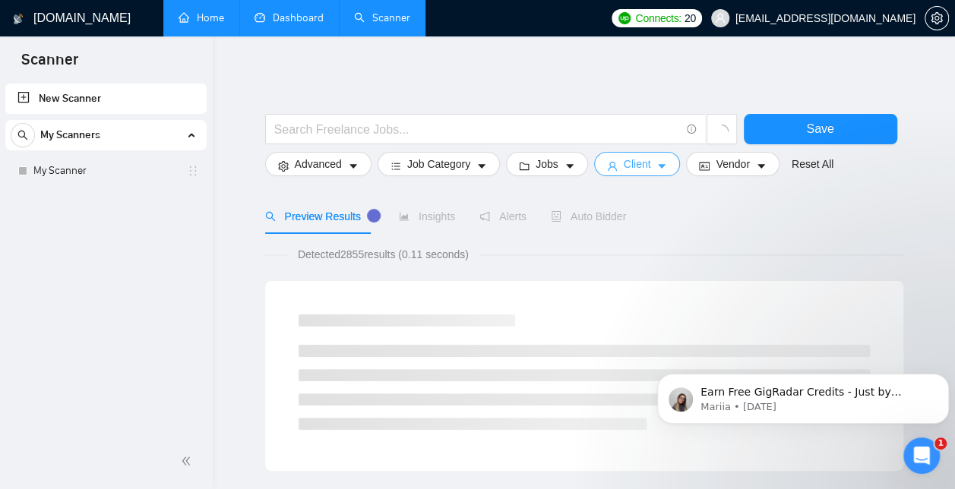
click at [657, 170] on icon "caret-down" at bounding box center [662, 166] width 11 height 11
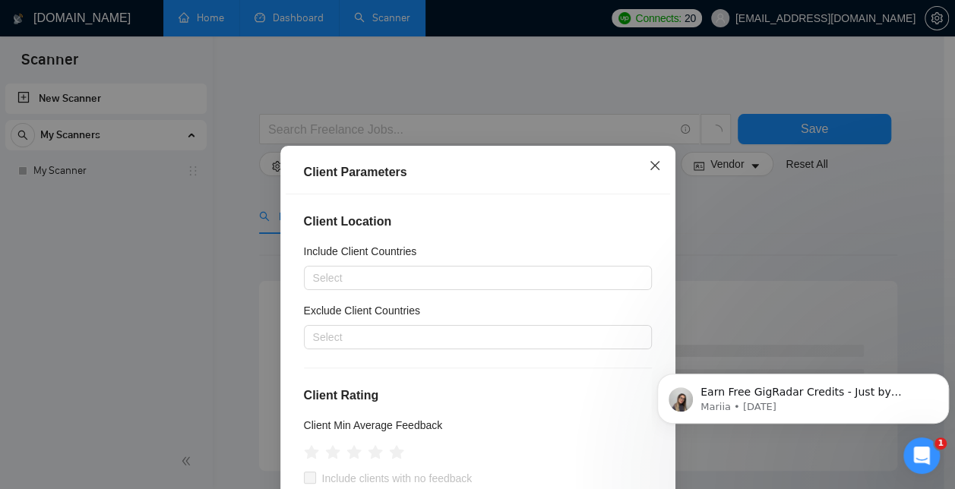
click at [649, 167] on icon "close" at bounding box center [655, 166] width 12 height 12
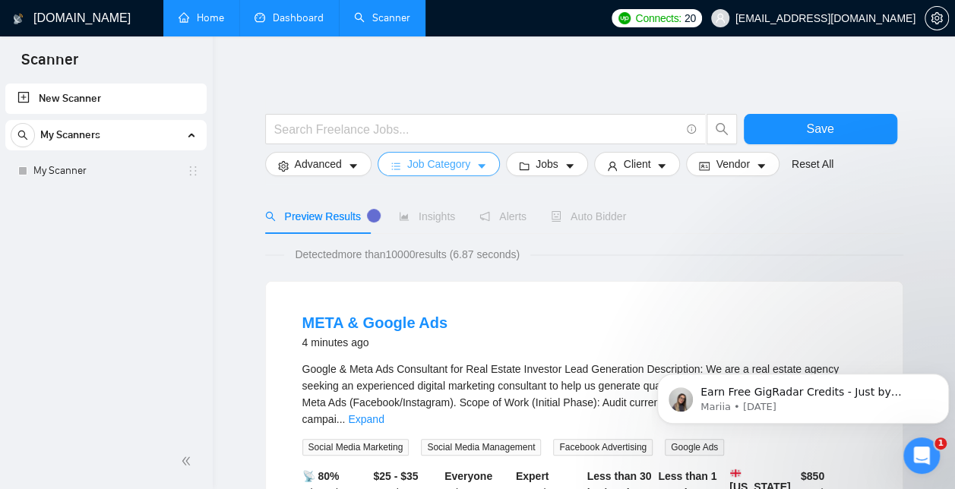
click at [478, 170] on icon "caret-down" at bounding box center [482, 166] width 11 height 11
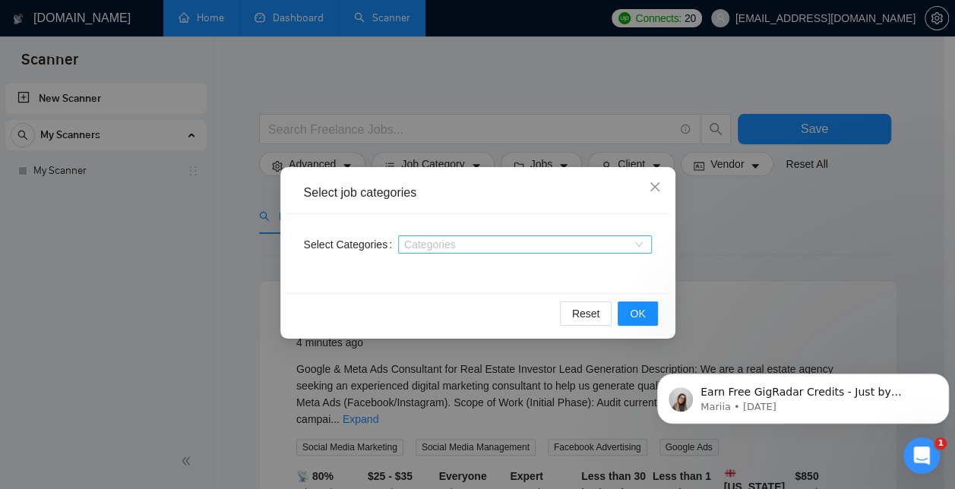
click at [645, 251] on div "Categories" at bounding box center [525, 245] width 254 height 18
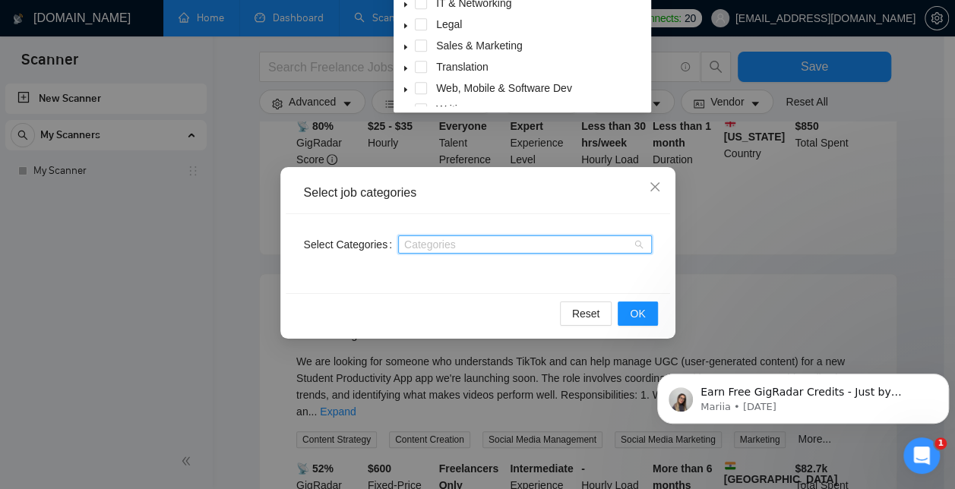
scroll to position [43, 0]
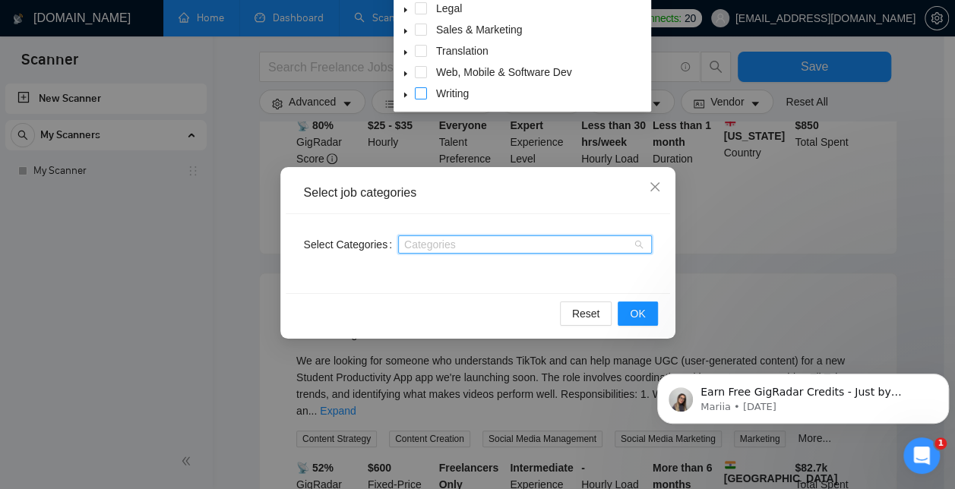
click at [417, 91] on span at bounding box center [421, 93] width 12 height 12
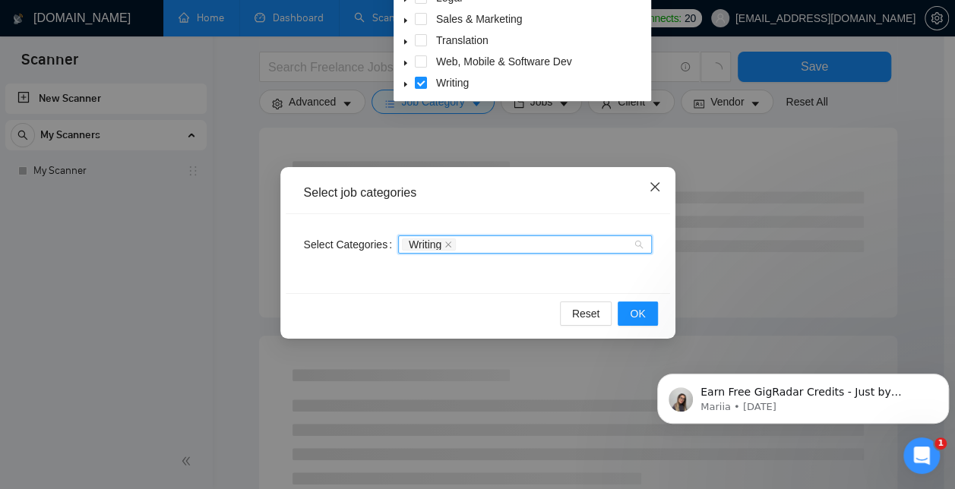
click at [656, 181] on span "Close" at bounding box center [655, 187] width 41 height 41
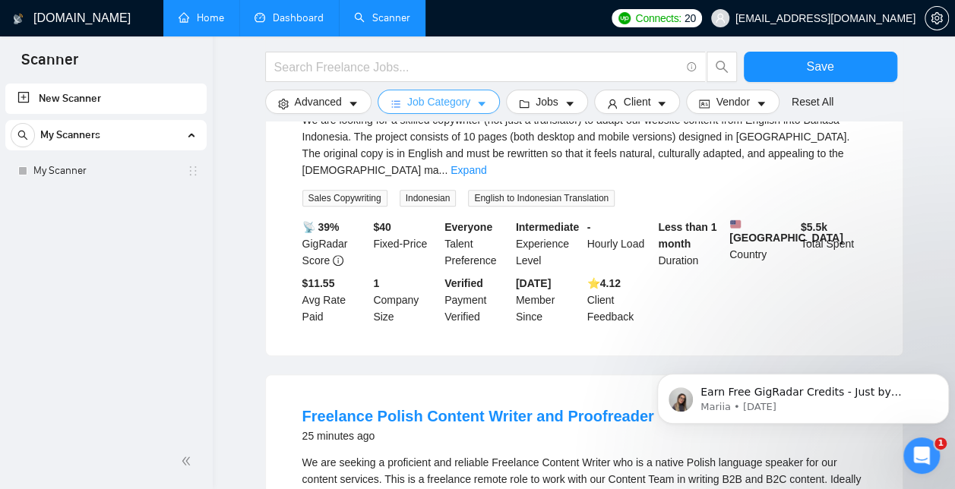
click at [480, 100] on icon "caret-down" at bounding box center [482, 104] width 11 height 11
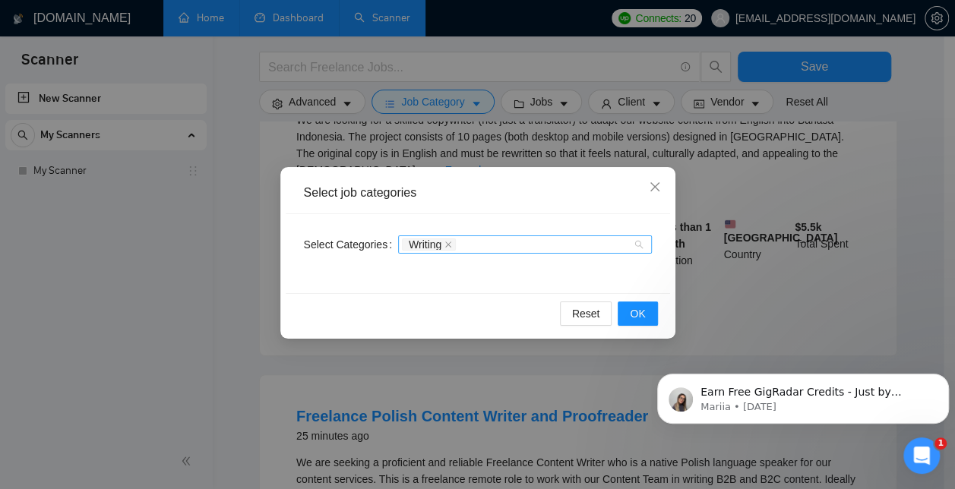
click at [640, 243] on div "Writing" at bounding box center [525, 245] width 254 height 18
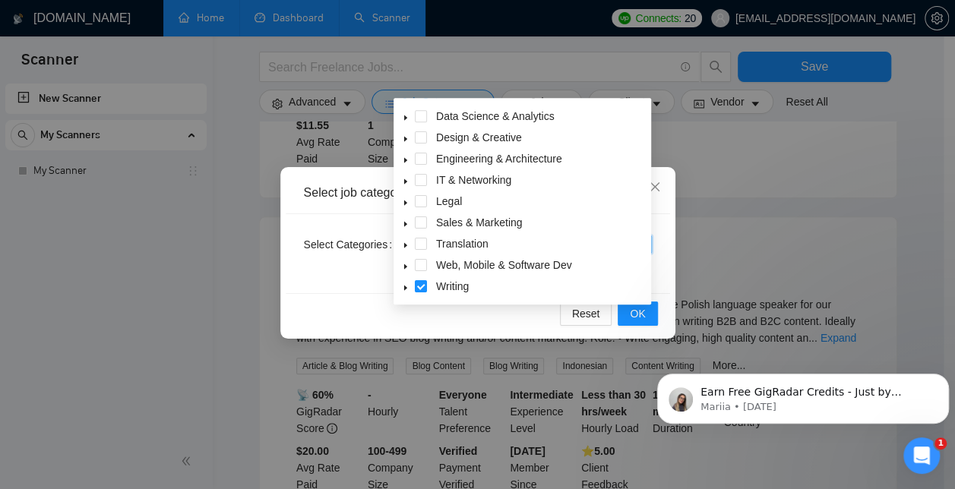
click at [404, 286] on icon "caret-down" at bounding box center [406, 288] width 8 height 8
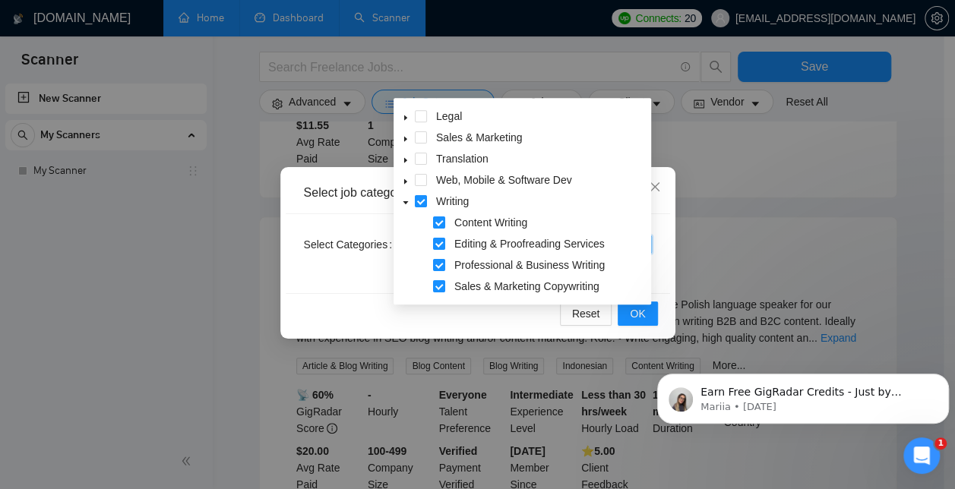
click at [325, 280] on div "Select Categories Writing" at bounding box center [478, 253] width 385 height 79
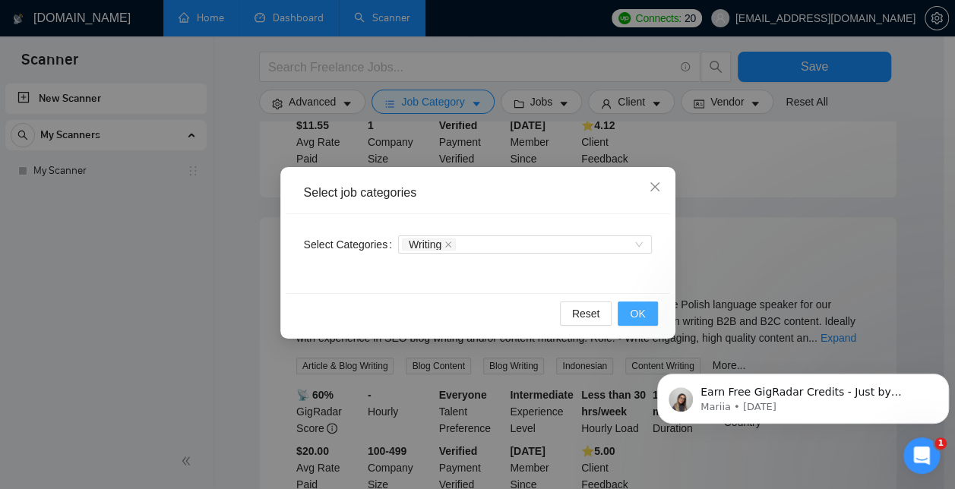
click at [638, 319] on span "OK" at bounding box center [637, 314] width 15 height 17
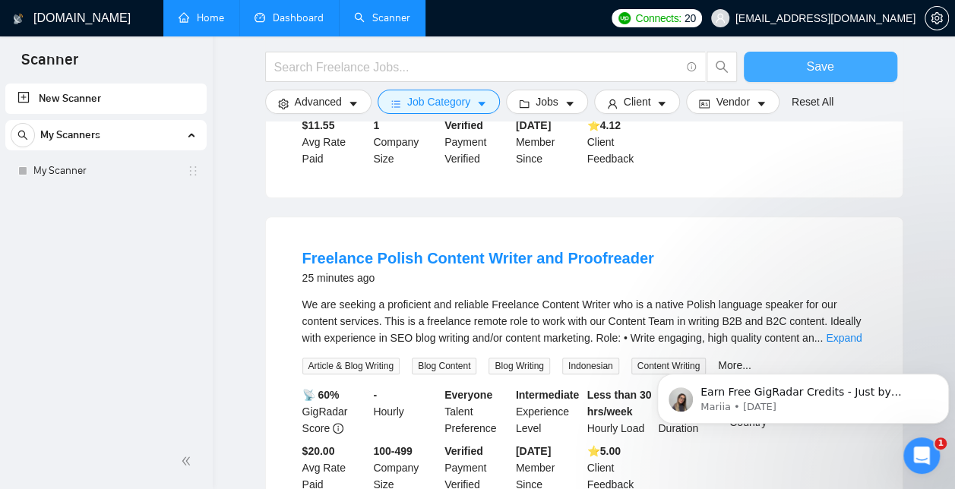
click at [793, 59] on button "Save" at bounding box center [821, 67] width 154 height 30
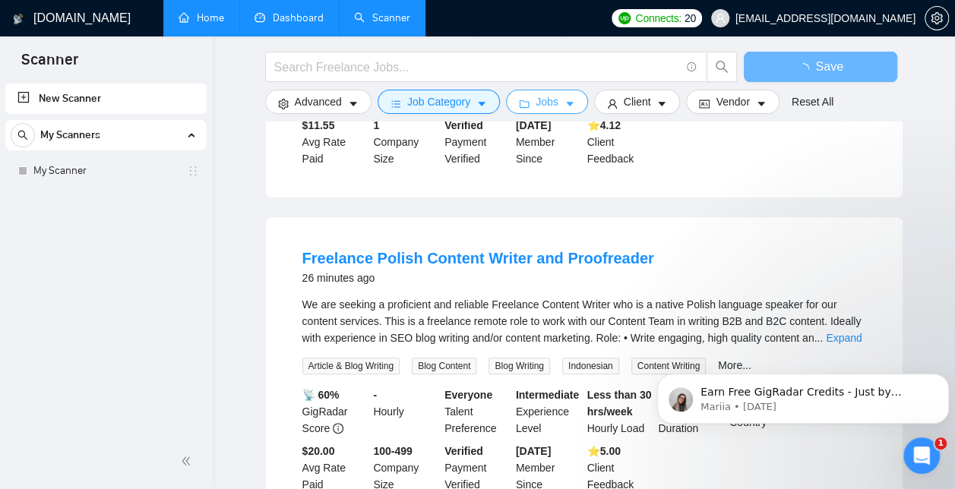
click at [565, 106] on icon "caret-down" at bounding box center [570, 104] width 11 height 11
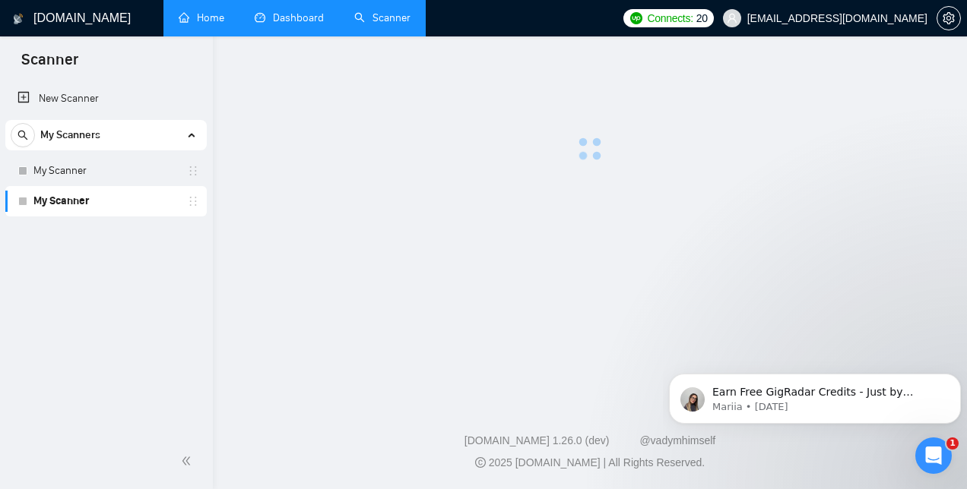
click at [96, 205] on link "My Scanner" at bounding box center [105, 201] width 144 height 30
click at [281, 19] on link "Dashboard" at bounding box center [289, 17] width 69 height 13
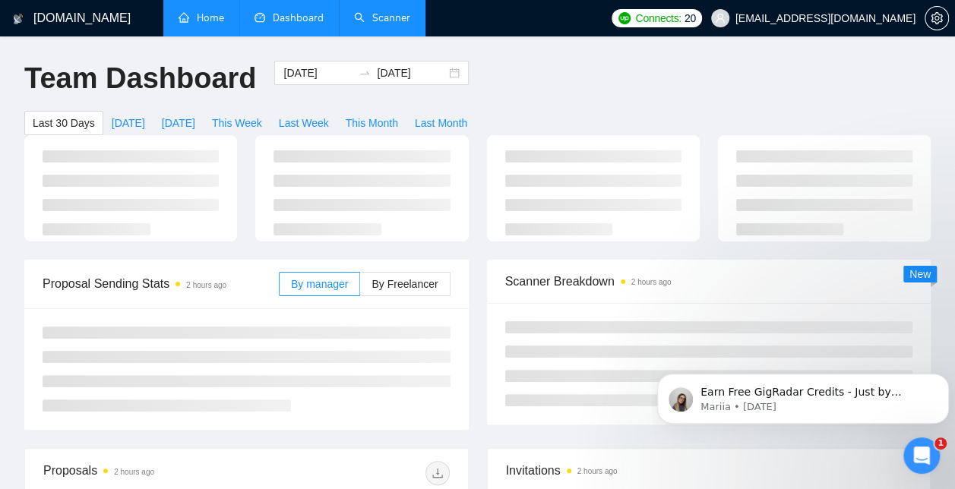
click at [385, 24] on link "Scanner" at bounding box center [382, 17] width 56 height 13
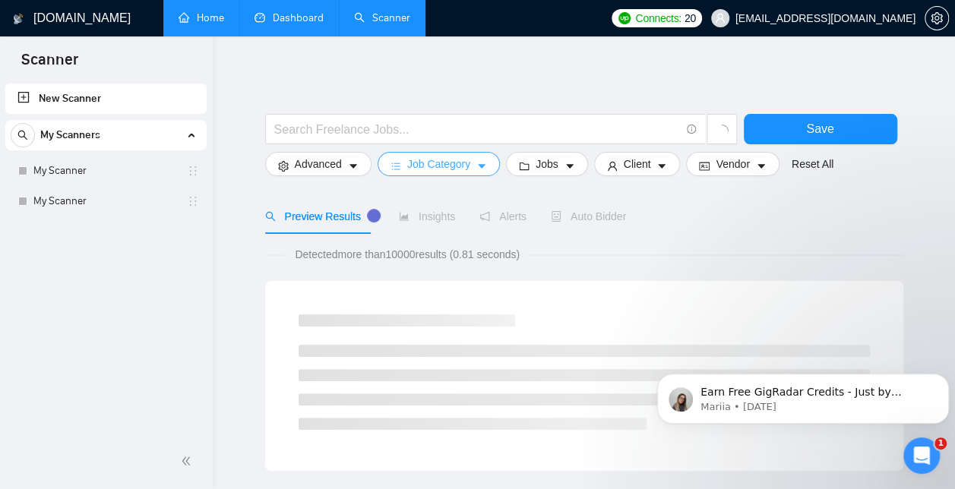
click at [481, 164] on icon "caret-down" at bounding box center [482, 166] width 11 height 11
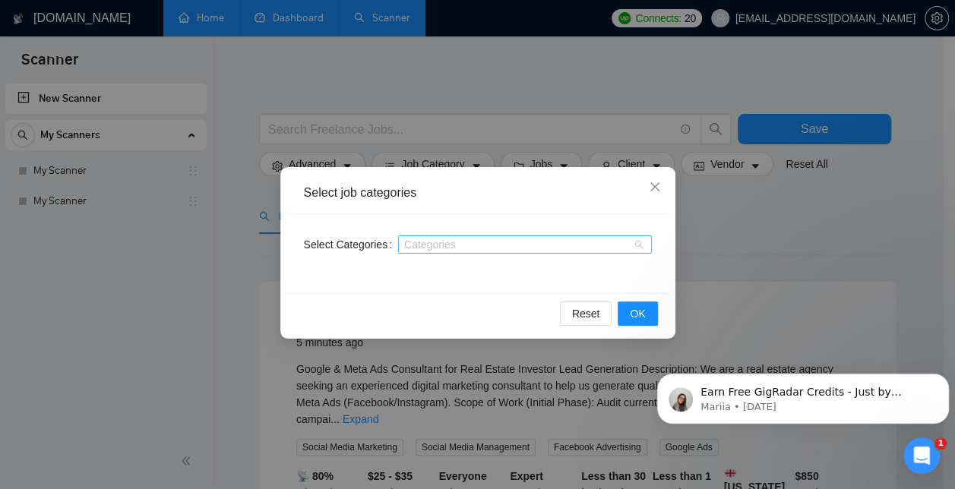
click at [571, 247] on div at bounding box center [517, 245] width 231 height 12
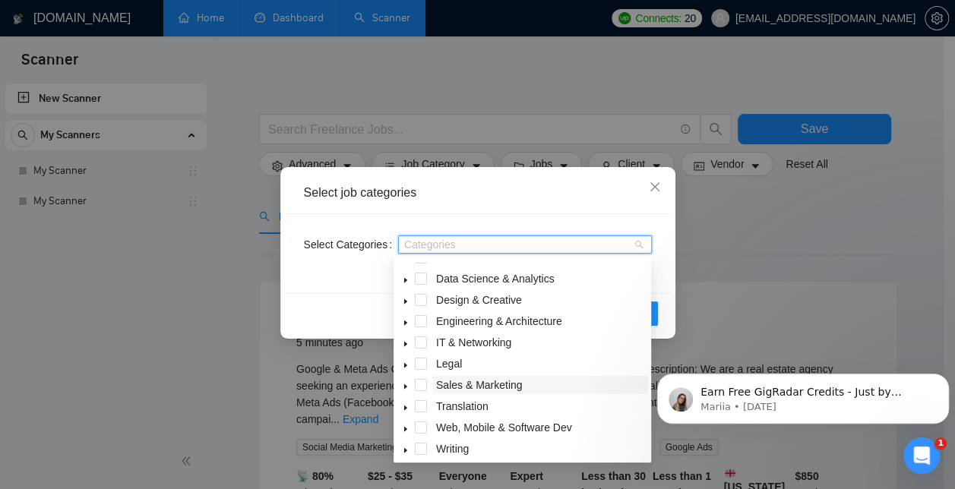
scroll to position [61, 0]
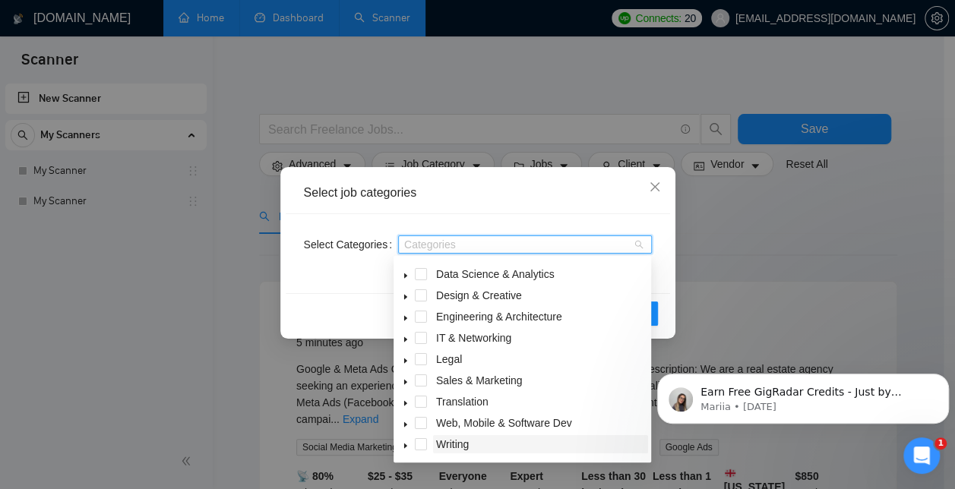
click at [453, 442] on span "Writing" at bounding box center [452, 445] width 33 height 12
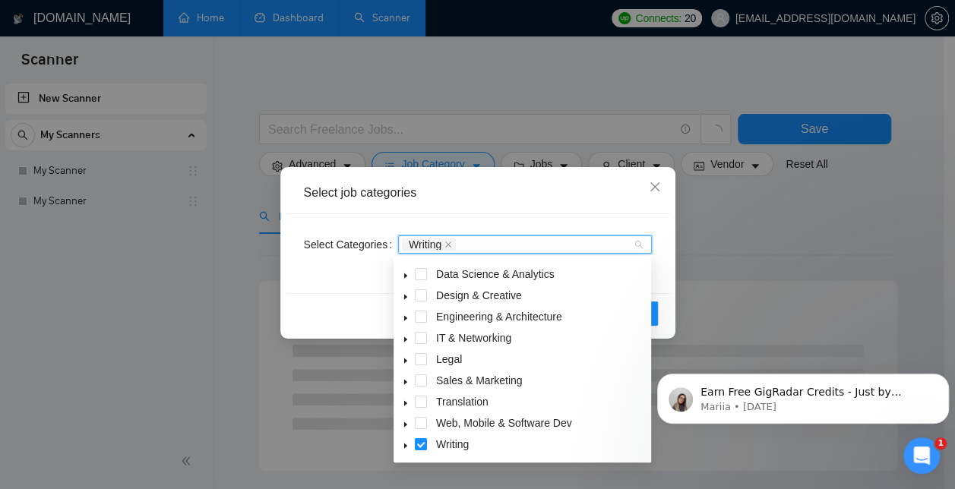
click at [356, 280] on div "Select Categories Writing" at bounding box center [478, 253] width 385 height 79
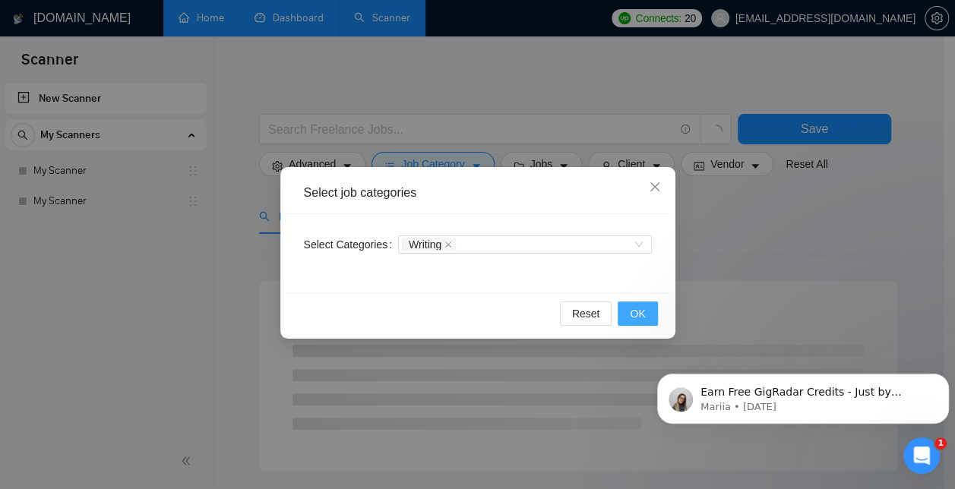
click at [635, 314] on span "OK" at bounding box center [637, 314] width 15 height 17
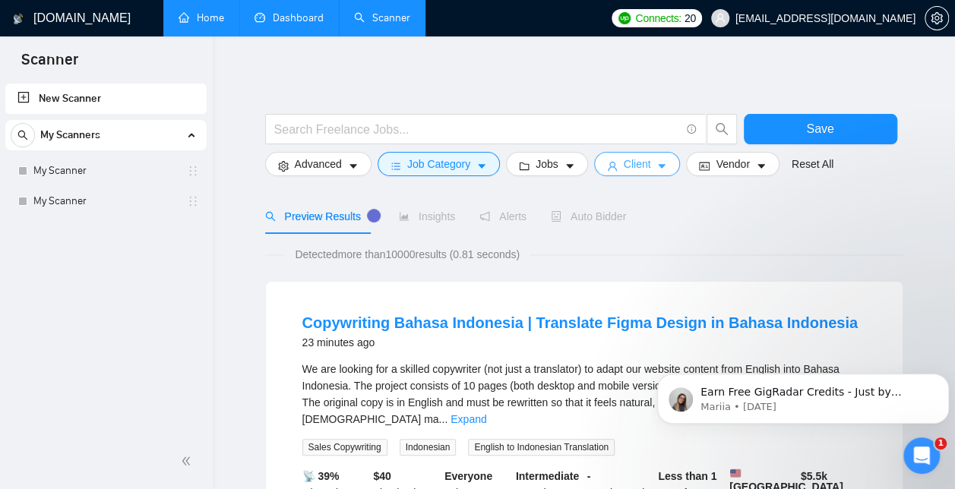
click at [633, 164] on span "Client" at bounding box center [637, 164] width 27 height 17
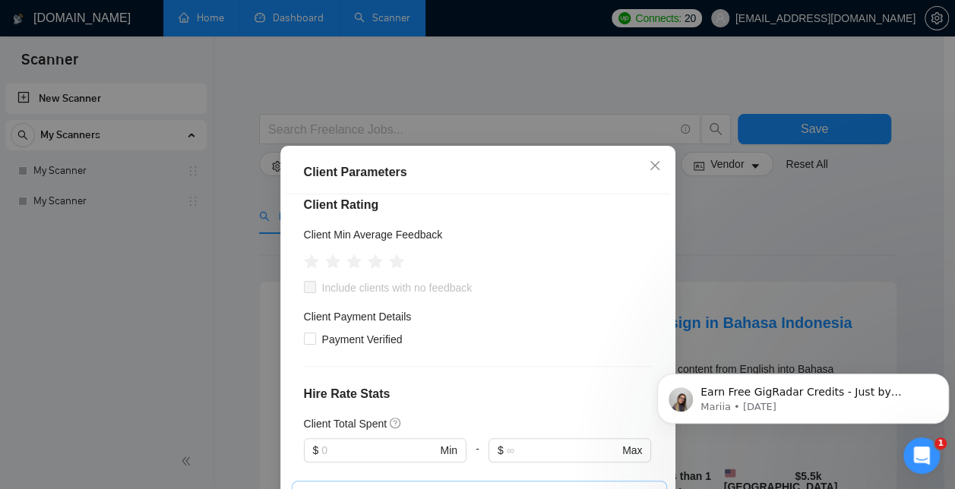
scroll to position [204, 0]
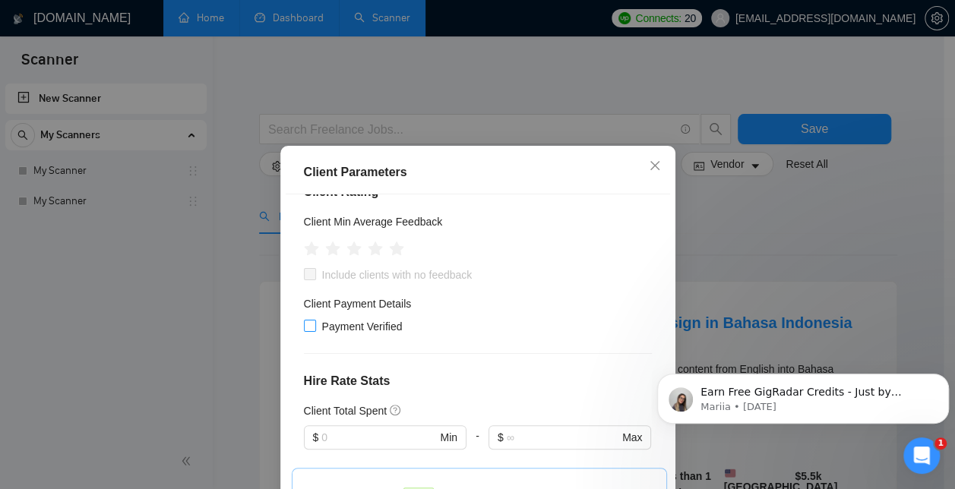
click at [316, 328] on span "Payment Verified" at bounding box center [362, 326] width 93 height 17
click at [310, 328] on input "Payment Verified" at bounding box center [309, 325] width 11 height 11
checkbox input "true"
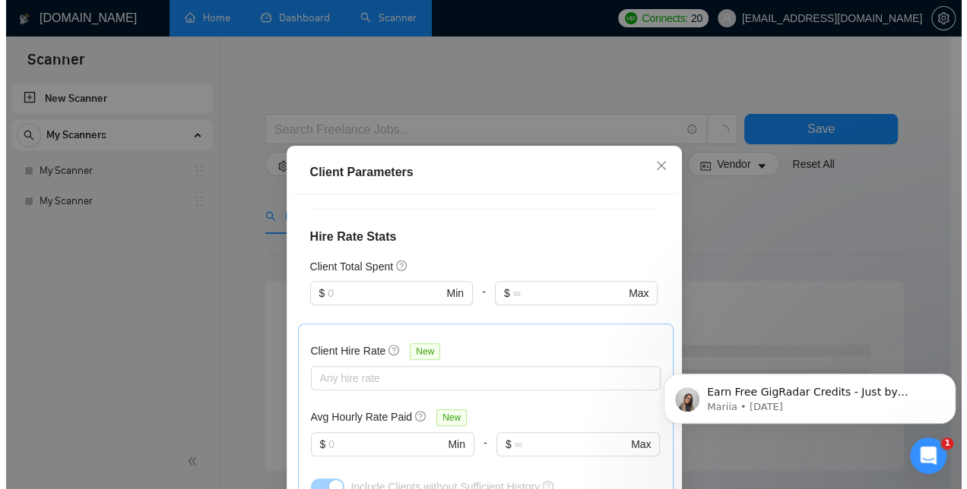
scroll to position [353, 0]
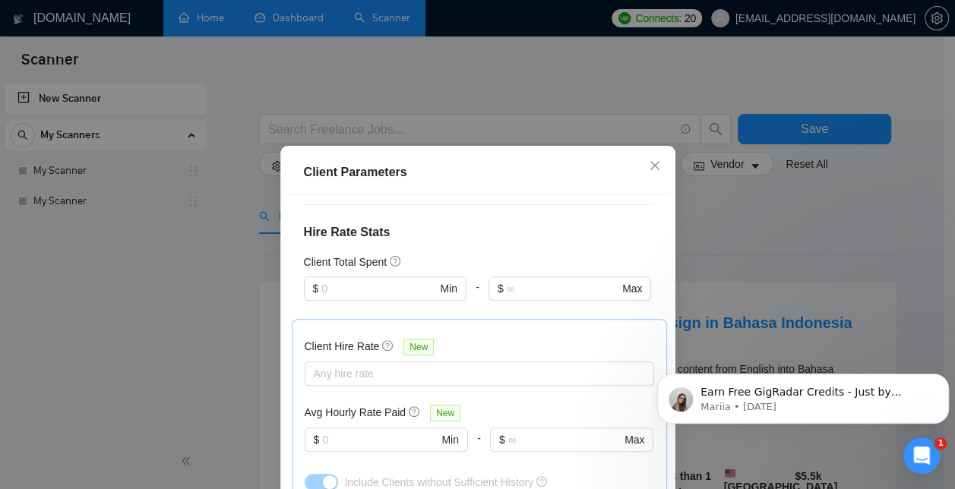
drag, startPoint x: 657, startPoint y: 316, endPoint x: 12, endPoint y: 24, distance: 707.5
drag, startPoint x: 652, startPoint y: 344, endPoint x: 663, endPoint y: 391, distance: 48.3
click at [663, 391] on html "Earn Free GigRadar Credits - Just by Sharing Your Story! 💬 Want more credits fo…" at bounding box center [803, 395] width 304 height 106
click at [651, 172] on icon "close" at bounding box center [655, 166] width 12 height 12
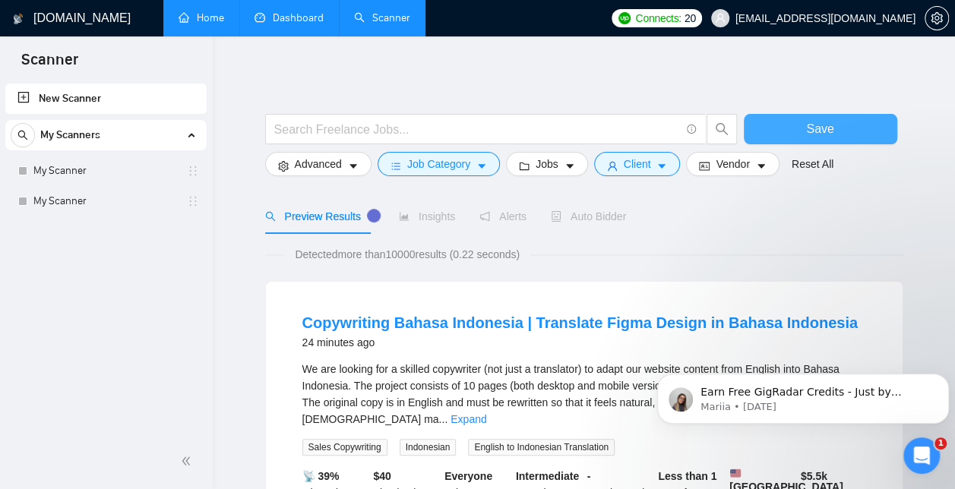
click at [840, 122] on button "Save" at bounding box center [821, 129] width 154 height 30
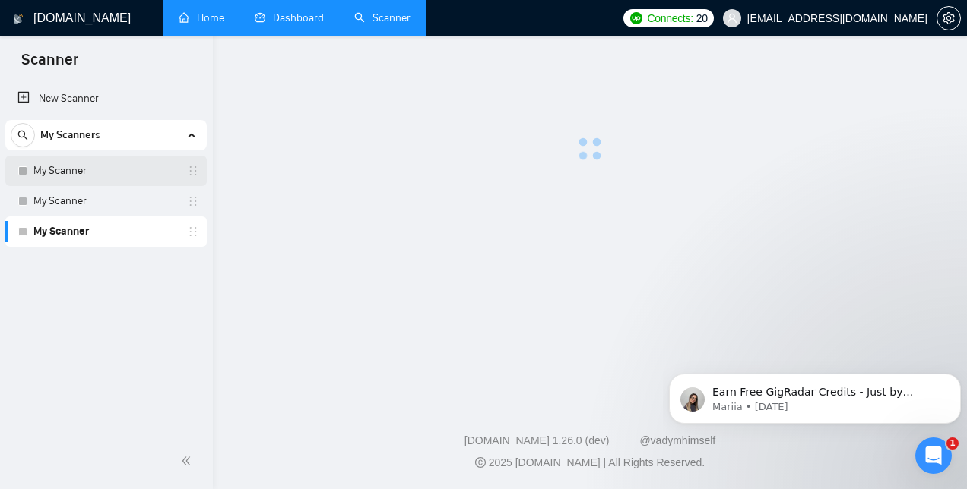
click at [81, 164] on link "My Scanner" at bounding box center [105, 171] width 144 height 30
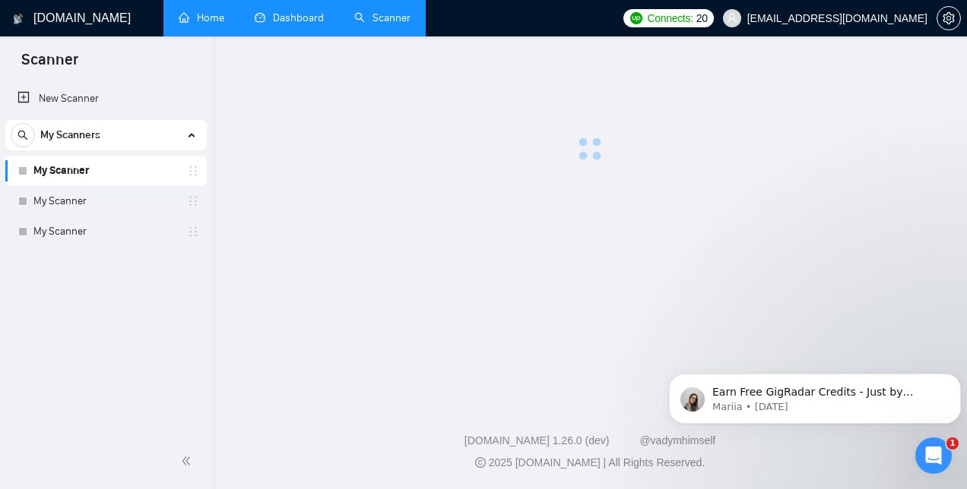
click at [178, 169] on link "My Scanner" at bounding box center [105, 171] width 144 height 30
click at [178, 173] on link "My Scanner" at bounding box center [105, 171] width 144 height 30
click at [84, 173] on link "My Scanner" at bounding box center [105, 171] width 144 height 30
